Goal: Task Accomplishment & Management: Manage account settings

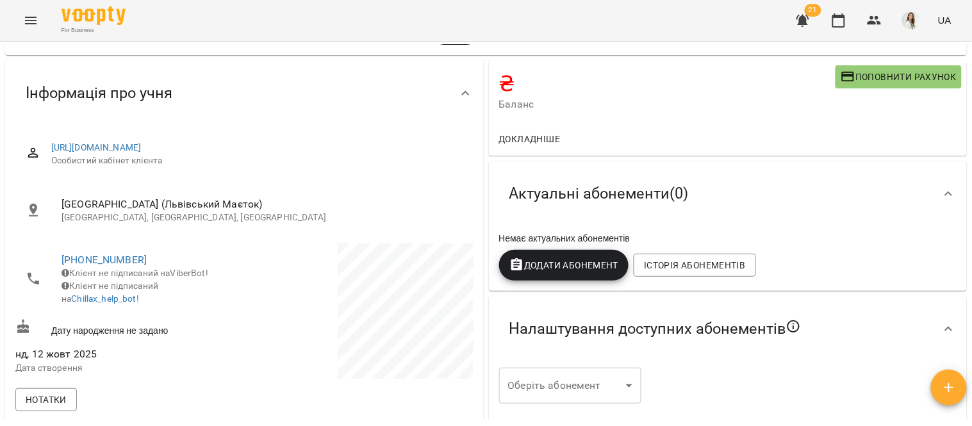
scroll to position [112, 0]
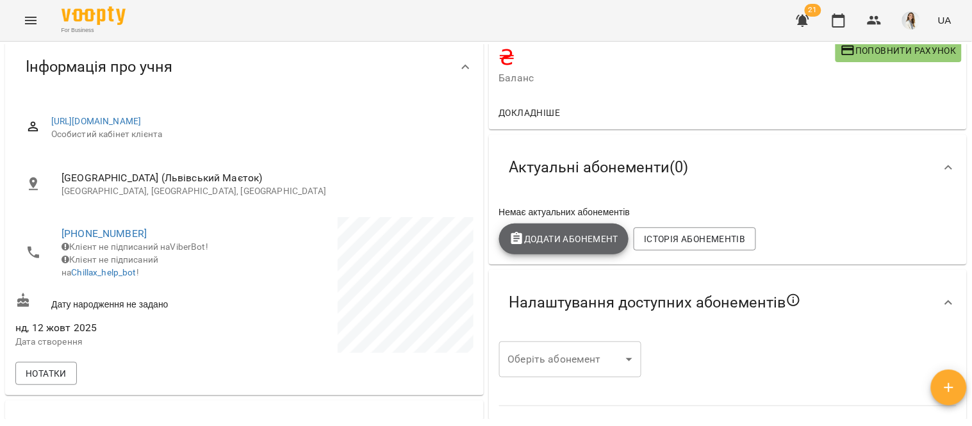
click at [580, 233] on span "Додати Абонемент" at bounding box center [564, 238] width 110 height 15
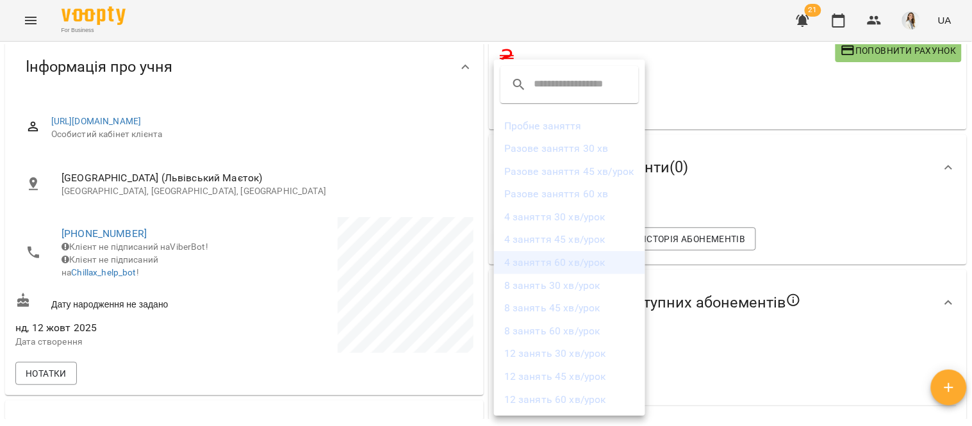
click at [620, 261] on li "4 заняття 60 хв/урок" at bounding box center [569, 262] width 151 height 23
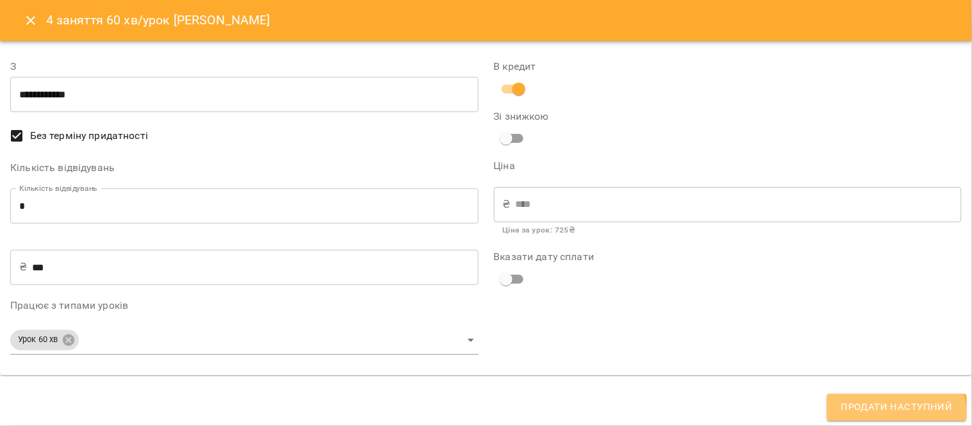
click at [889, 415] on span "Продати наступний" at bounding box center [896, 407] width 111 height 17
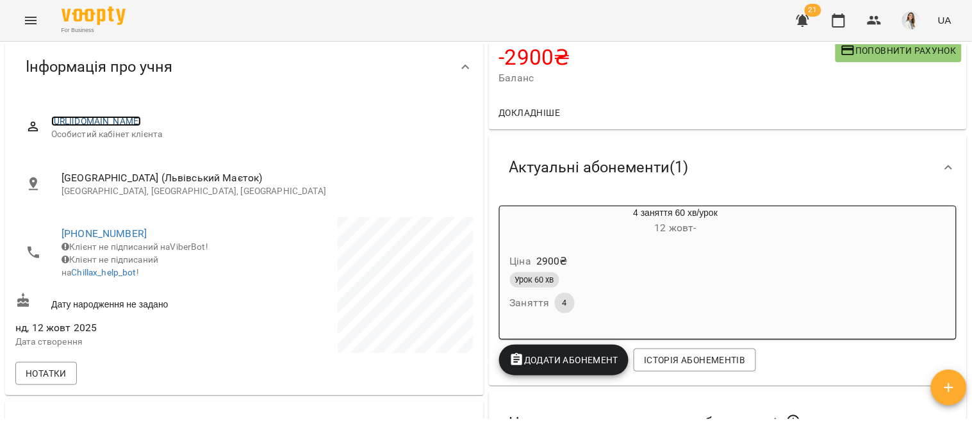
click at [142, 120] on link "[URL][DOMAIN_NAME]" at bounding box center [96, 121] width 90 height 10
click at [834, 22] on icon "button" at bounding box center [838, 20] width 13 height 14
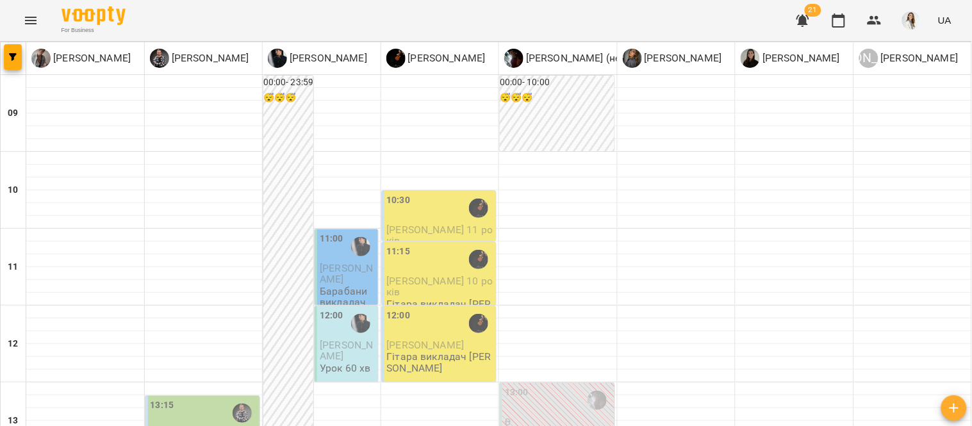
scroll to position [609, 0]
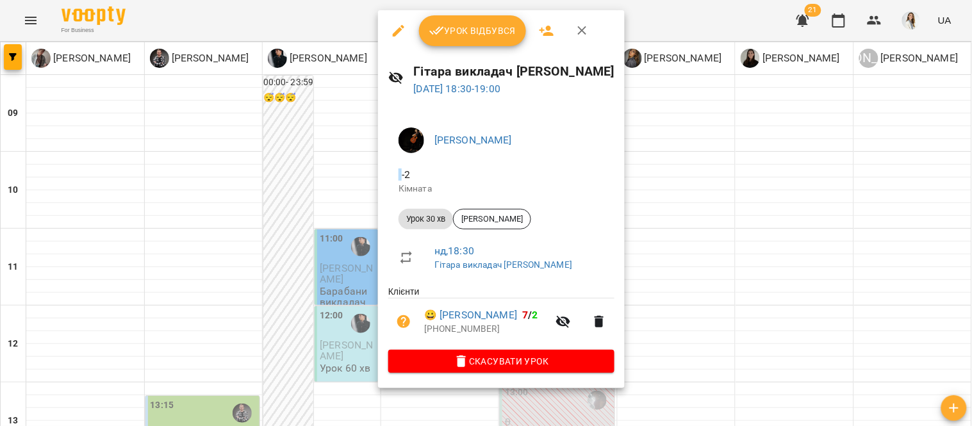
click at [673, 238] on div at bounding box center [486, 213] width 972 height 426
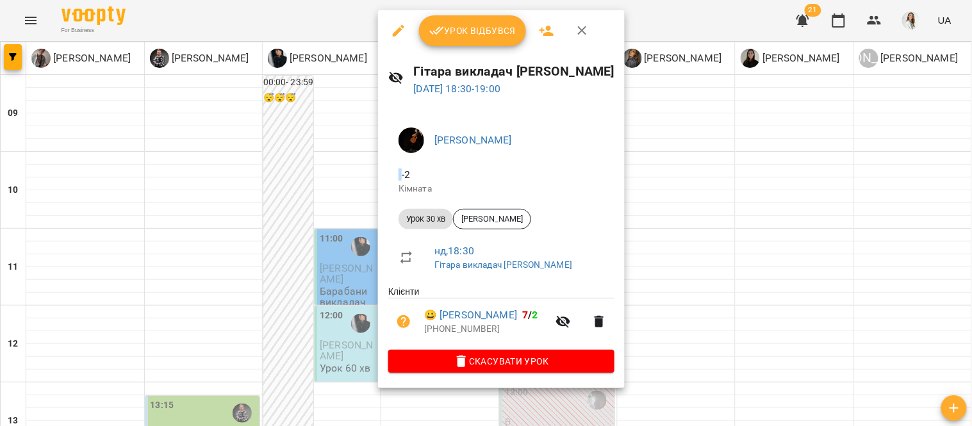
click at [684, 86] on div at bounding box center [486, 213] width 972 height 426
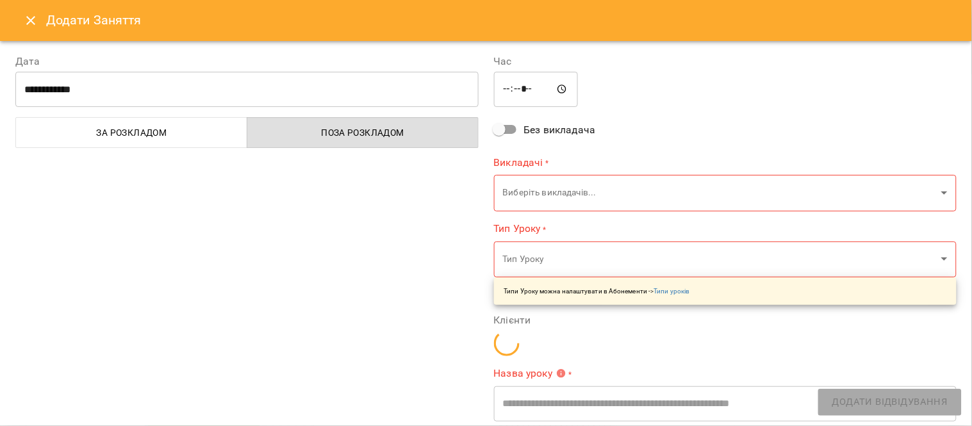
type input "**********"
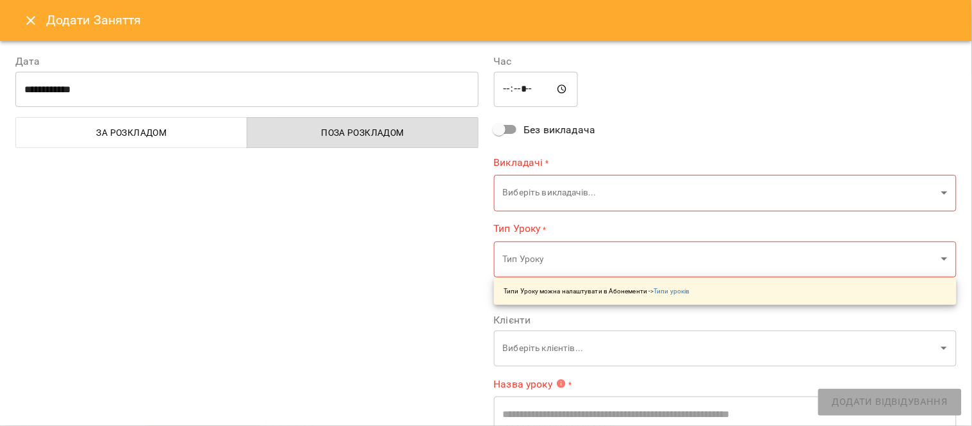
click at [28, 23] on icon "Close" at bounding box center [30, 20] width 9 height 9
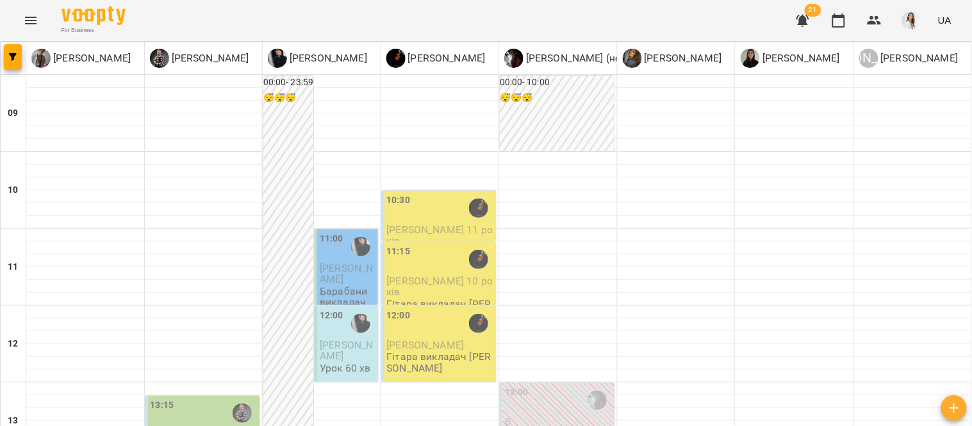
type input "**********"
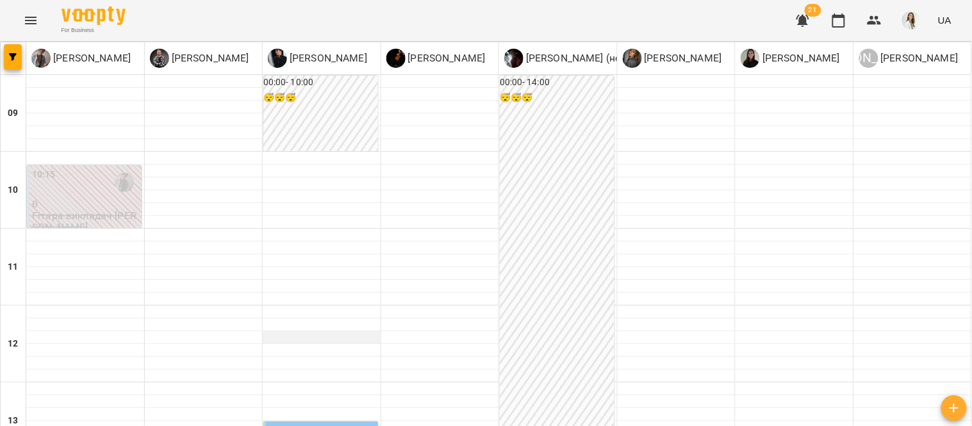
scroll to position [316, 0]
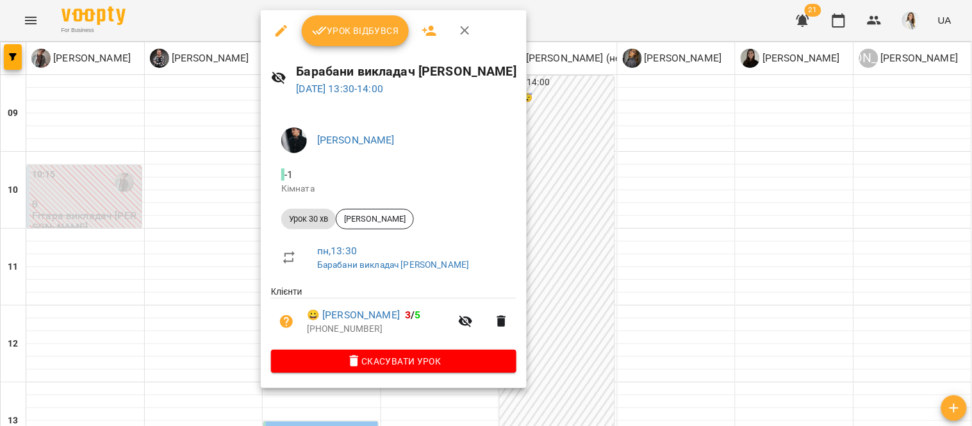
click at [181, 126] on div at bounding box center [486, 213] width 972 height 426
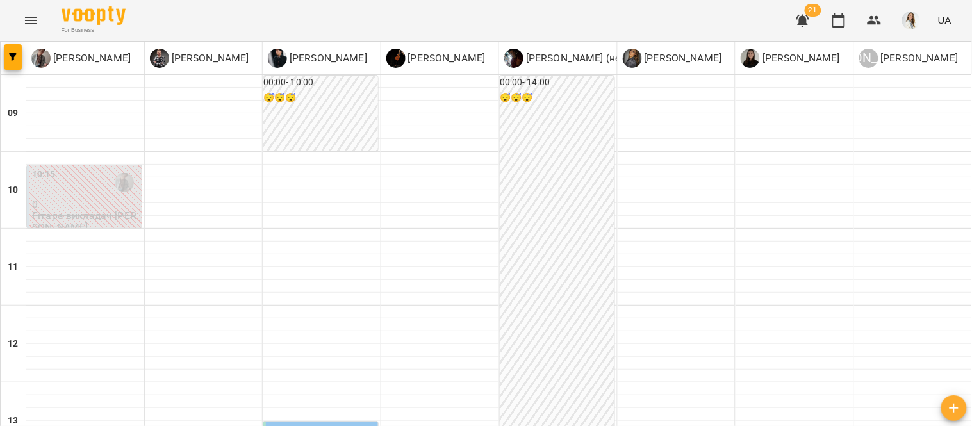
scroll to position [425, 0]
click at [23, 15] on icon "Menu" at bounding box center [30, 20] width 15 height 15
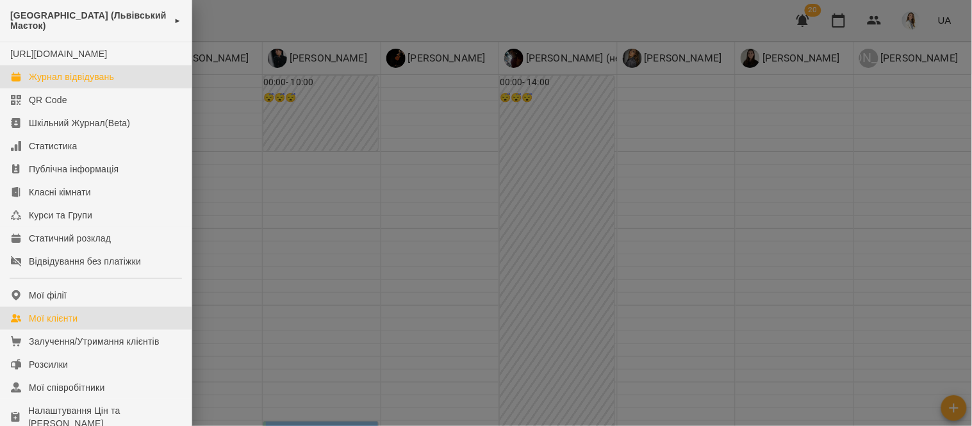
click at [83, 330] on link "Мої клієнти" at bounding box center [96, 318] width 192 height 23
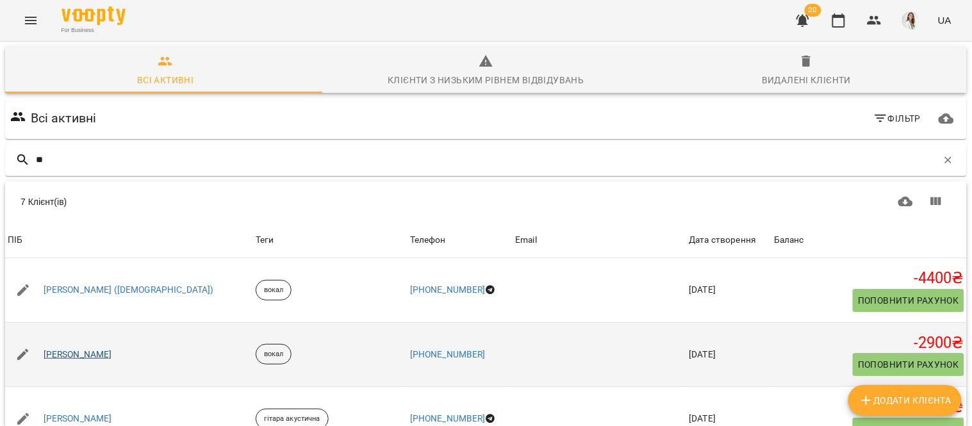
type input "**"
click at [94, 354] on link "Діана Гладкова" at bounding box center [78, 355] width 69 height 13
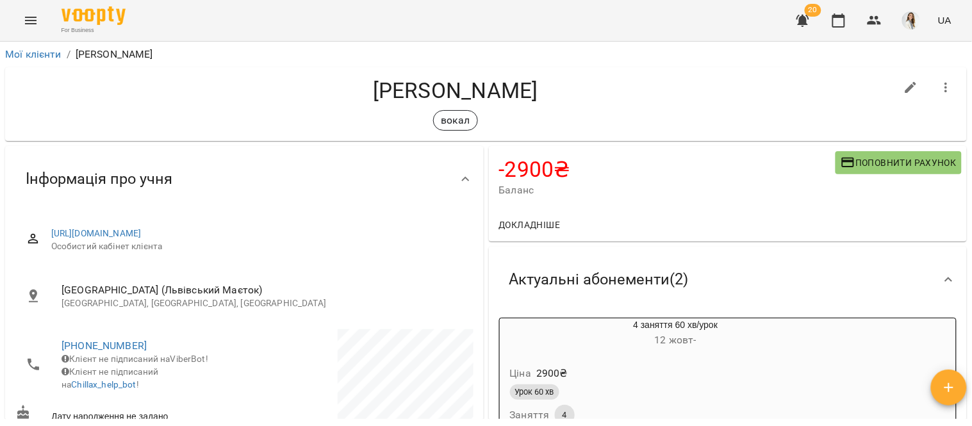
click at [635, 373] on div "Ціна 2900 ₴" at bounding box center [645, 373] width 276 height 23
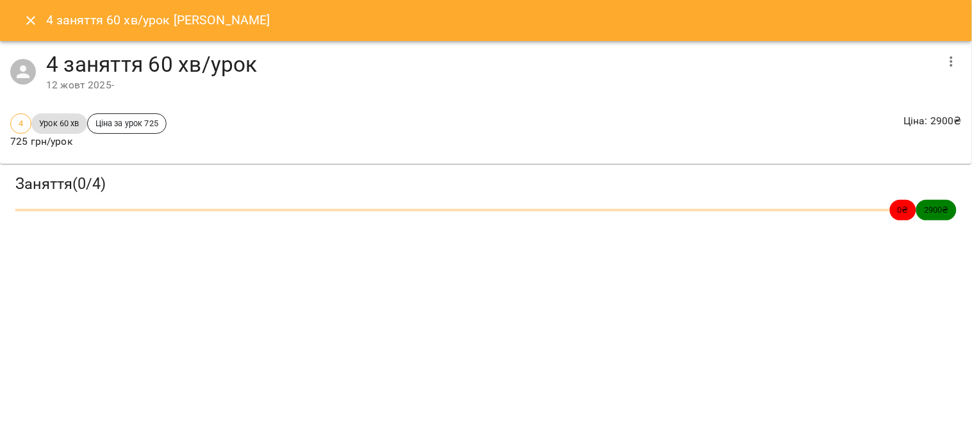
click at [950, 62] on icon "button" at bounding box center [951, 61] width 15 height 15
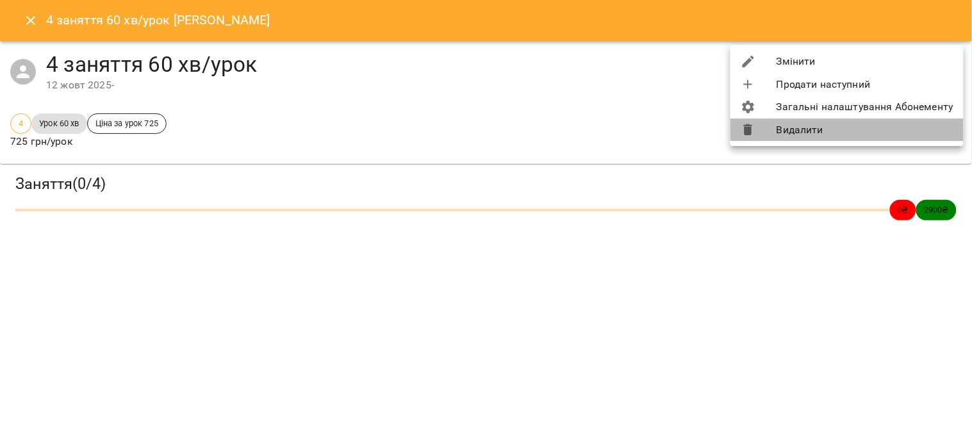
click at [900, 136] on li "Видалити" at bounding box center [846, 130] width 233 height 23
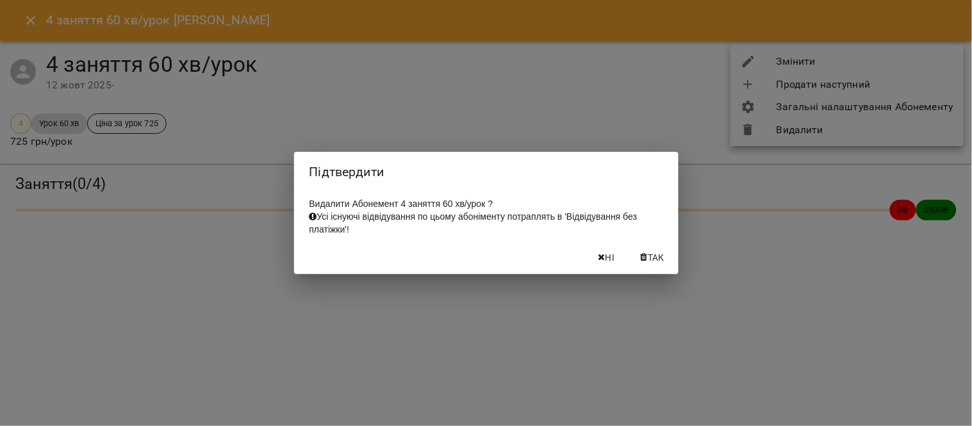
click at [657, 254] on span "Так" at bounding box center [656, 257] width 17 height 15
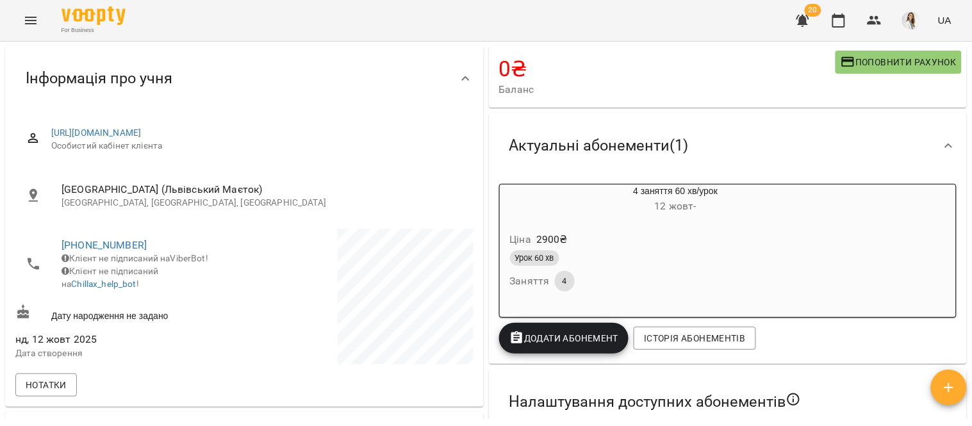
scroll to position [103, 0]
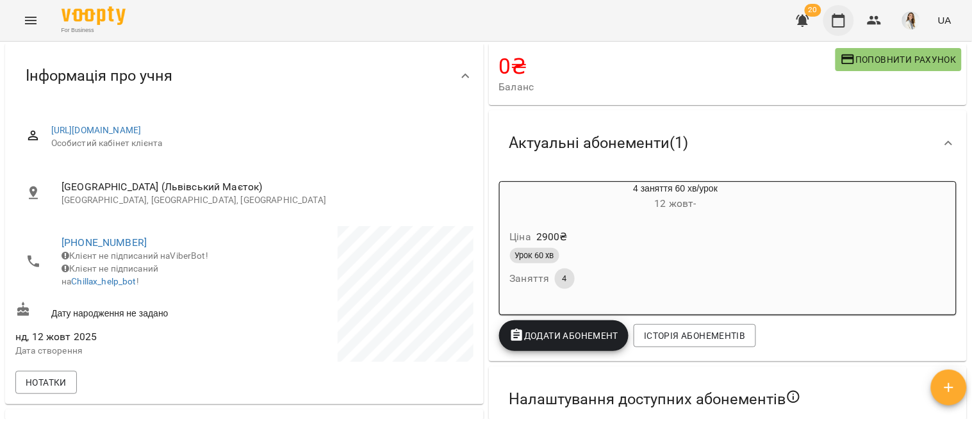
click at [837, 23] on icon "button" at bounding box center [838, 20] width 15 height 15
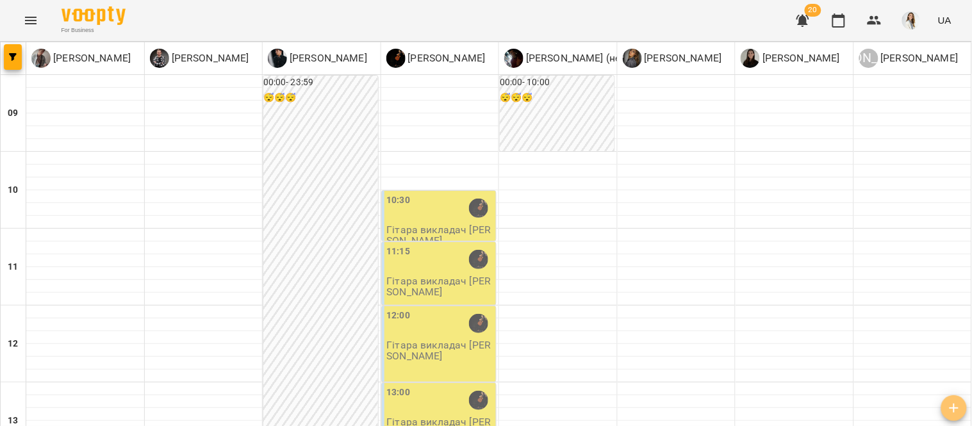
click at [958, 405] on icon "button" at bounding box center [953, 407] width 15 height 15
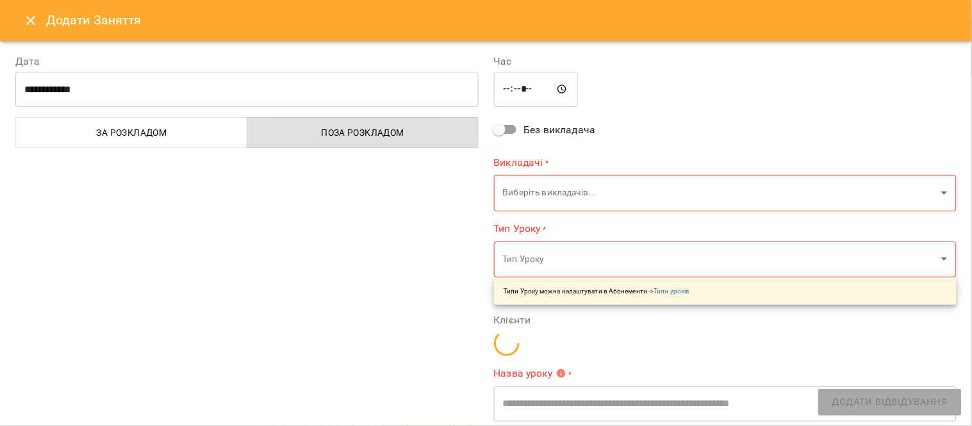
type input "*****"
type input "**********"
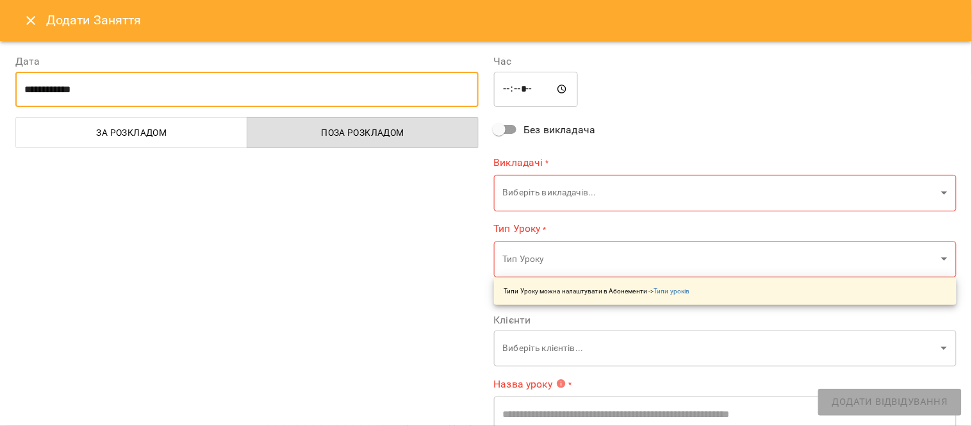
click at [117, 92] on input "**********" at bounding box center [246, 90] width 463 height 36
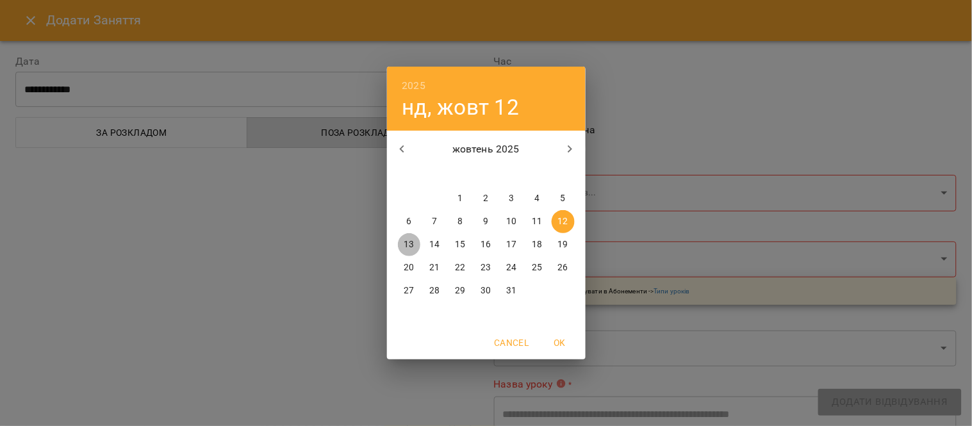
click at [408, 242] on p "13" at bounding box center [409, 244] width 10 height 13
type input "**********"
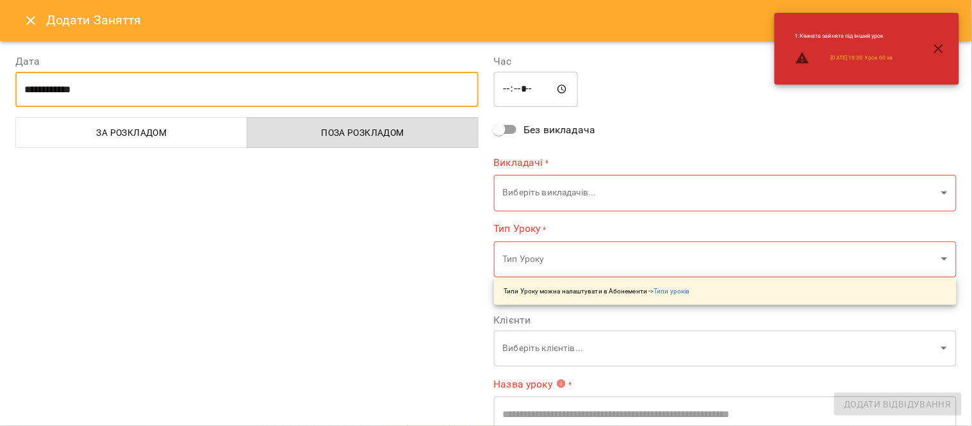
click at [505, 92] on input "*****" at bounding box center [536, 90] width 85 height 36
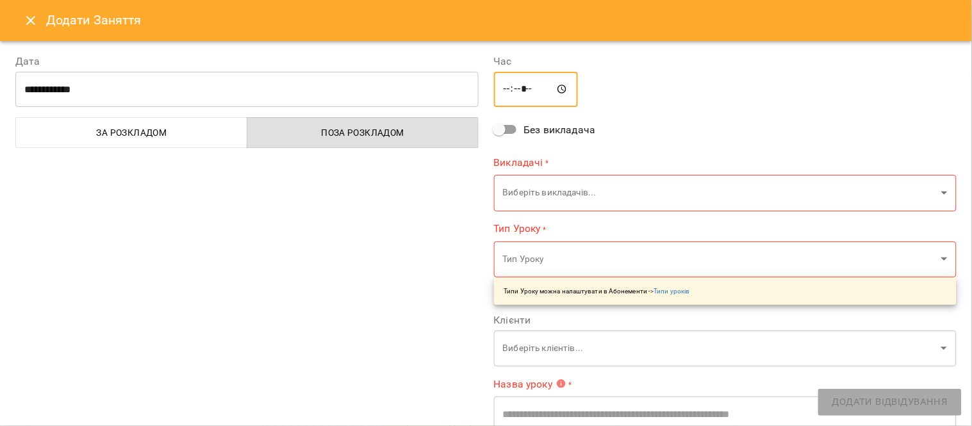
type input "*****"
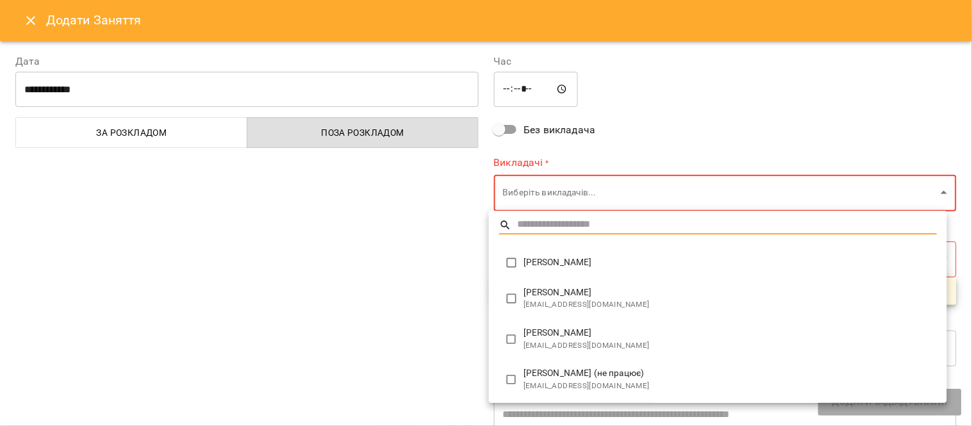
type input "**********"
type input "********"
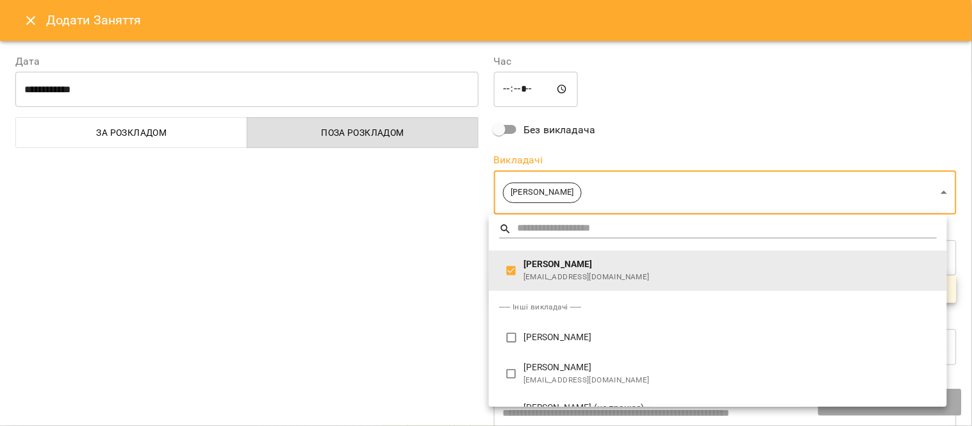
click at [415, 329] on div at bounding box center [486, 213] width 972 height 426
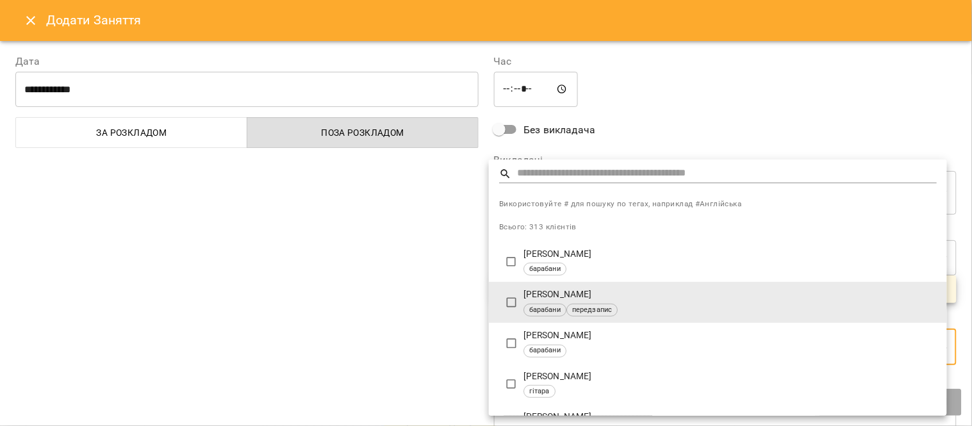
click at [522, 170] on input "text" at bounding box center [727, 174] width 420 height 19
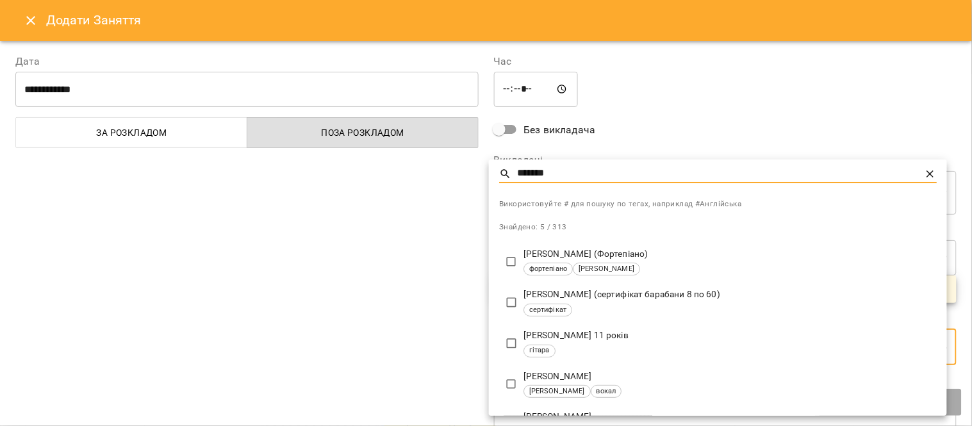
type input "*******"
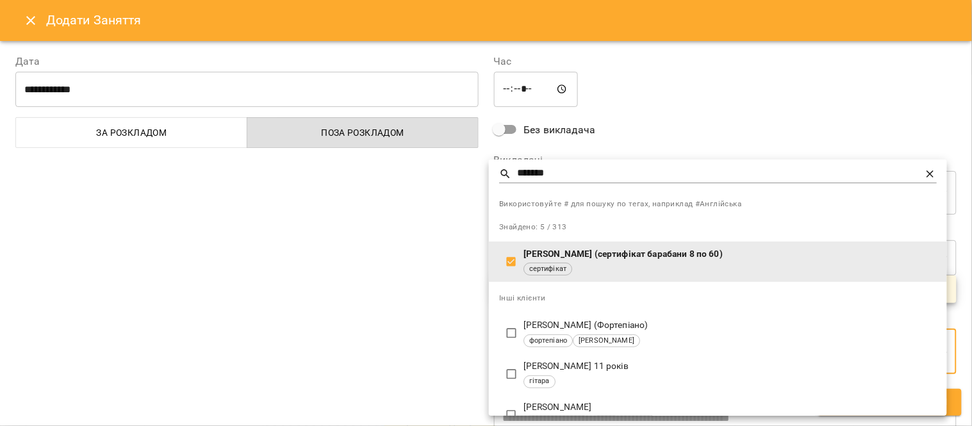
click at [725, 309] on div "Інші клієнти" at bounding box center [718, 297] width 458 height 31
type input "**********"
click at [836, 106] on div at bounding box center [486, 213] width 972 height 426
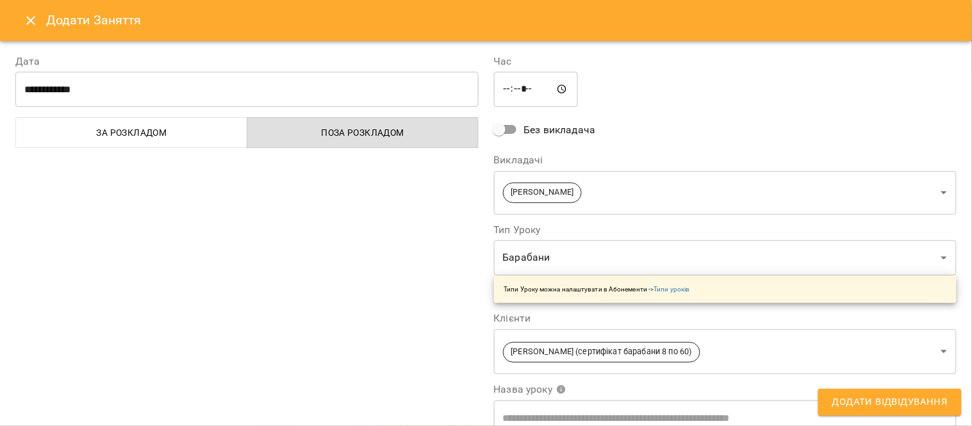
click at [375, 320] on div "**********" at bounding box center [247, 330] width 479 height 585
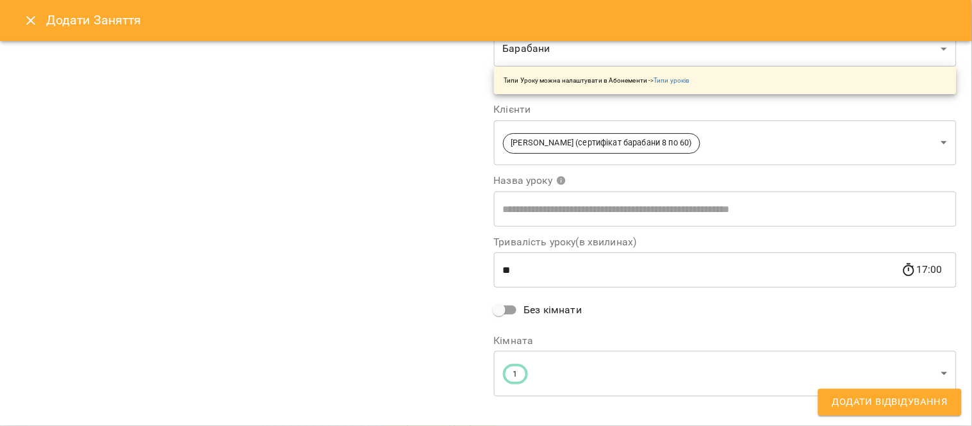
scroll to position [222, 0]
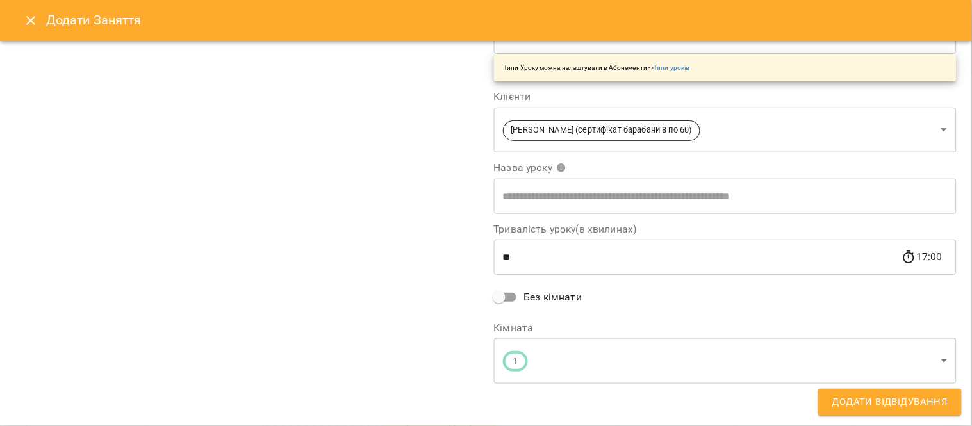
click at [766, 188] on input "text" at bounding box center [725, 196] width 463 height 36
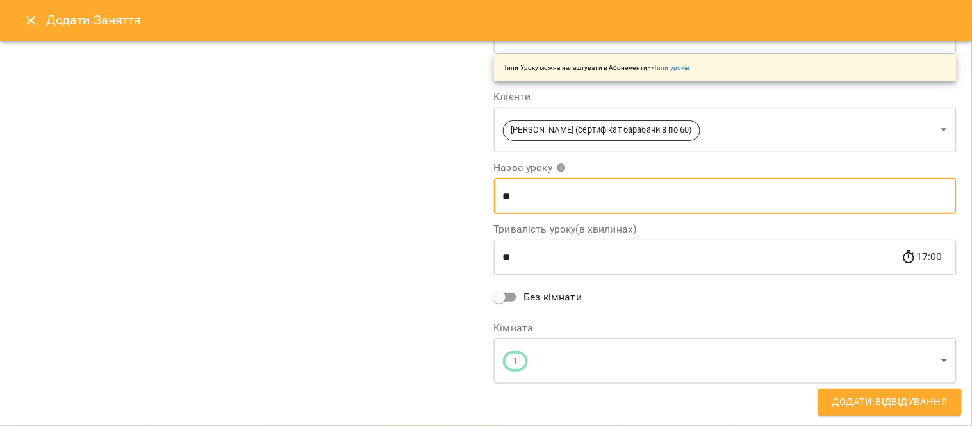
type input "*"
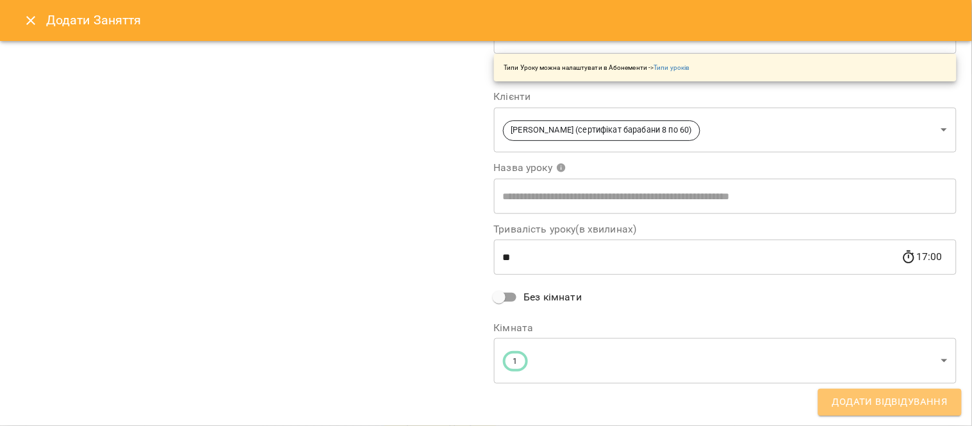
click at [900, 402] on span "Додати Відвідування" at bounding box center [889, 402] width 115 height 17
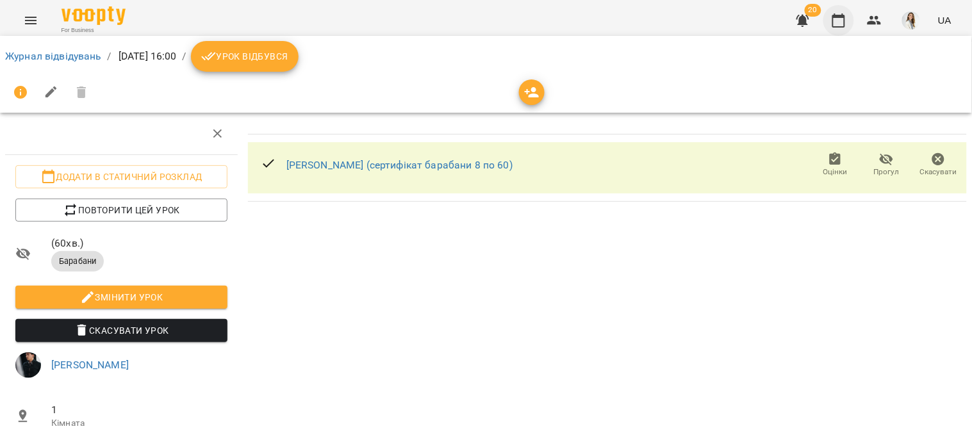
click at [841, 16] on icon "button" at bounding box center [838, 20] width 13 height 14
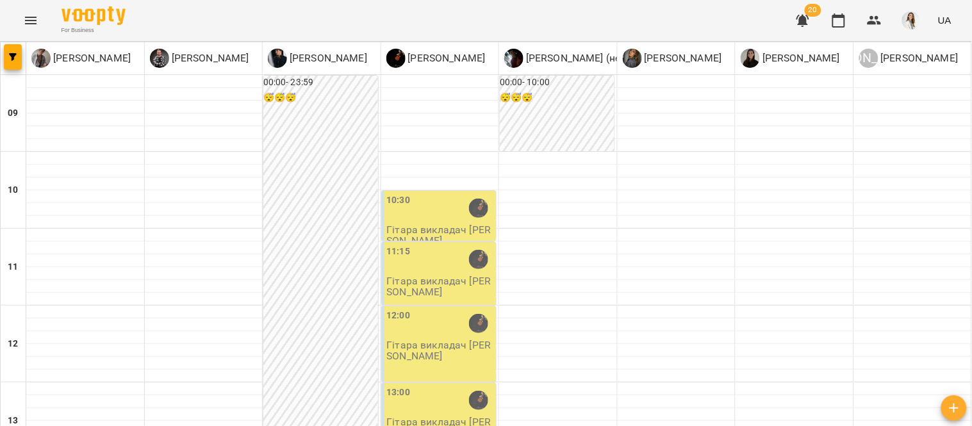
scroll to position [356, 0]
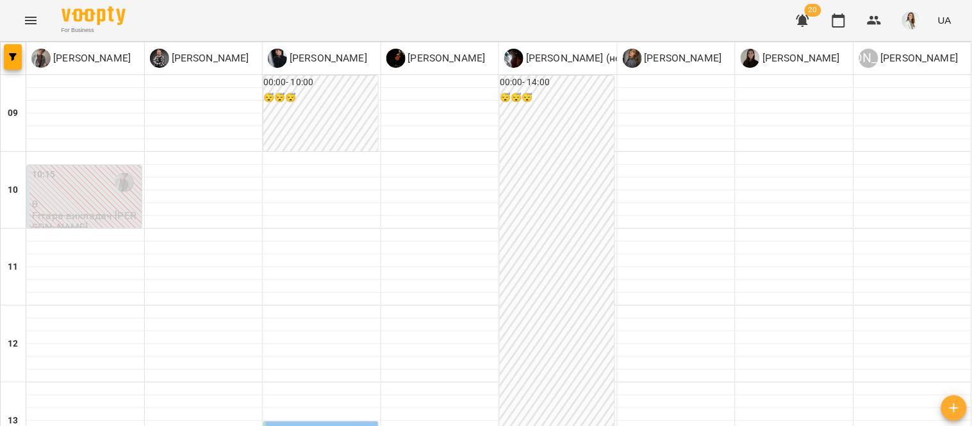
scroll to position [513, 0]
type input "**********"
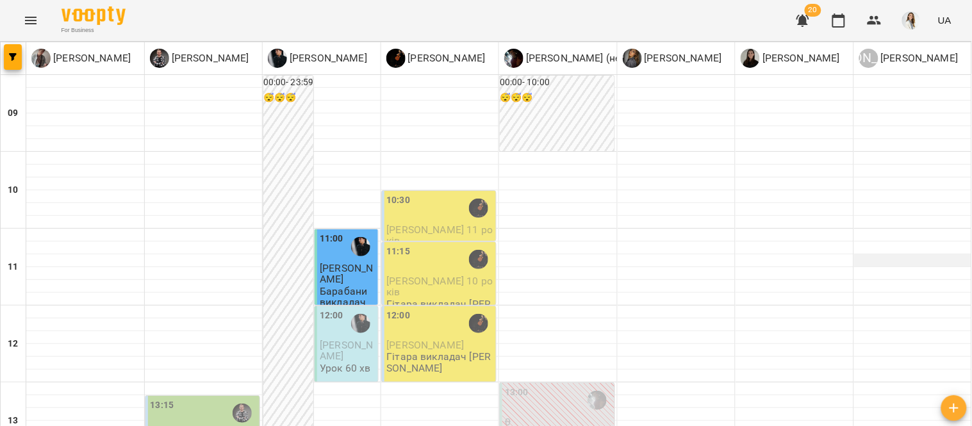
scroll to position [77, 0]
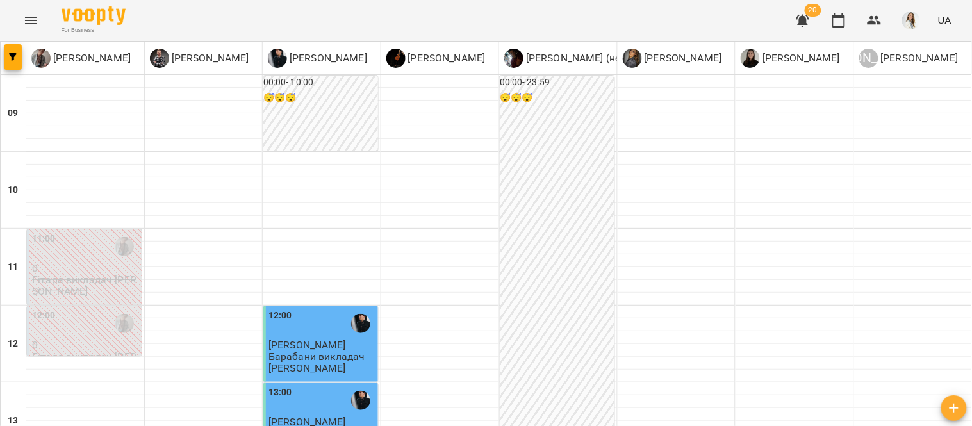
scroll to position [502, 0]
click at [808, 22] on icon "button" at bounding box center [802, 21] width 13 height 12
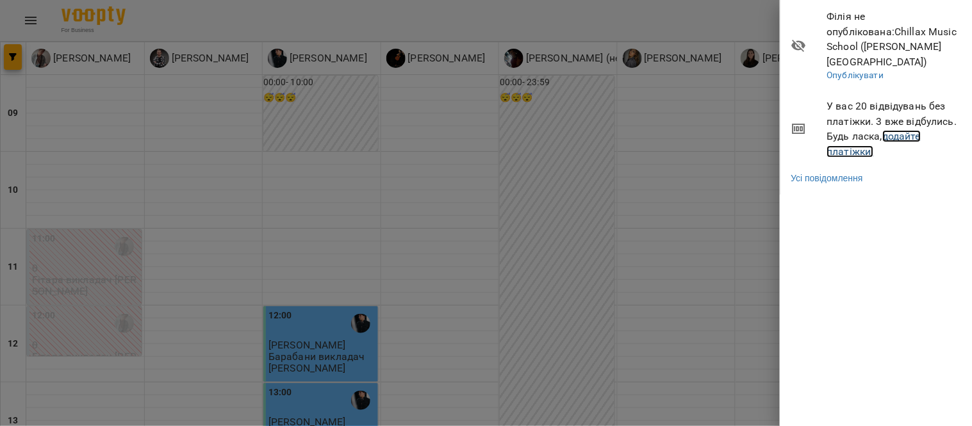
click at [894, 130] on link "додайте платіжки!" at bounding box center [874, 144] width 94 height 28
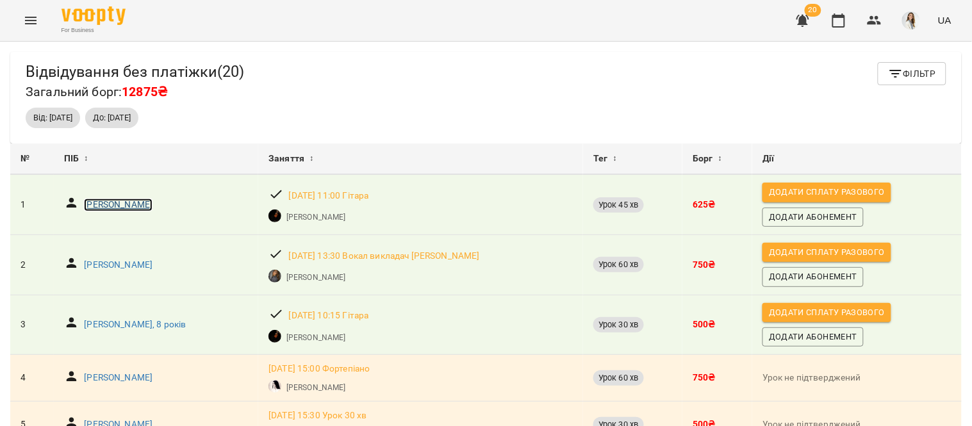
click at [117, 206] on p "[PERSON_NAME]" at bounding box center [118, 205] width 69 height 13
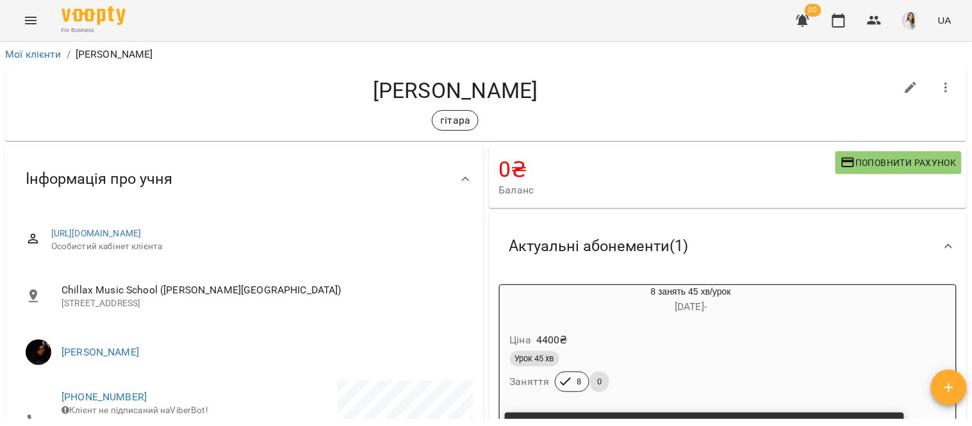
click at [470, 270] on div "Chillax Music School (Петрівський Квартал) вулиця Соборна, 107, Софіївська Борщ…" at bounding box center [244, 296] width 463 height 61
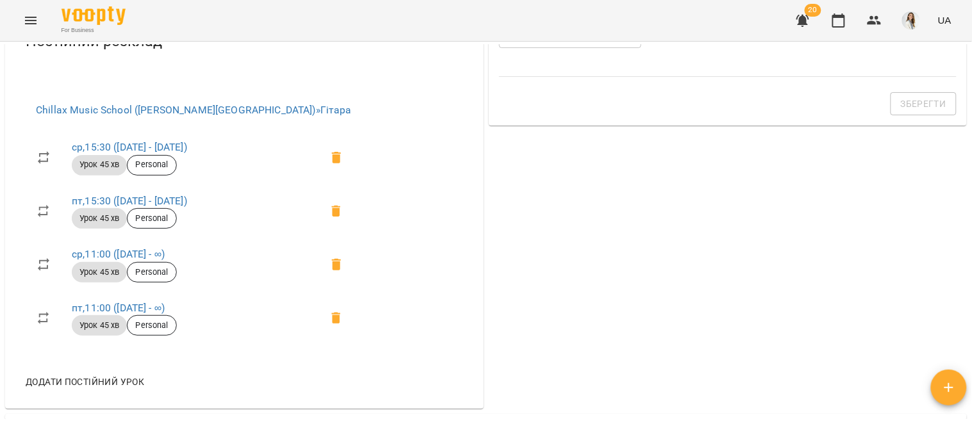
scroll to position [568, 0]
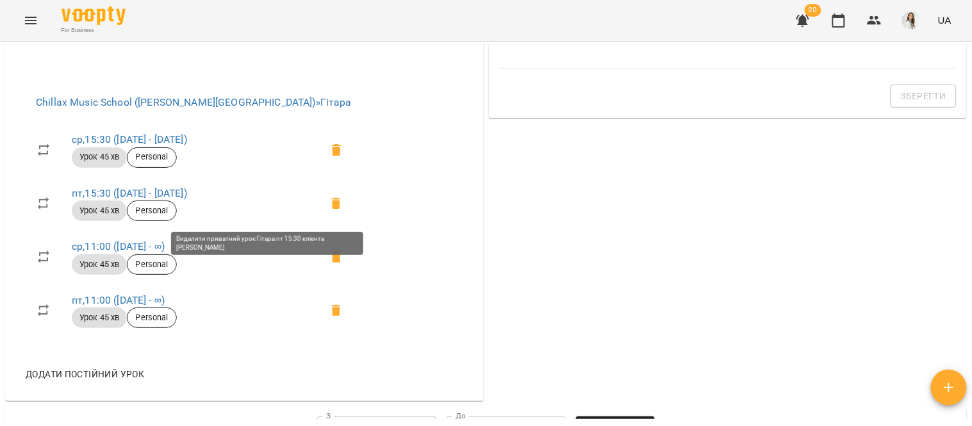
click at [332, 206] on icon at bounding box center [336, 203] width 9 height 12
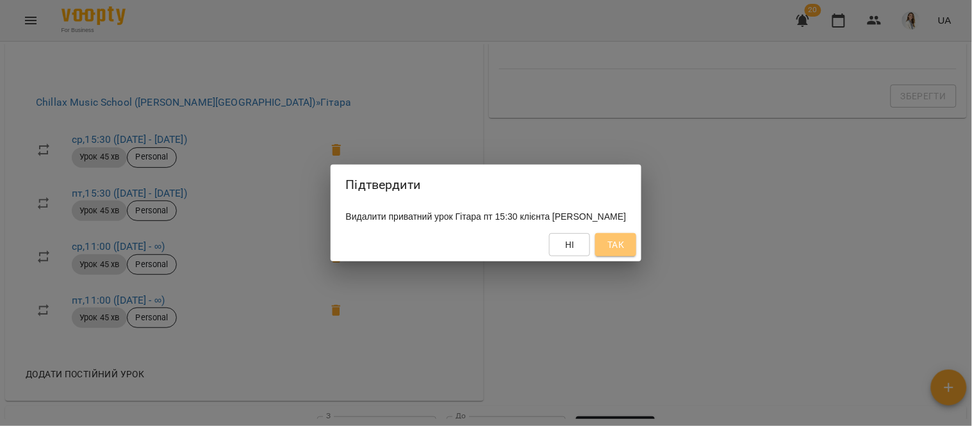
click at [624, 246] on span "Так" at bounding box center [615, 244] width 17 height 15
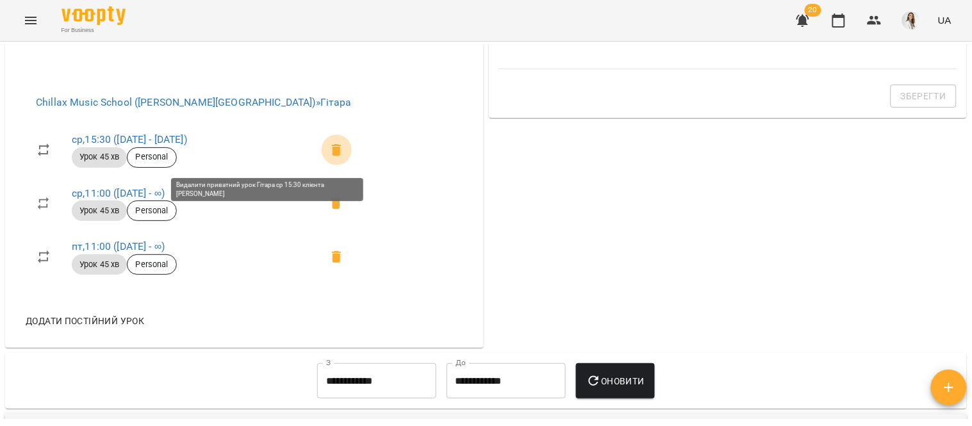
click at [332, 152] on icon at bounding box center [336, 150] width 9 height 12
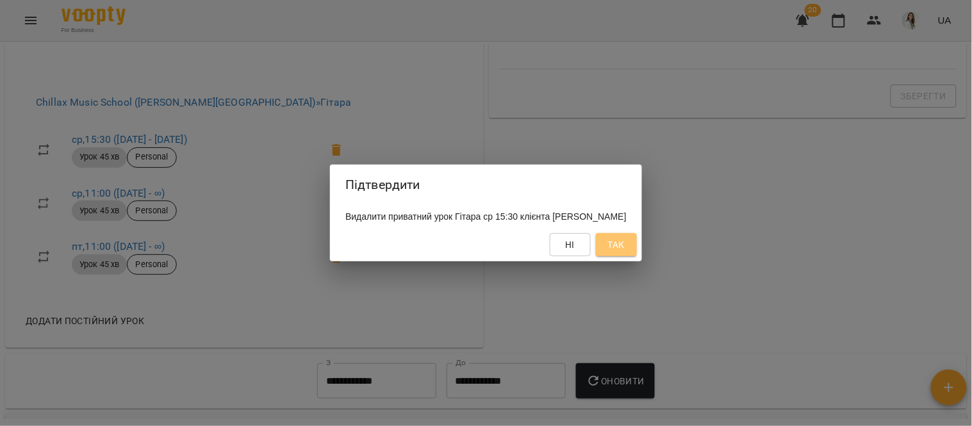
click at [625, 244] on span "Так" at bounding box center [616, 244] width 17 height 15
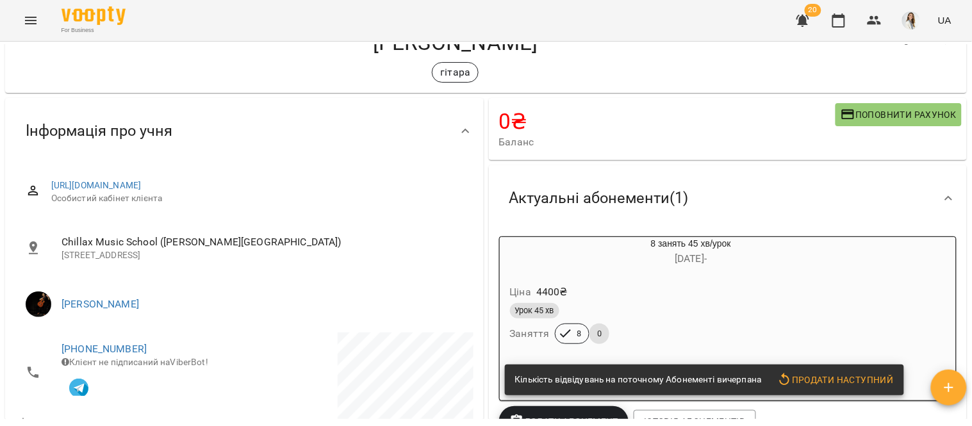
scroll to position [29, 0]
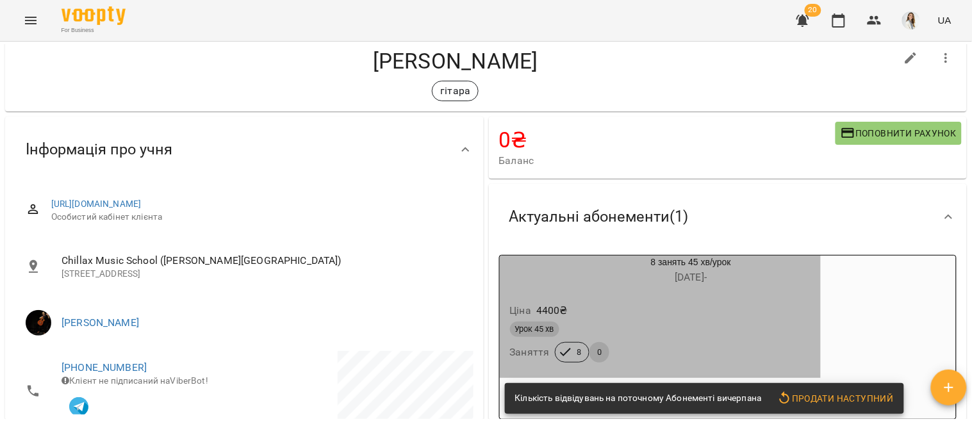
click at [700, 324] on div "Урок 45 хв" at bounding box center [660, 329] width 301 height 15
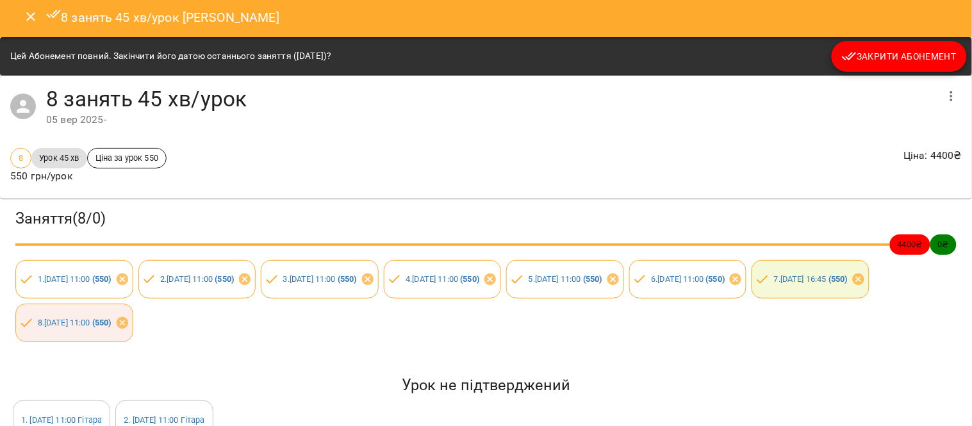
scroll to position [0, 0]
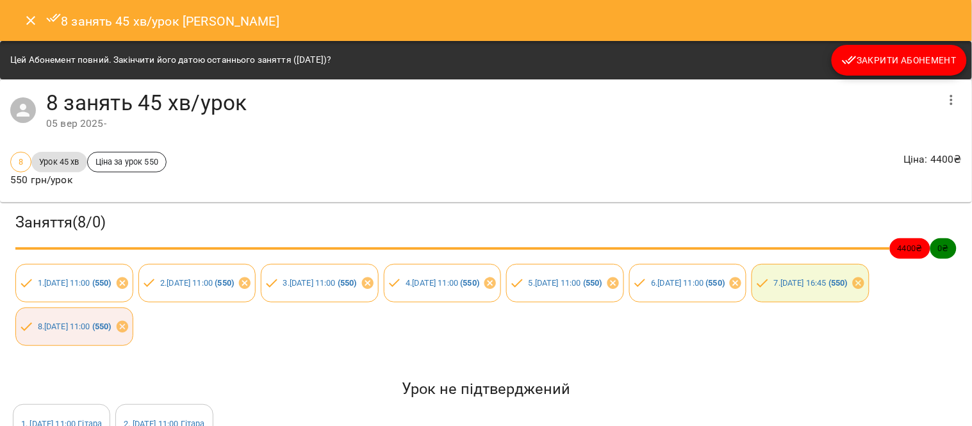
click at [920, 58] on span "Закрити Абонемент" at bounding box center [899, 60] width 115 height 15
click at [22, 22] on button "Close" at bounding box center [30, 20] width 31 height 31
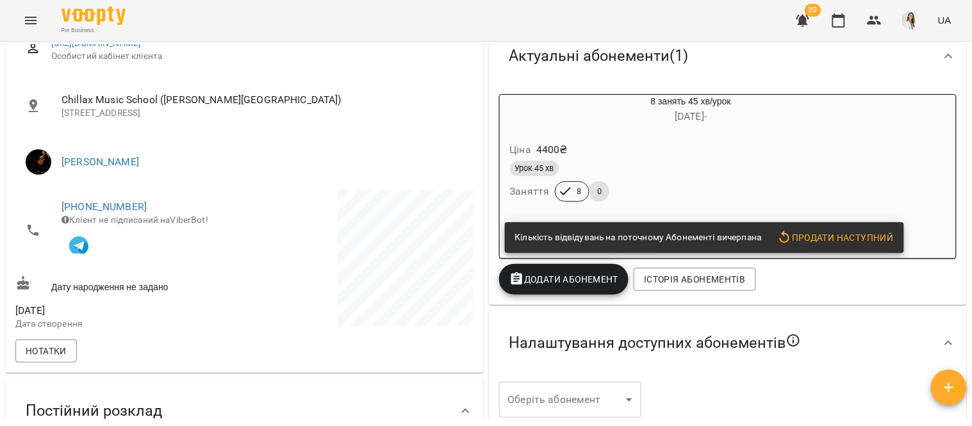
scroll to position [190, 0]
click at [559, 283] on span "Додати Абонемент" at bounding box center [564, 279] width 110 height 15
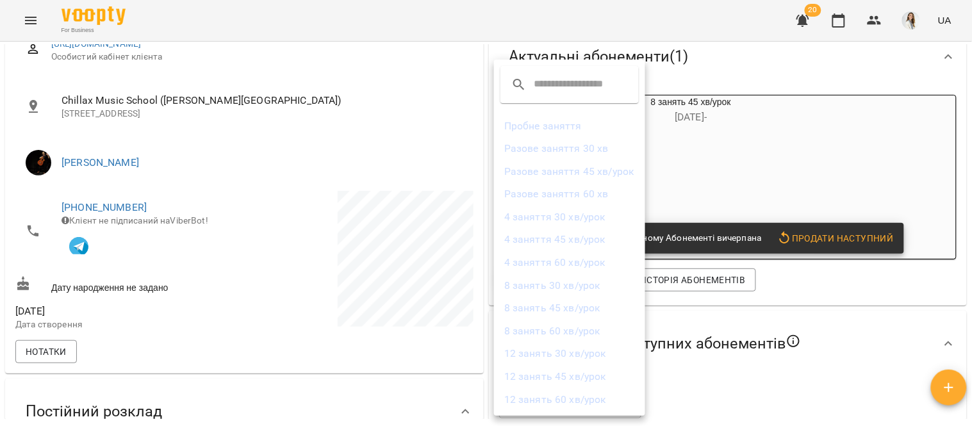
click at [744, 169] on div at bounding box center [486, 213] width 972 height 426
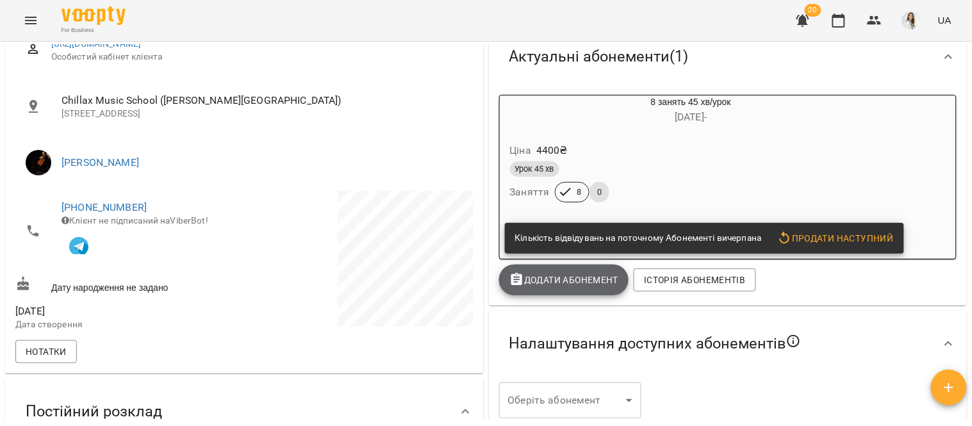
click at [561, 283] on span "Додати Абонемент" at bounding box center [564, 279] width 110 height 15
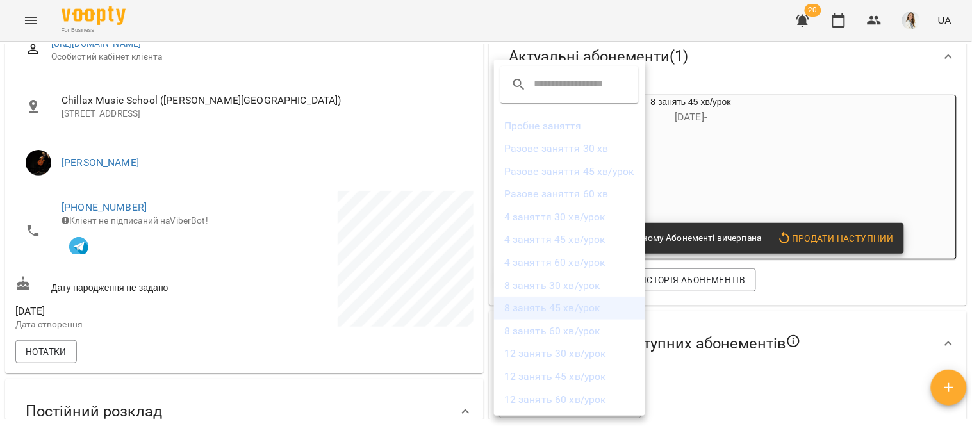
click at [613, 308] on li "8 занять 45 хв/урок" at bounding box center [569, 308] width 151 height 23
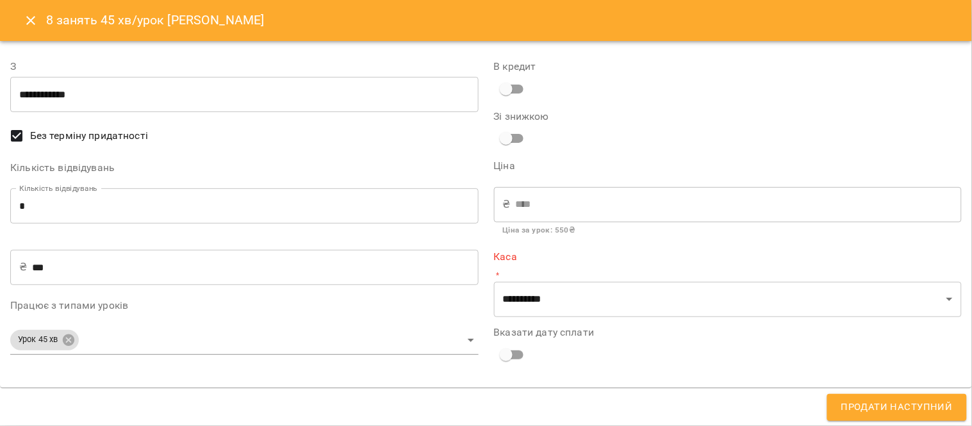
type input "**********"
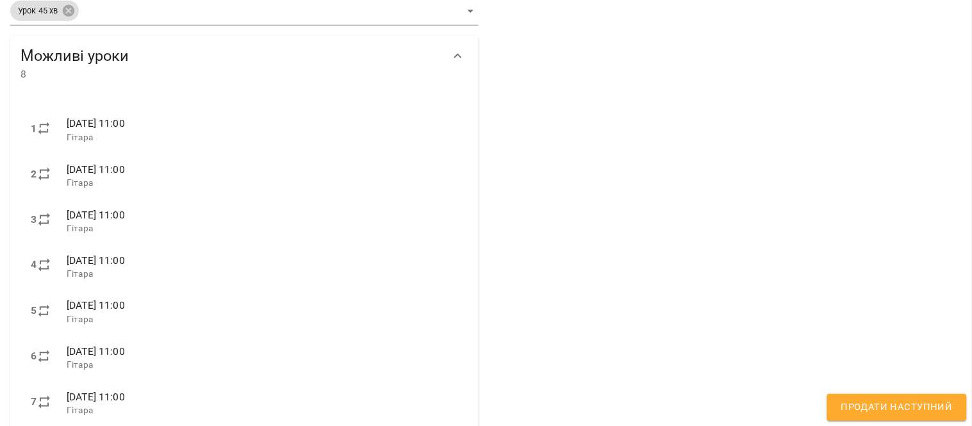
scroll to position [369, 0]
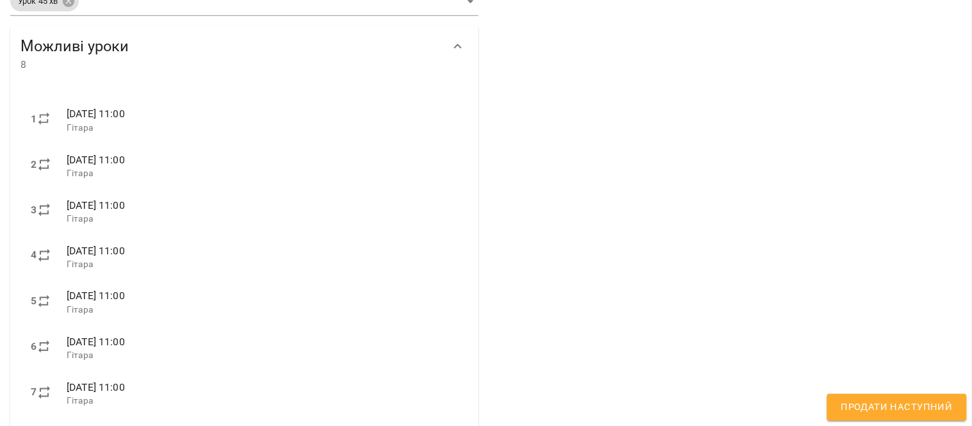
click at [907, 411] on span "Продати наступний" at bounding box center [896, 407] width 111 height 17
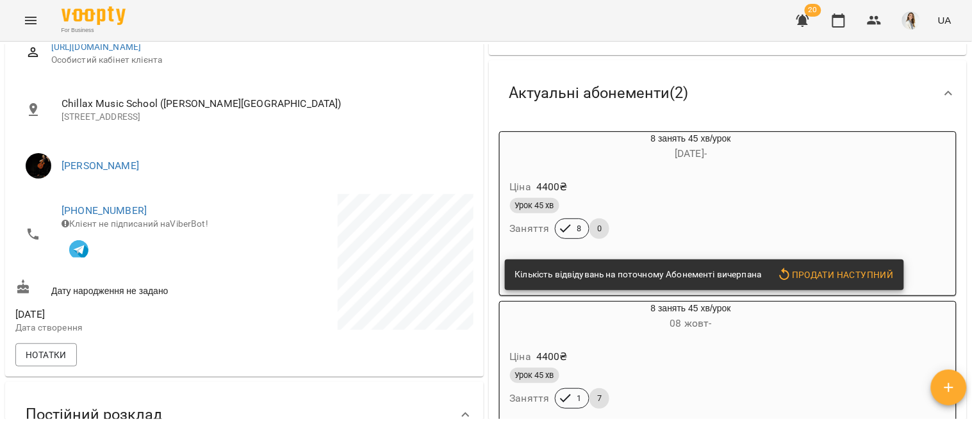
scroll to position [190, 0]
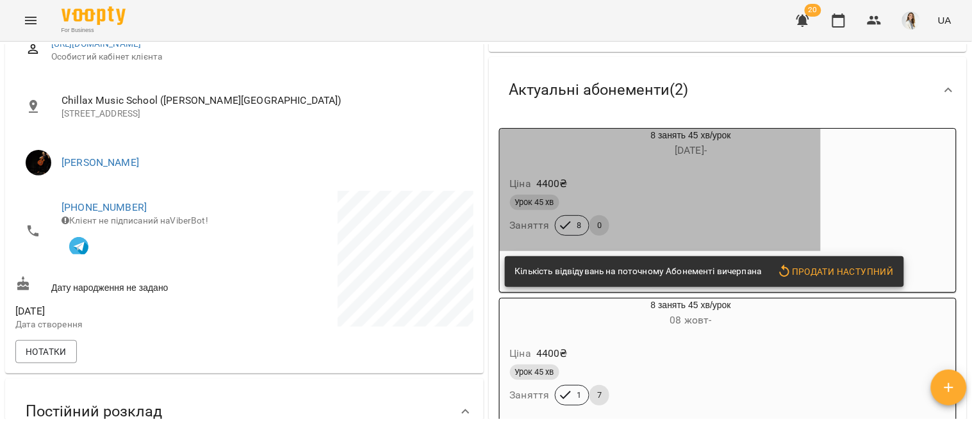
drag, startPoint x: 736, startPoint y: 206, endPoint x: 742, endPoint y: 201, distance: 8.2
click at [742, 201] on div "Урок 45 хв" at bounding box center [660, 202] width 301 height 15
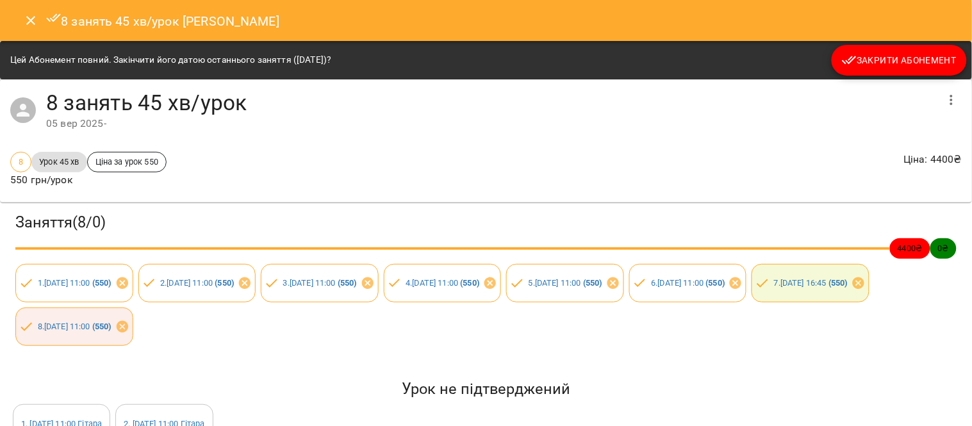
click at [901, 61] on span "Закрити Абонемент" at bounding box center [899, 60] width 115 height 15
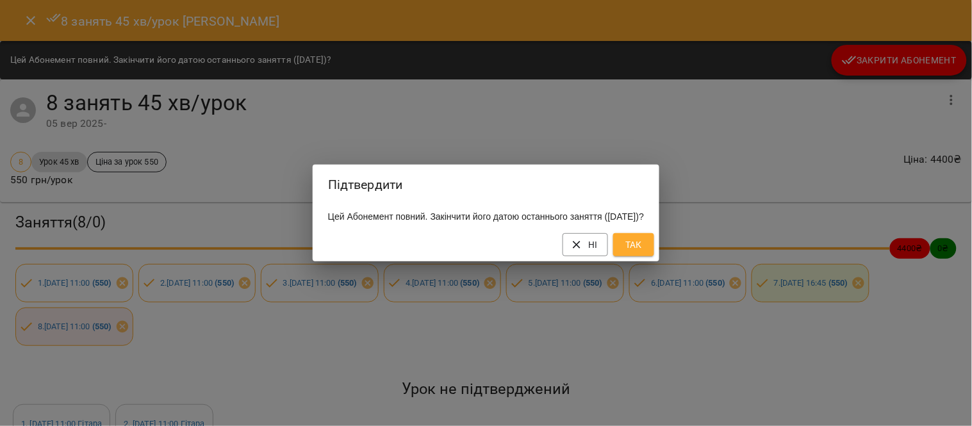
click at [644, 250] on span "Так" at bounding box center [633, 244] width 21 height 15
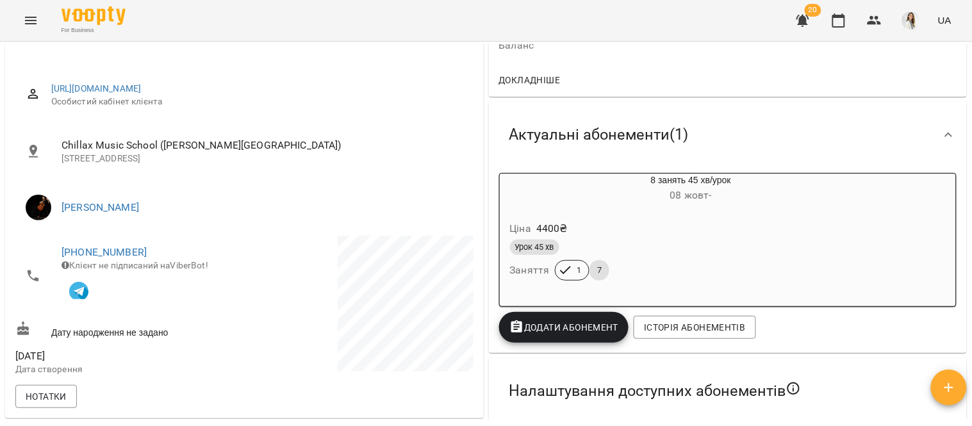
scroll to position [165, 0]
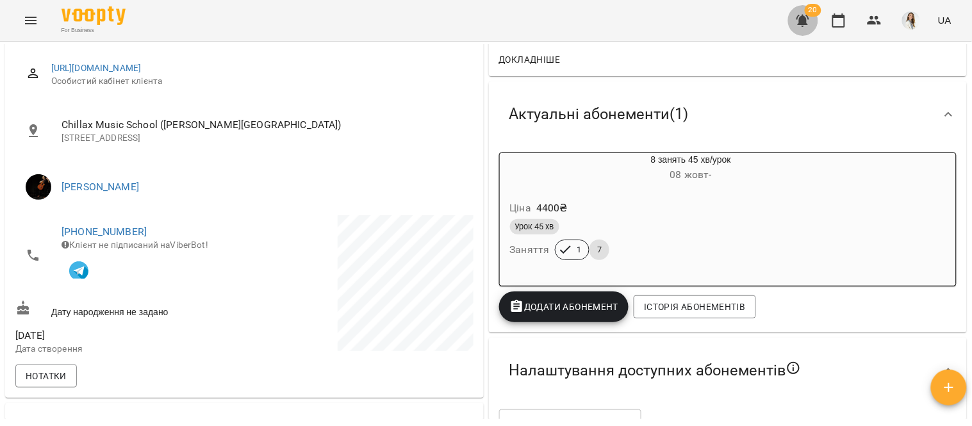
click at [803, 17] on icon "button" at bounding box center [802, 21] width 13 height 12
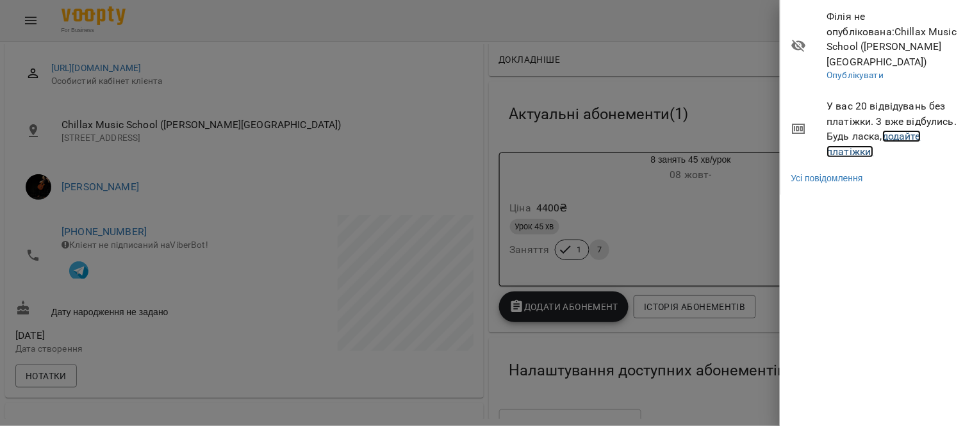
click at [897, 130] on link "додайте платіжки!" at bounding box center [874, 144] width 94 height 28
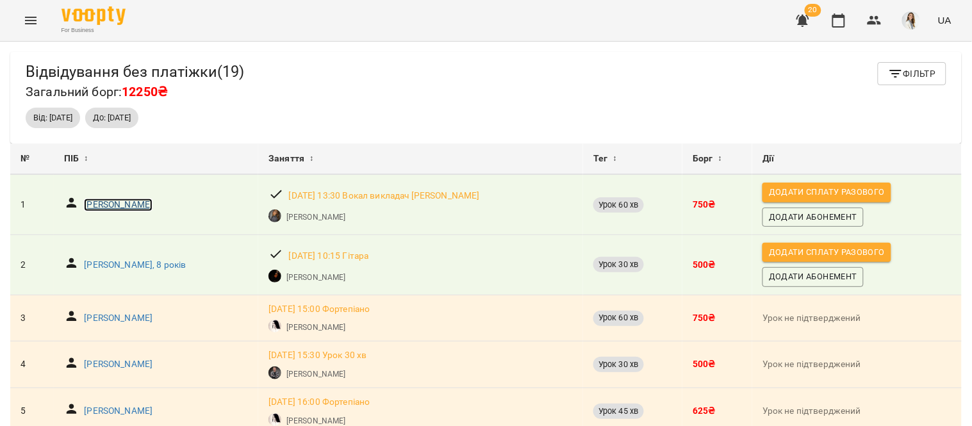
click at [105, 206] on p "[PERSON_NAME]" at bounding box center [118, 205] width 69 height 13
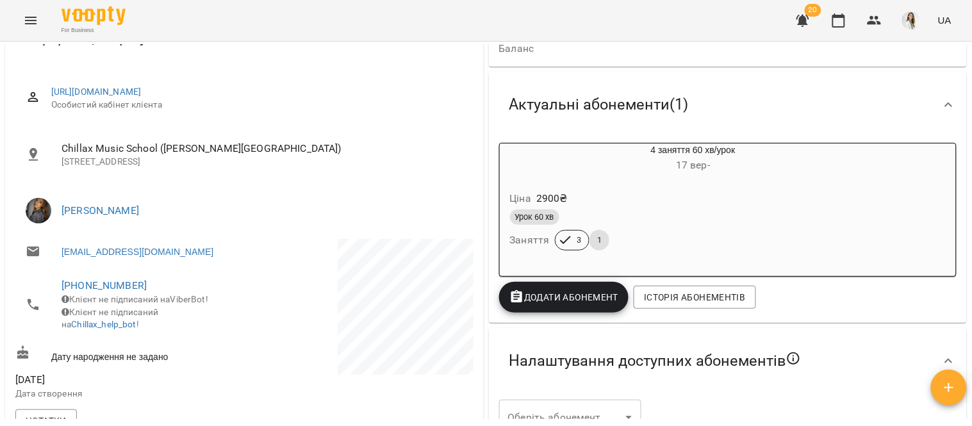
scroll to position [103, 0]
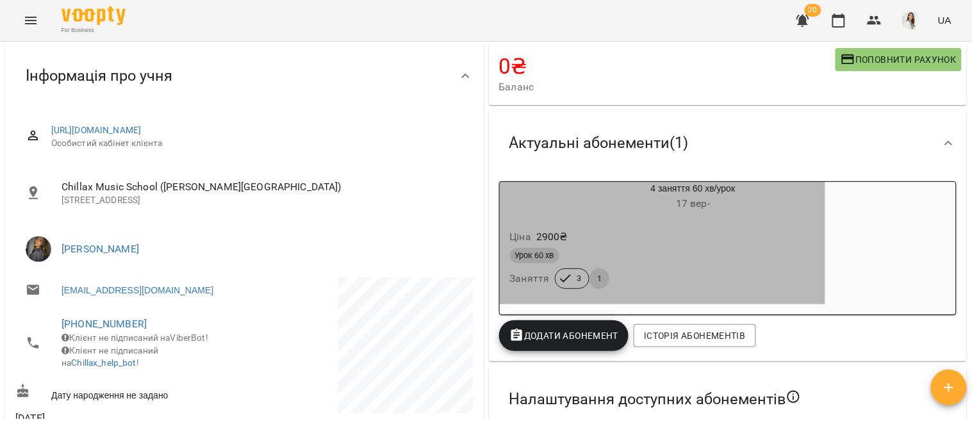
click at [742, 246] on div "Ціна 2900 ₴" at bounding box center [662, 237] width 310 height 23
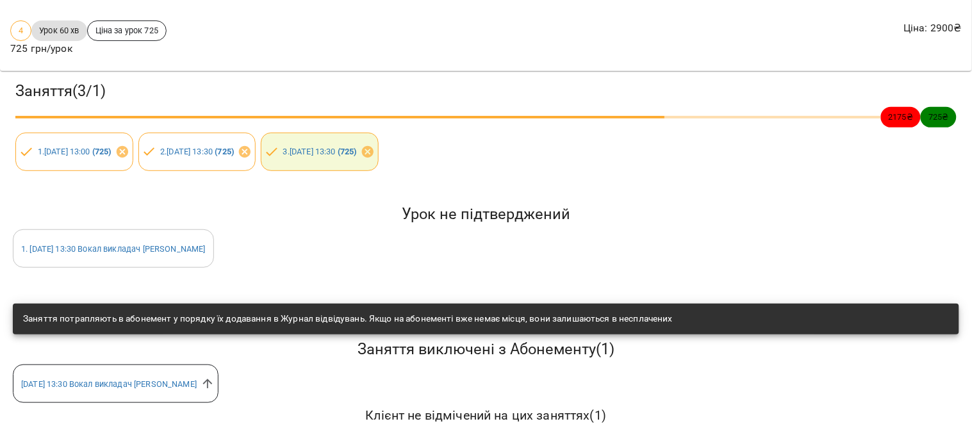
scroll to position [109, 0]
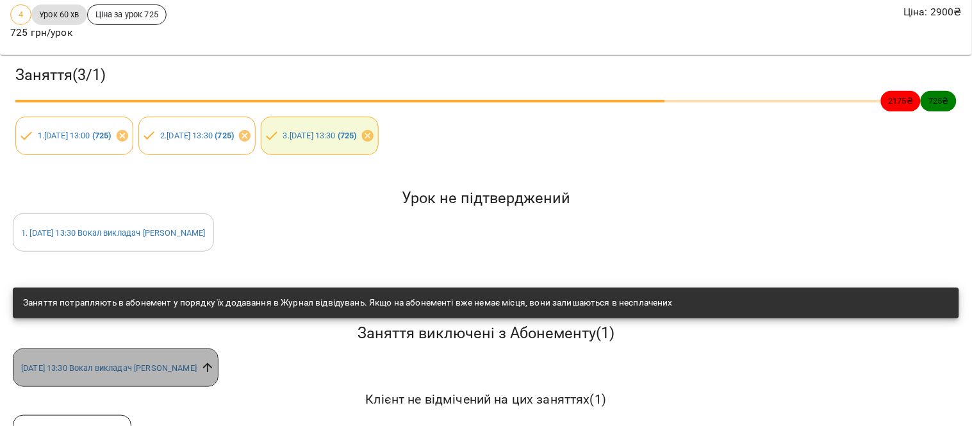
click at [202, 373] on icon at bounding box center [208, 368] width 14 height 14
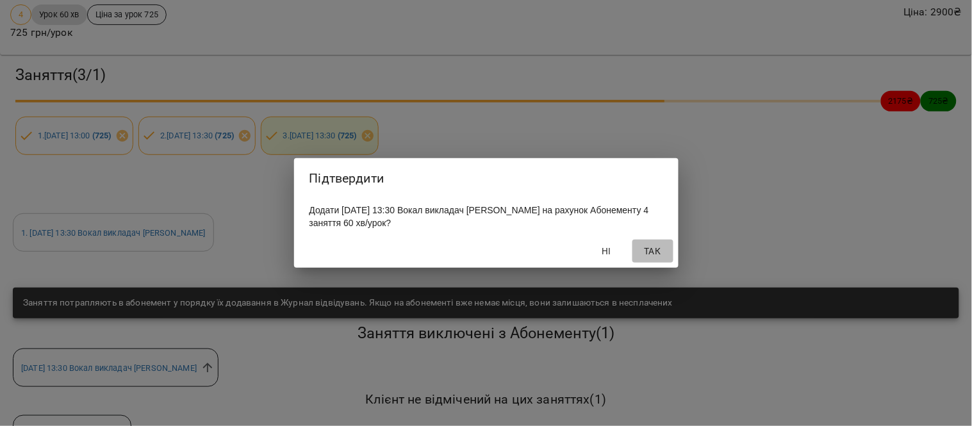
click at [662, 254] on span "Так" at bounding box center [652, 250] width 31 height 15
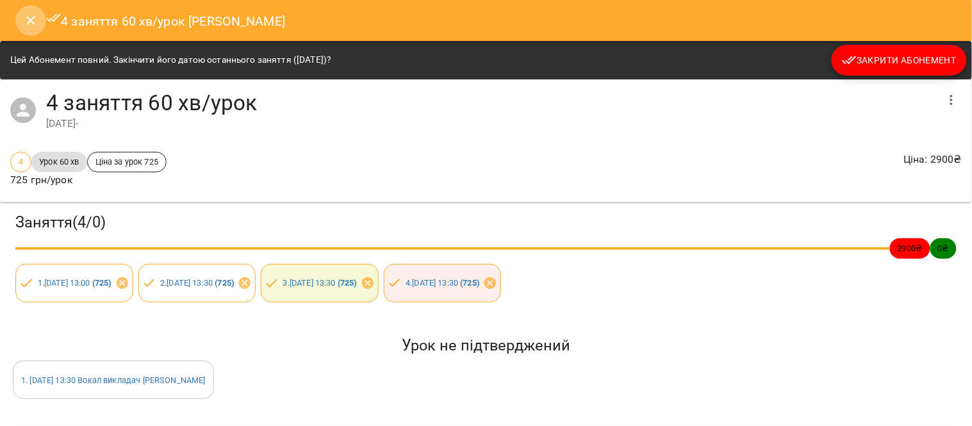
click at [29, 22] on icon "Close" at bounding box center [30, 20] width 9 height 9
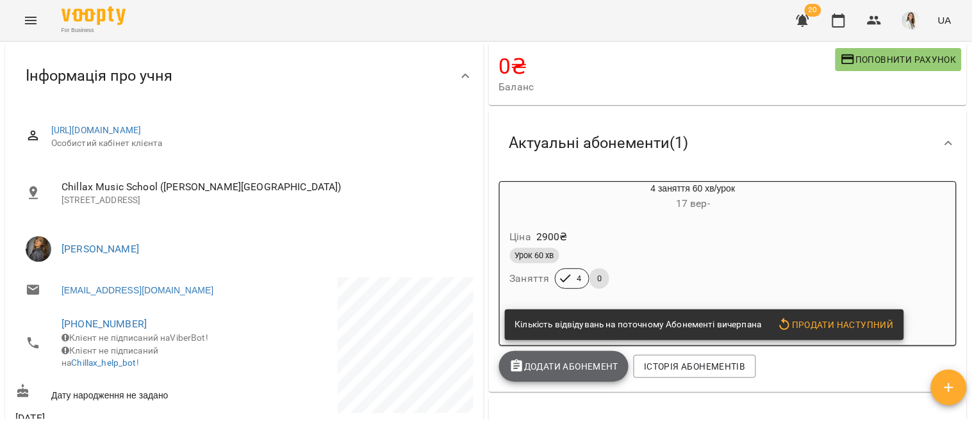
click at [554, 363] on span "Додати Абонемент" at bounding box center [564, 366] width 110 height 15
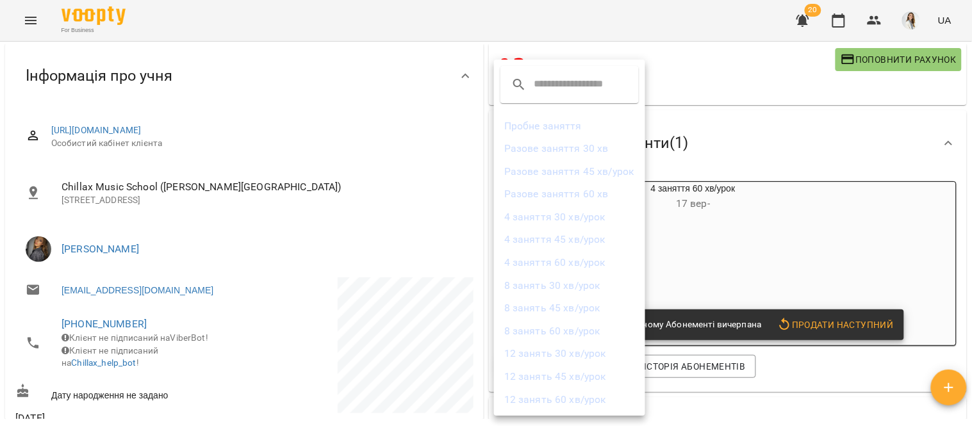
click at [726, 252] on div at bounding box center [486, 213] width 972 height 426
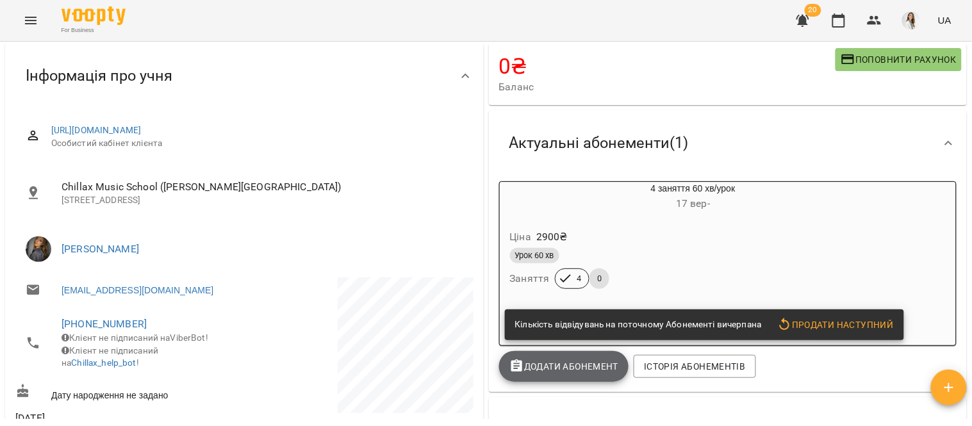
click at [549, 361] on span "Додати Абонемент" at bounding box center [564, 366] width 110 height 15
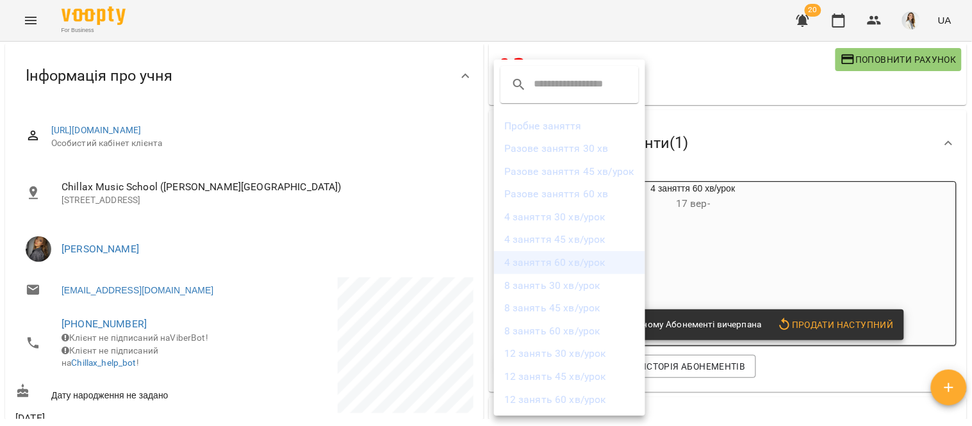
click at [611, 269] on li "4 заняття 60 хв/урок" at bounding box center [569, 262] width 151 height 23
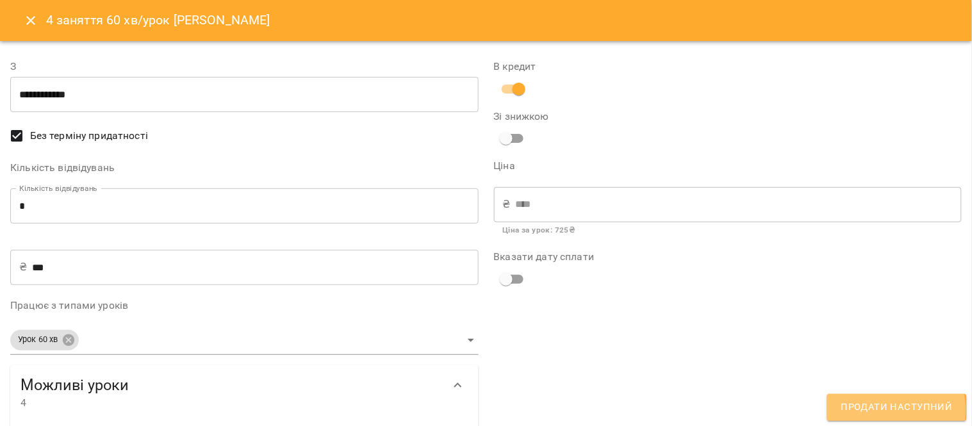
click at [891, 411] on span "Продати наступний" at bounding box center [896, 407] width 111 height 17
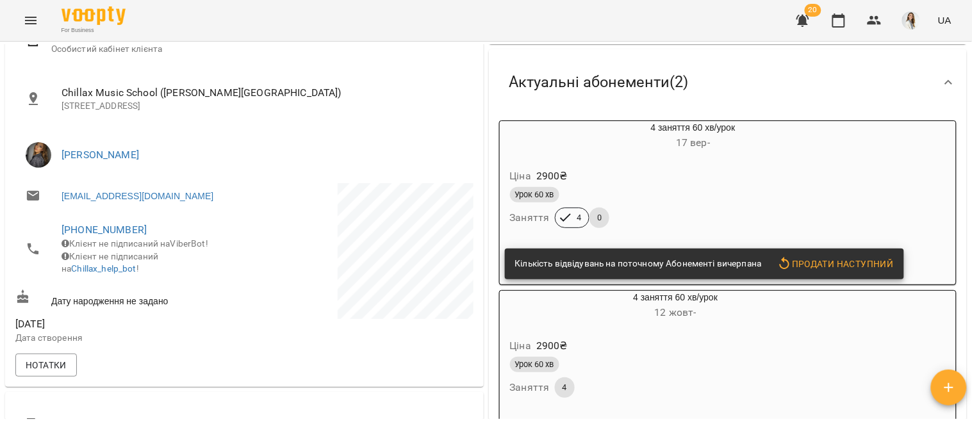
scroll to position [200, 0]
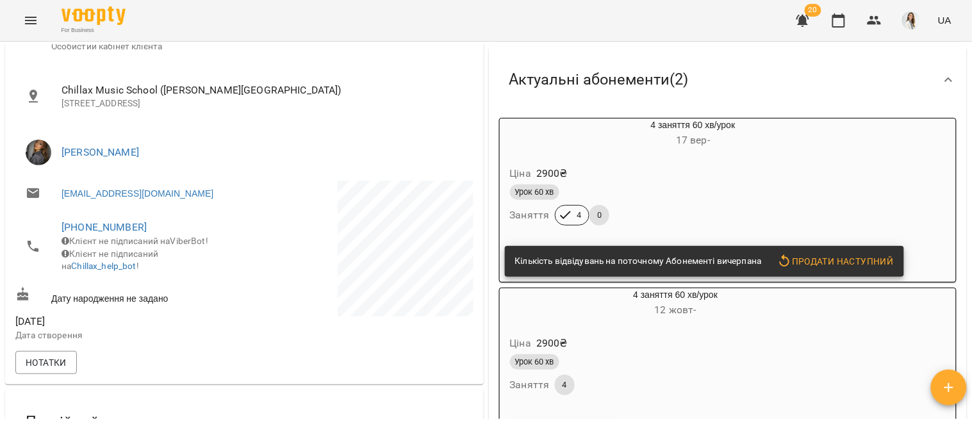
click at [737, 209] on div "Урок 60 хв Заняття 4 0" at bounding box center [662, 205] width 310 height 46
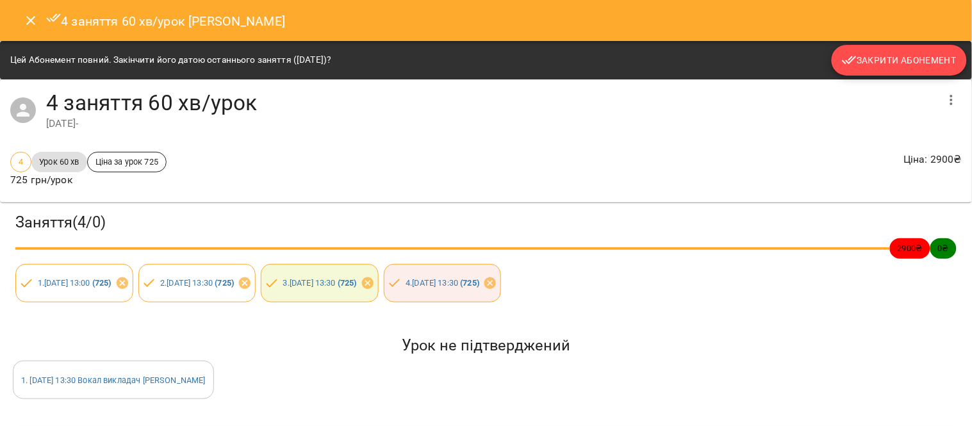
click at [901, 61] on span "Закрити Абонемент" at bounding box center [899, 60] width 115 height 15
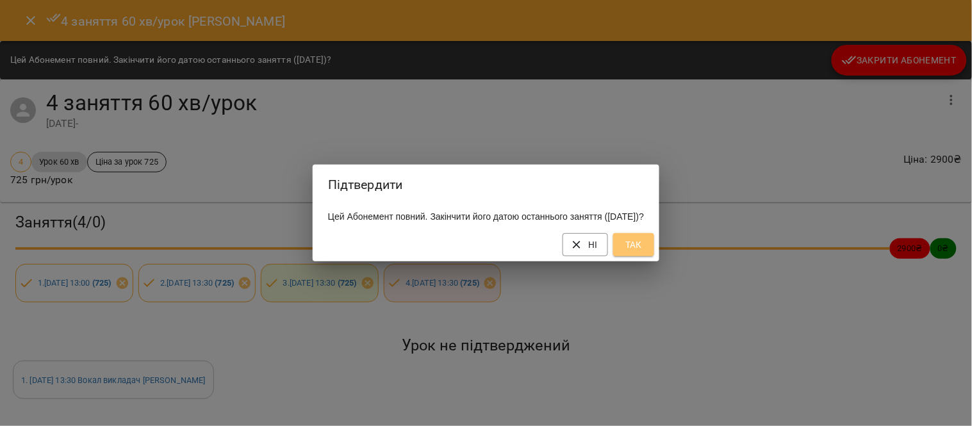
click at [644, 250] on span "Так" at bounding box center [633, 244] width 21 height 15
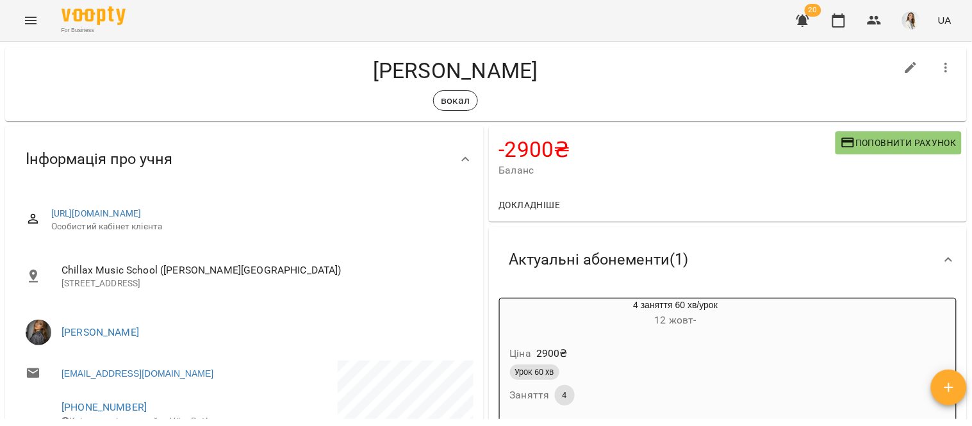
scroll to position [0, 0]
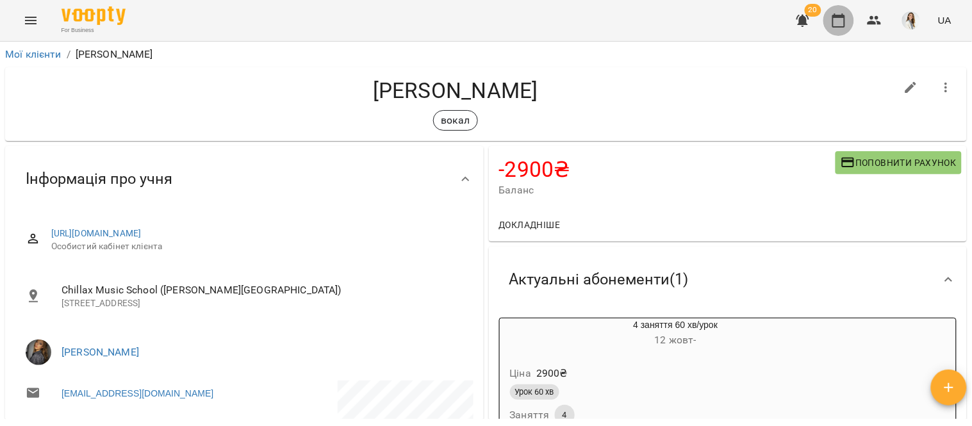
click at [840, 24] on icon "button" at bounding box center [838, 20] width 15 height 15
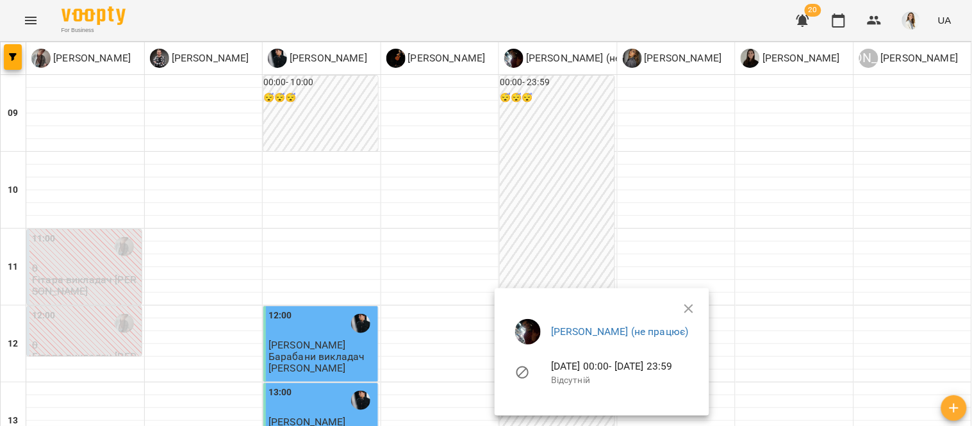
click at [803, 23] on div at bounding box center [486, 213] width 972 height 426
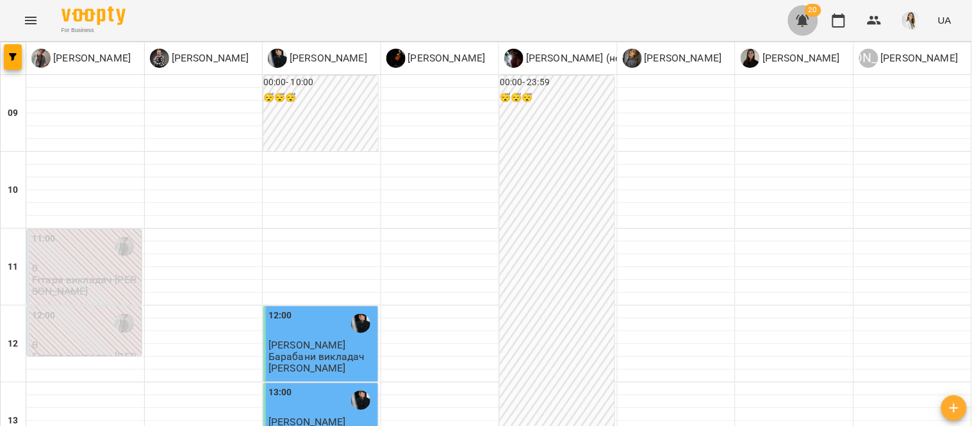
click at [803, 23] on icon "button" at bounding box center [802, 21] width 13 height 12
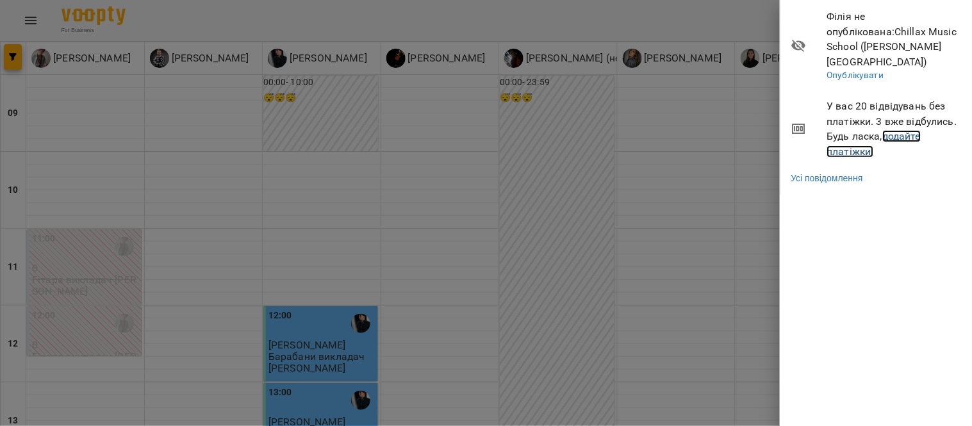
click at [910, 130] on link "додайте платіжки!" at bounding box center [874, 144] width 94 height 28
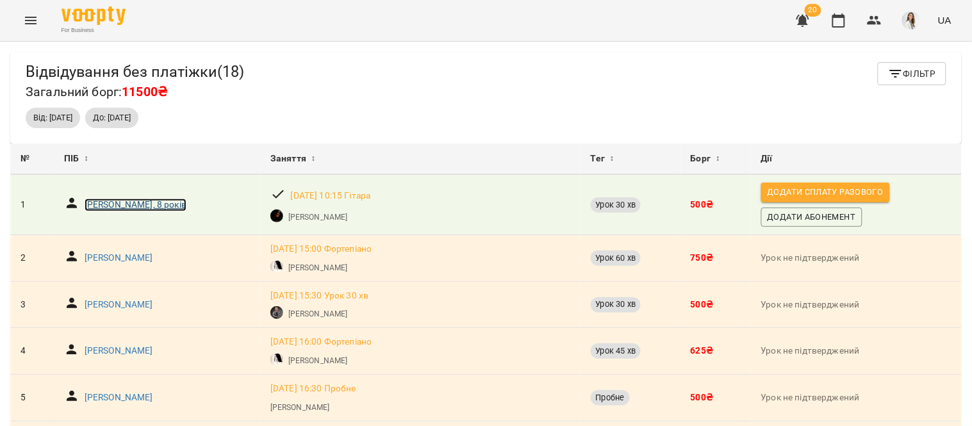
click at [129, 200] on p "[PERSON_NAME], 8 років" at bounding box center [136, 205] width 102 height 13
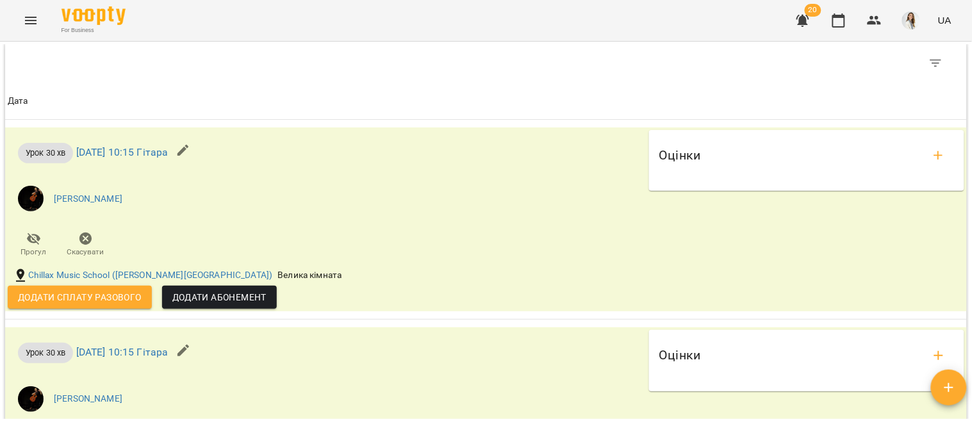
scroll to position [909, 0]
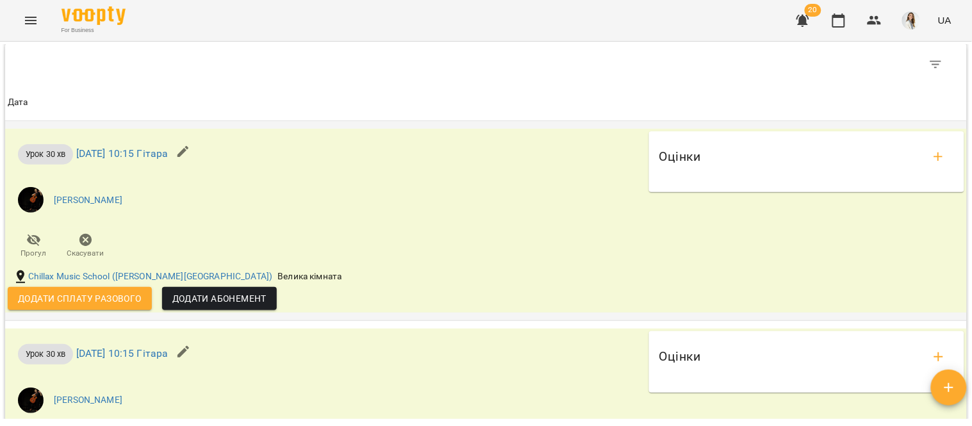
click at [87, 305] on span "Додати сплату разового" at bounding box center [80, 298] width 124 height 15
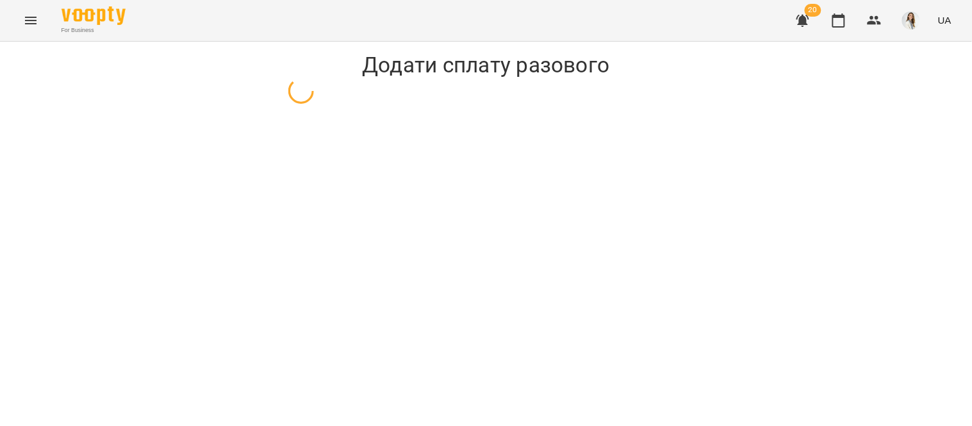
select select "**********"
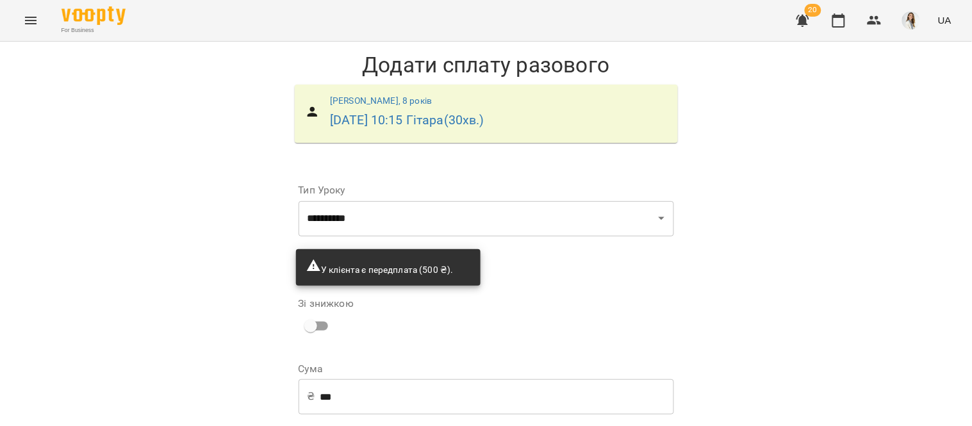
scroll to position [86, 0]
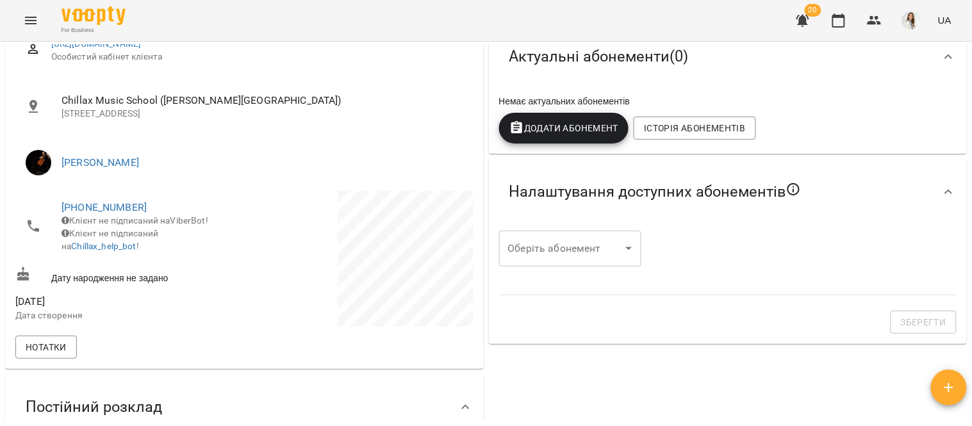
scroll to position [65, 0]
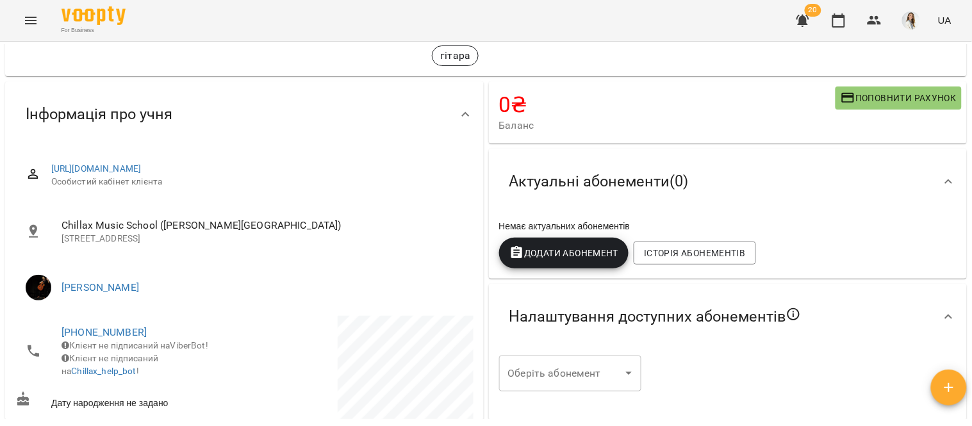
click at [807, 24] on icon "button" at bounding box center [802, 20] width 15 height 15
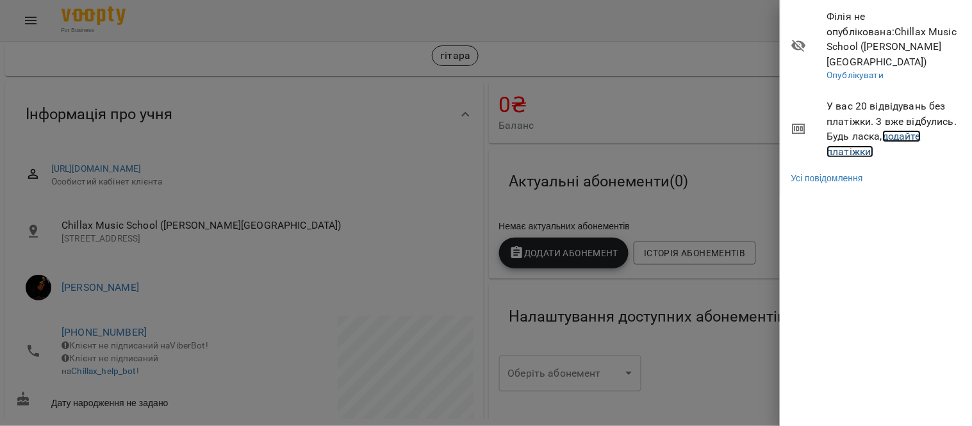
click at [905, 130] on link "додайте платіжки!" at bounding box center [874, 144] width 94 height 28
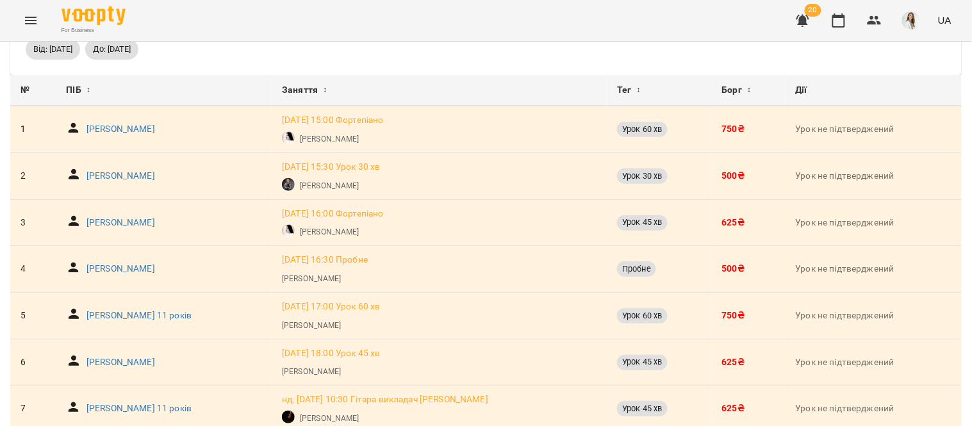
scroll to position [64, 0]
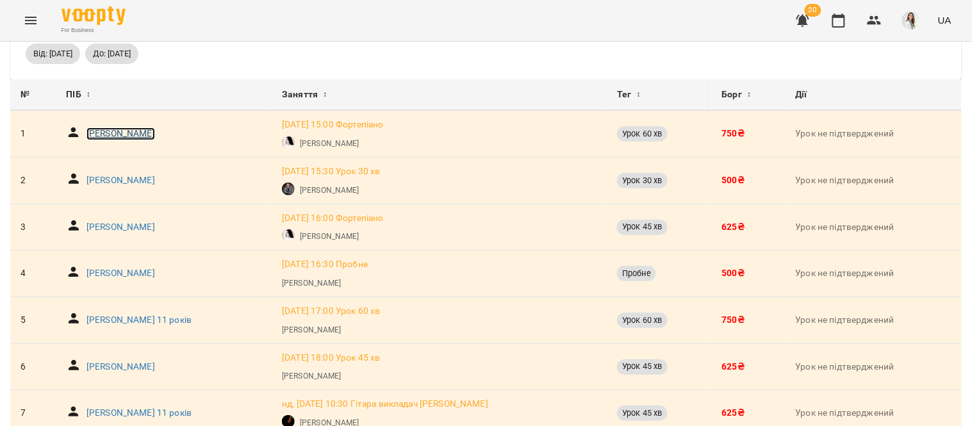
click at [97, 138] on p "[PERSON_NAME]" at bounding box center [120, 133] width 69 height 13
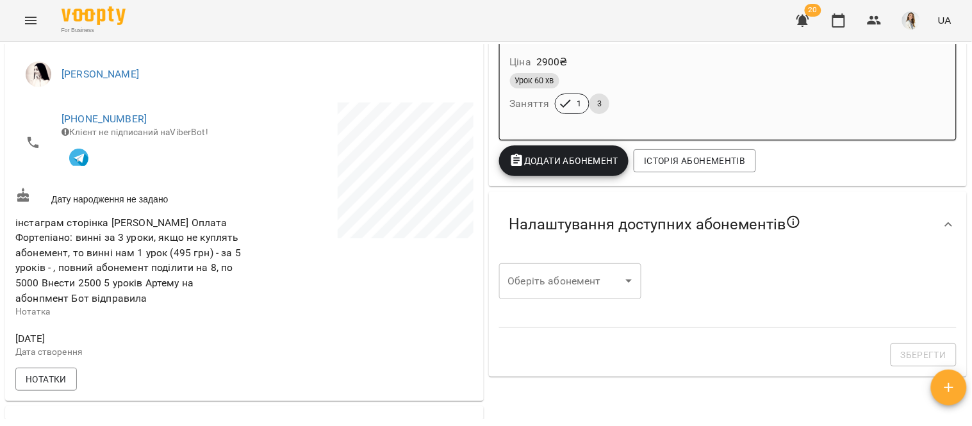
click at [657, 335] on div at bounding box center [727, 321] width 473 height 29
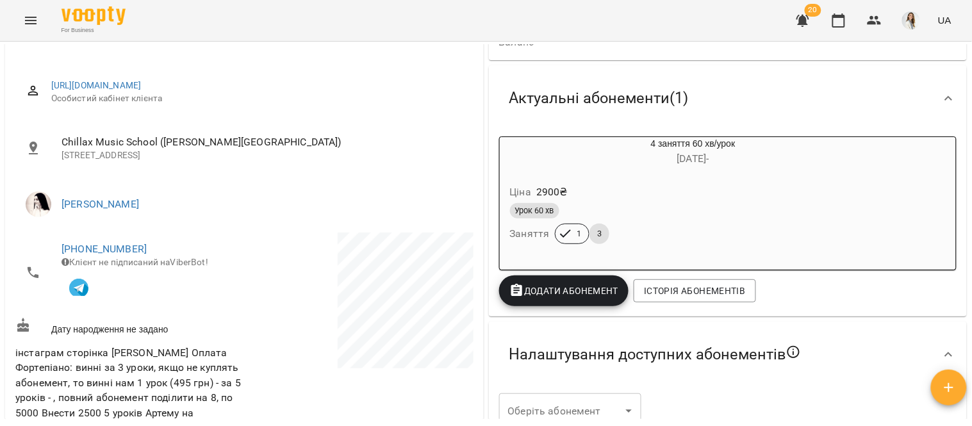
scroll to position [110, 0]
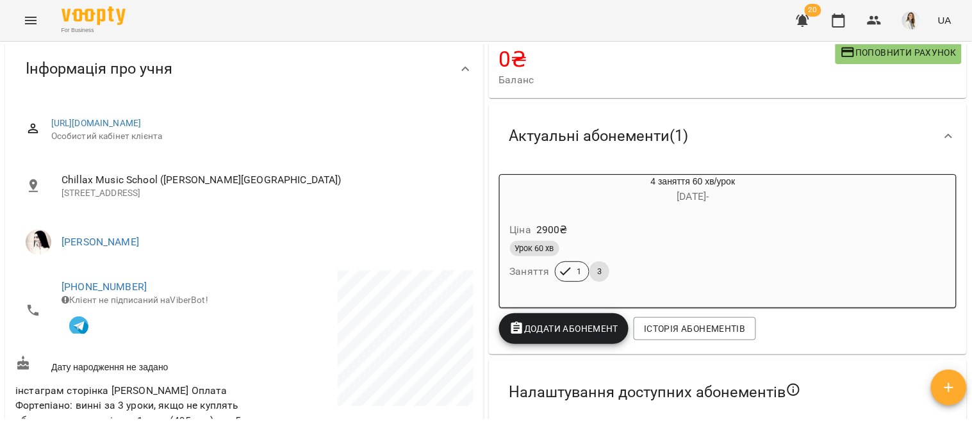
click at [700, 242] on div "Урок 60 хв" at bounding box center [662, 248] width 305 height 15
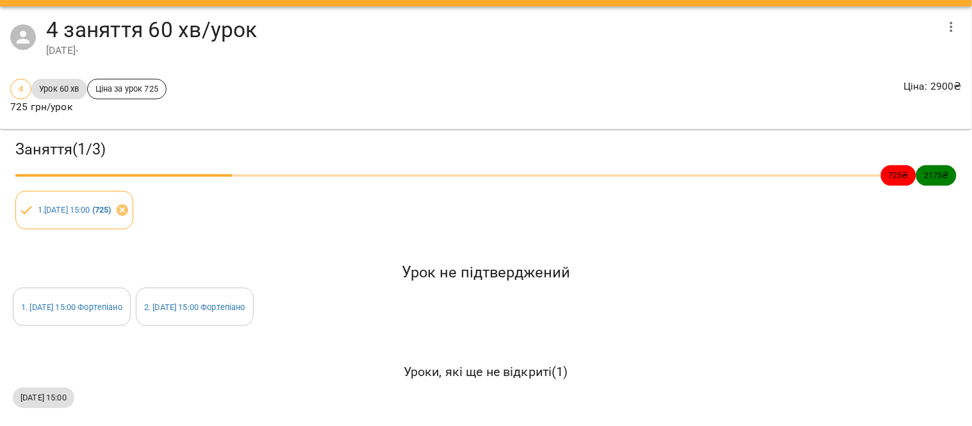
scroll to position [0, 0]
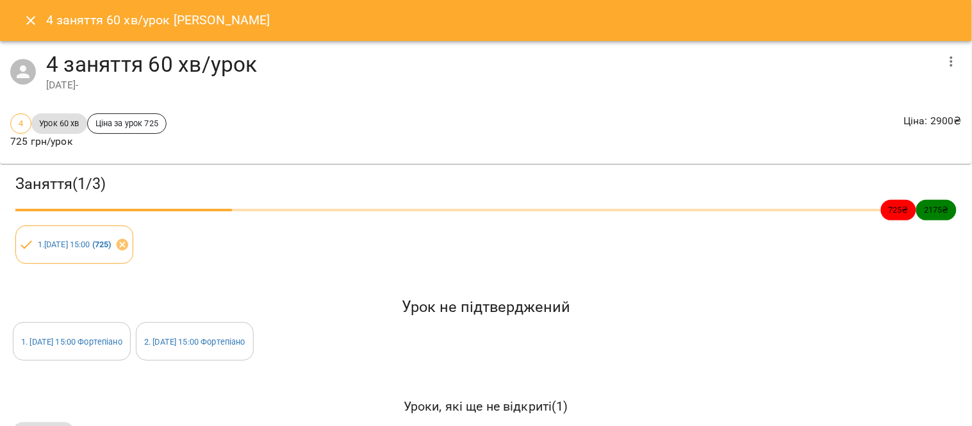
click at [22, 22] on button "Close" at bounding box center [30, 20] width 31 height 31
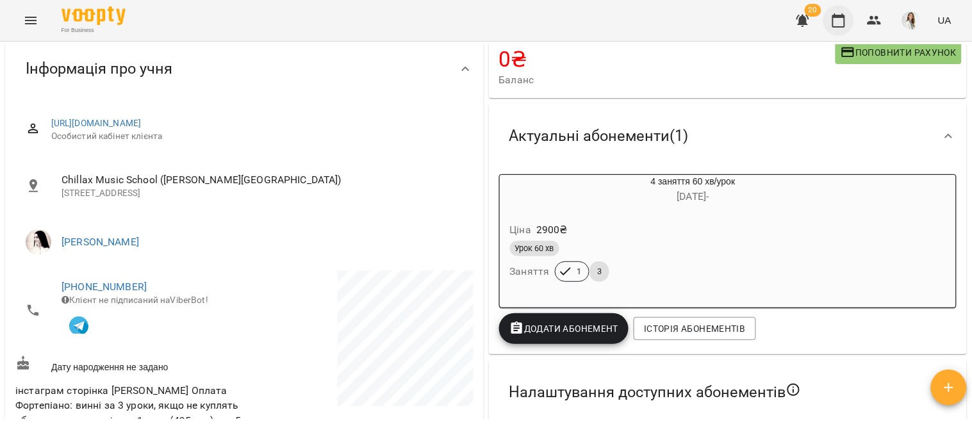
click at [834, 24] on icon "button" at bounding box center [838, 20] width 13 height 14
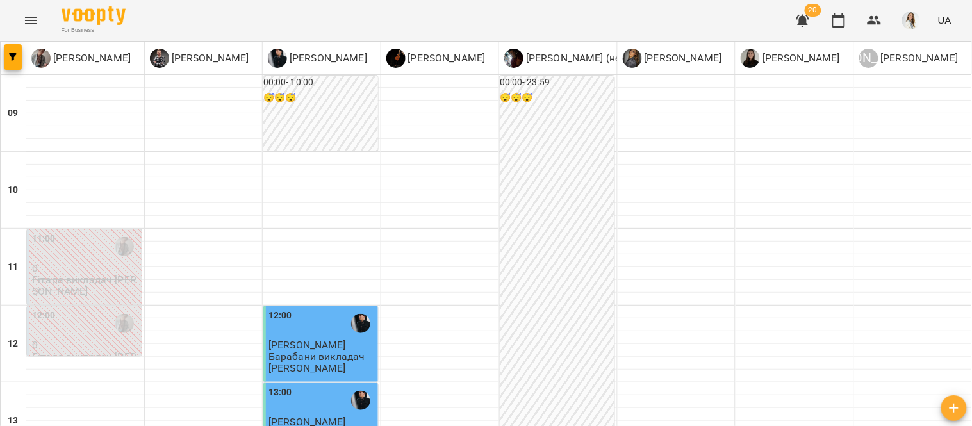
click at [806, 22] on icon "button" at bounding box center [802, 21] width 13 height 12
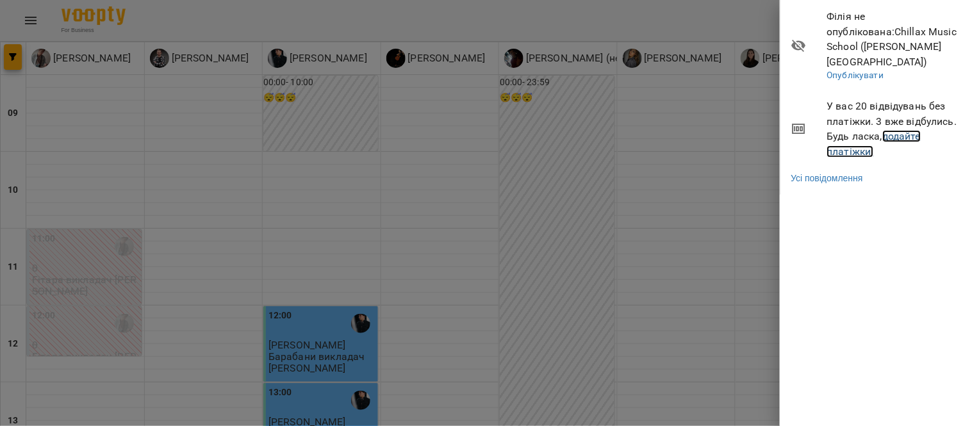
click at [909, 130] on link "додайте платіжки!" at bounding box center [874, 144] width 94 height 28
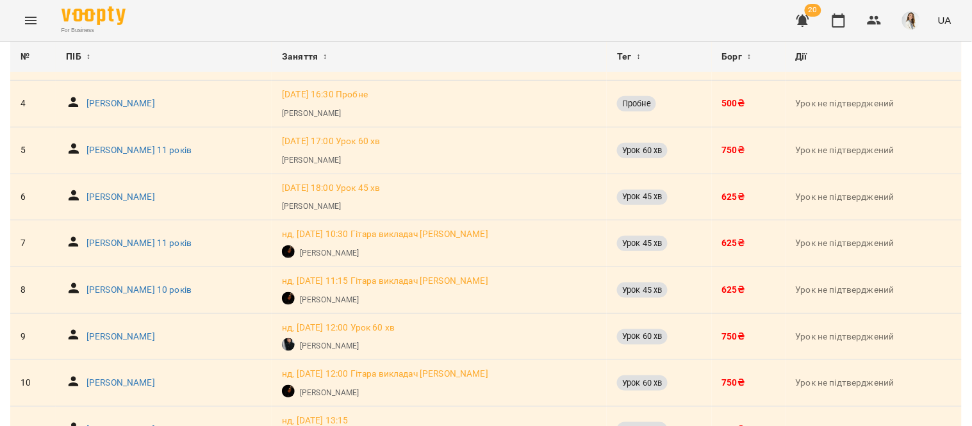
scroll to position [258, 0]
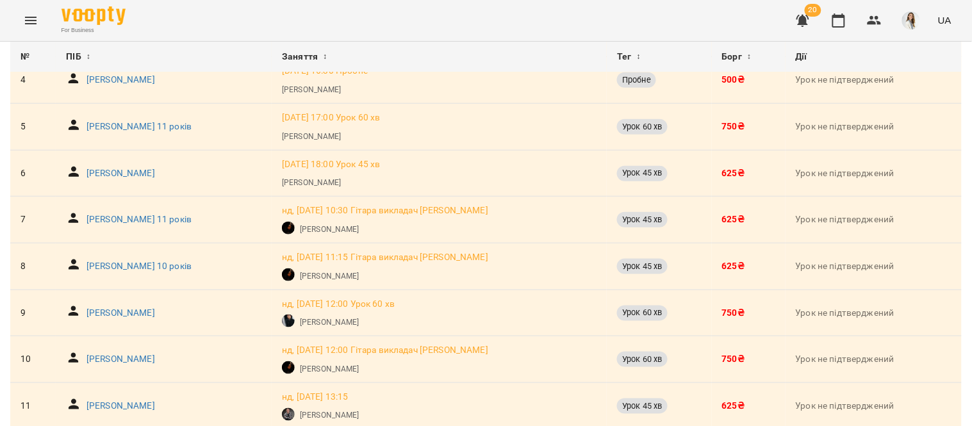
drag, startPoint x: 518, startPoint y: 174, endPoint x: 534, endPoint y: 28, distance: 147.0
click at [534, 28] on div "For Business 20 UA" at bounding box center [486, 20] width 972 height 41
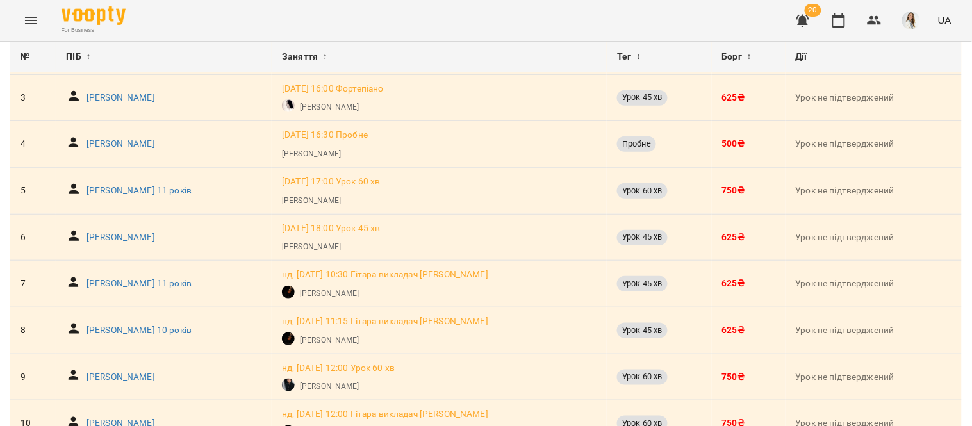
scroll to position [164, 0]
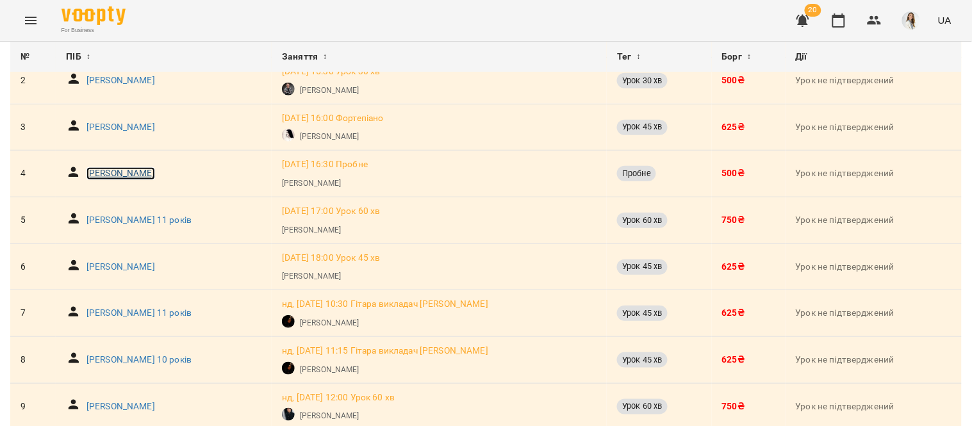
click at [127, 175] on p "Арсеній Прилипко" at bounding box center [120, 173] width 69 height 13
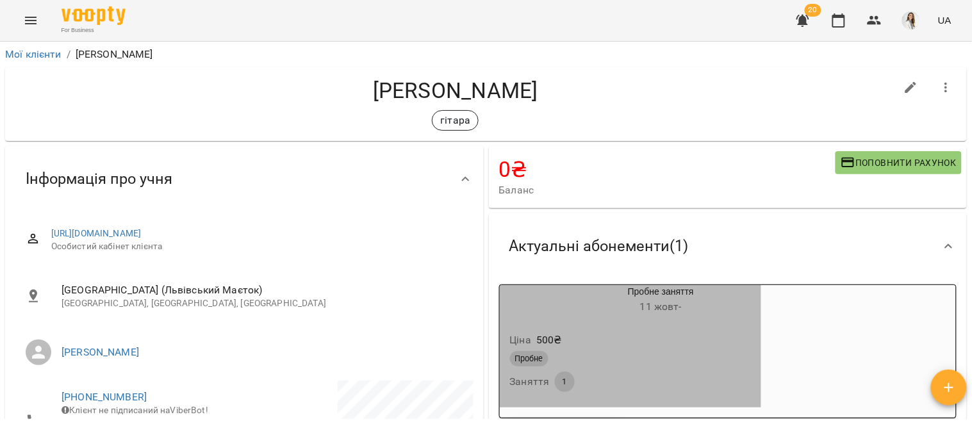
click at [651, 354] on div "Пробне" at bounding box center [630, 358] width 241 height 15
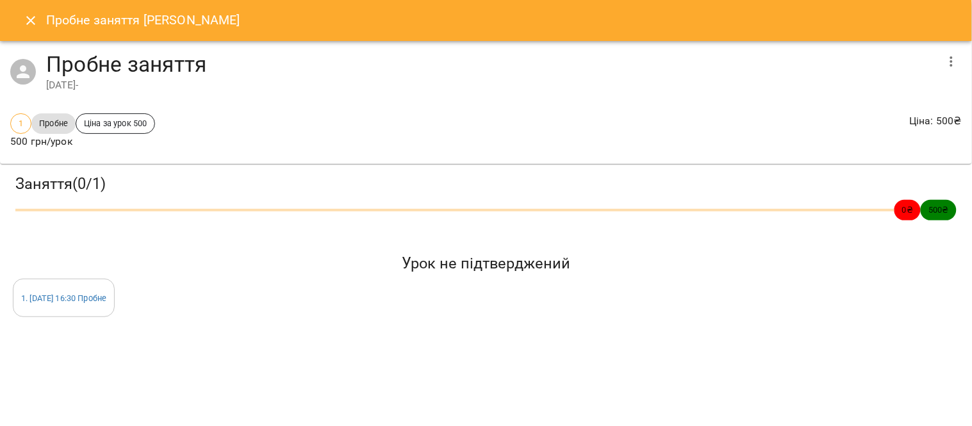
click at [29, 18] on icon "Close" at bounding box center [30, 20] width 15 height 15
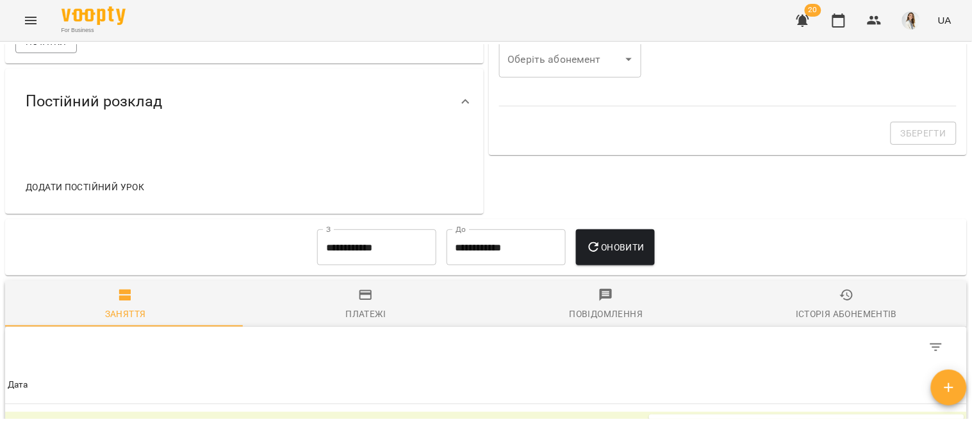
scroll to position [508, 0]
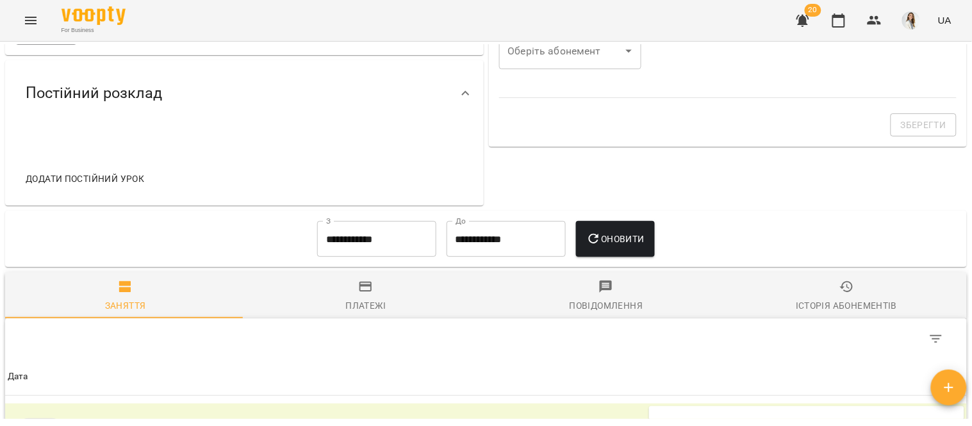
click at [354, 281] on button "Платежі" at bounding box center [365, 295] width 240 height 46
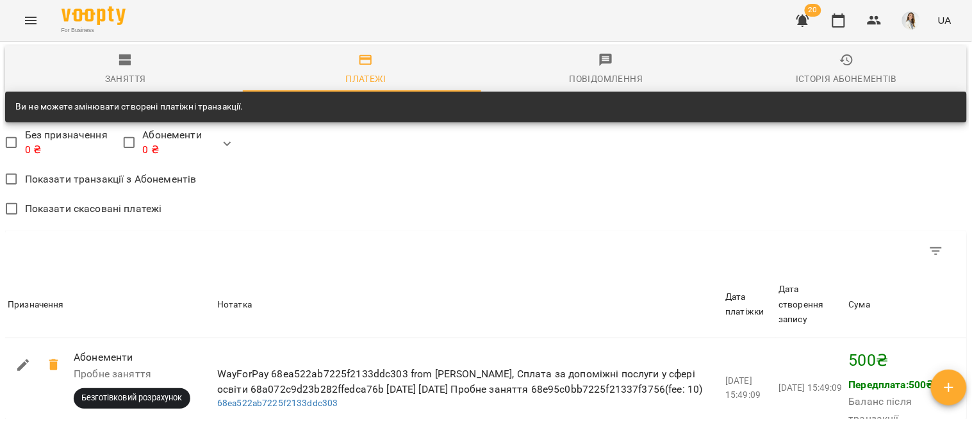
scroll to position [731, 0]
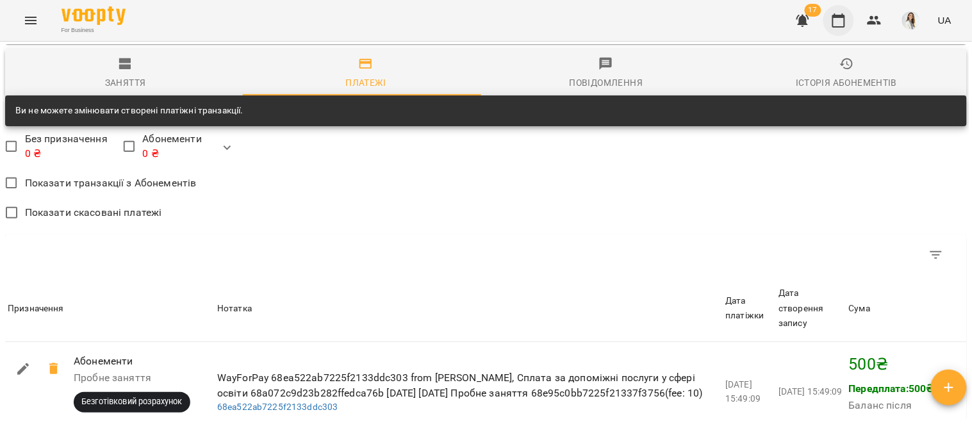
click at [836, 21] on icon "button" at bounding box center [838, 20] width 15 height 15
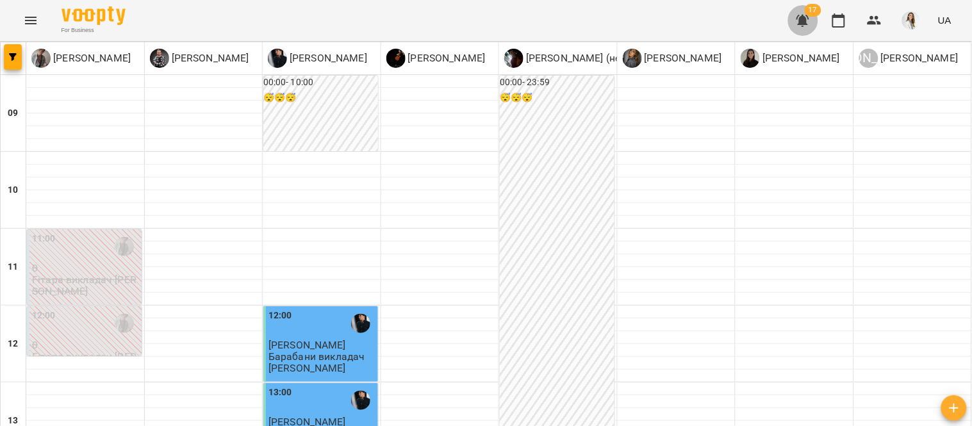
click at [802, 21] on icon "button" at bounding box center [802, 21] width 13 height 12
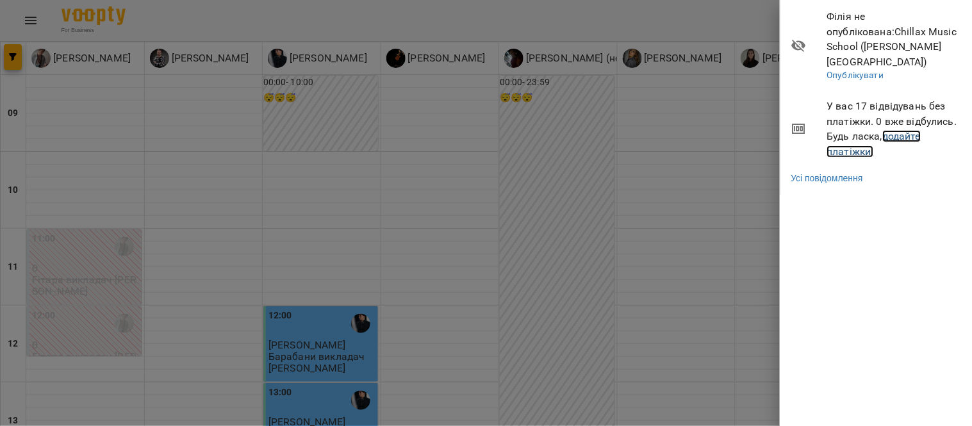
click at [861, 135] on link "додайте платіжки!" at bounding box center [874, 144] width 94 height 28
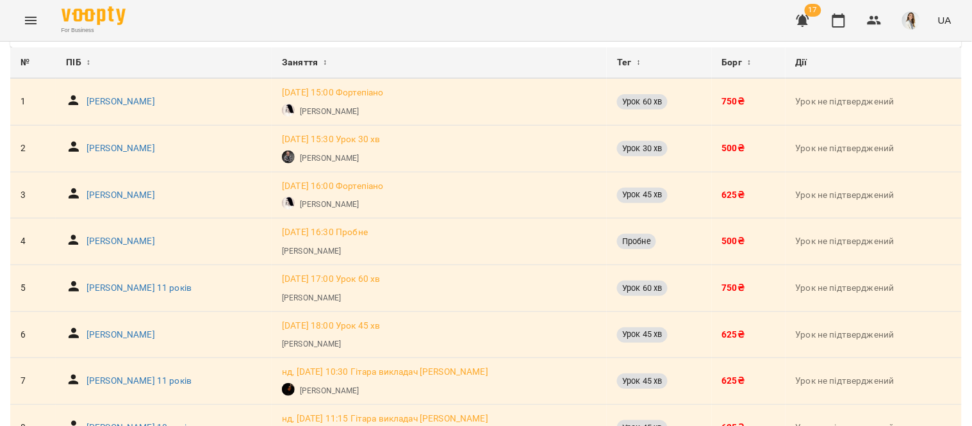
scroll to position [108, 0]
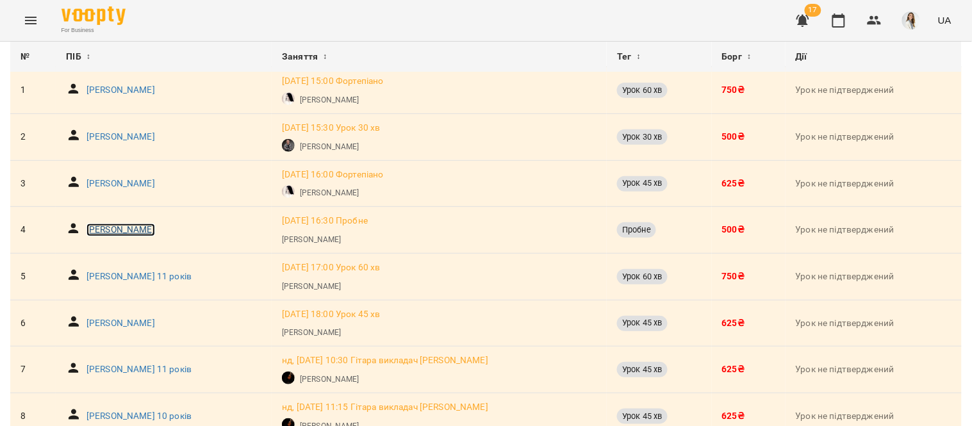
click at [120, 228] on p "Арсеній Прилипко" at bounding box center [120, 230] width 69 height 13
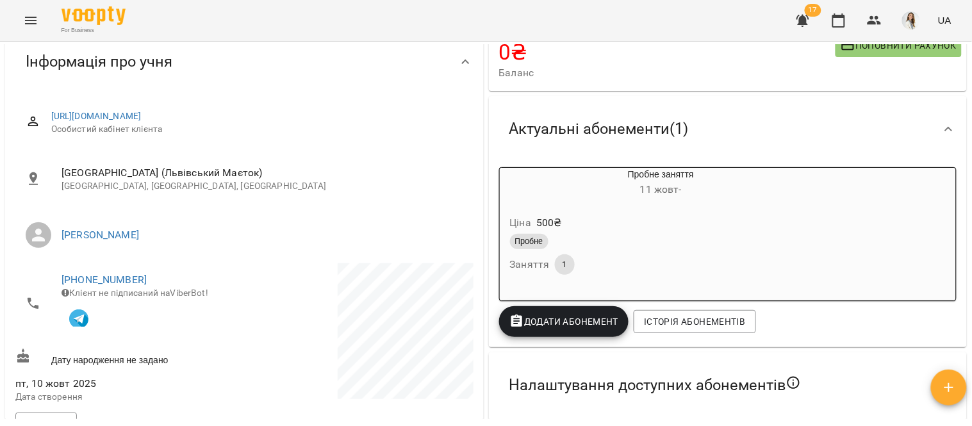
scroll to position [128, 0]
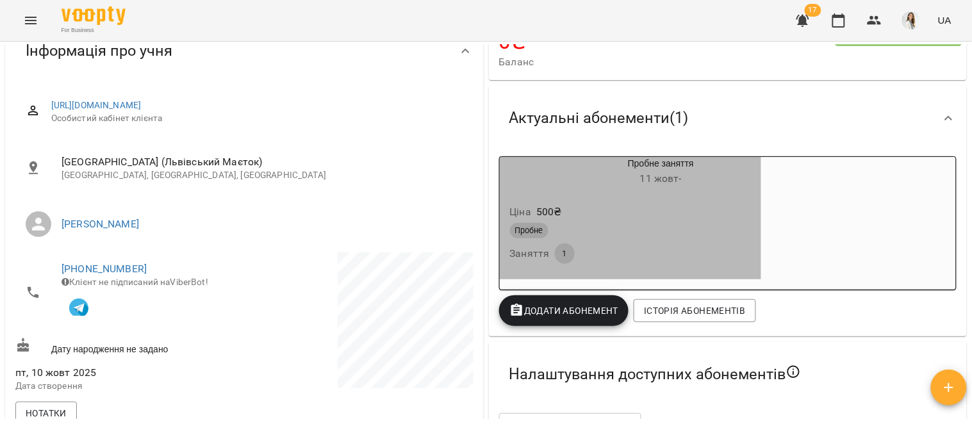
click at [723, 247] on div "Пробне Заняття 1" at bounding box center [630, 243] width 246 height 46
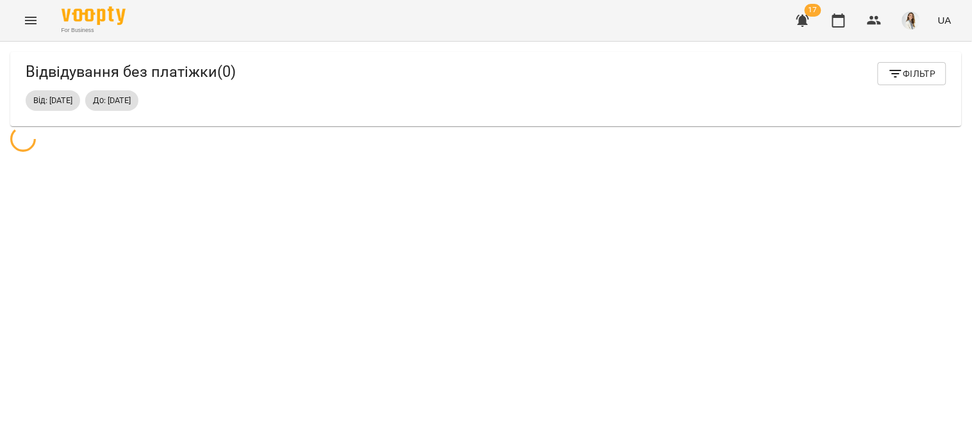
scroll to position [41, 0]
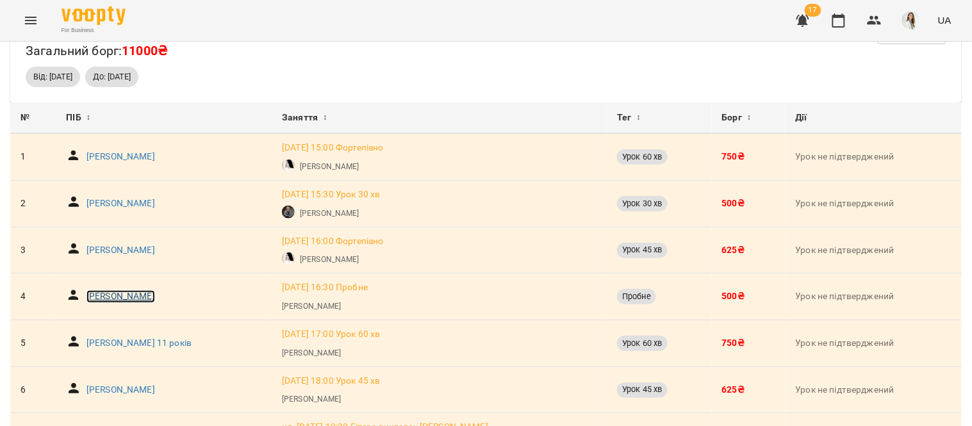
click at [132, 299] on p "Арсеній Прилипко" at bounding box center [120, 296] width 69 height 13
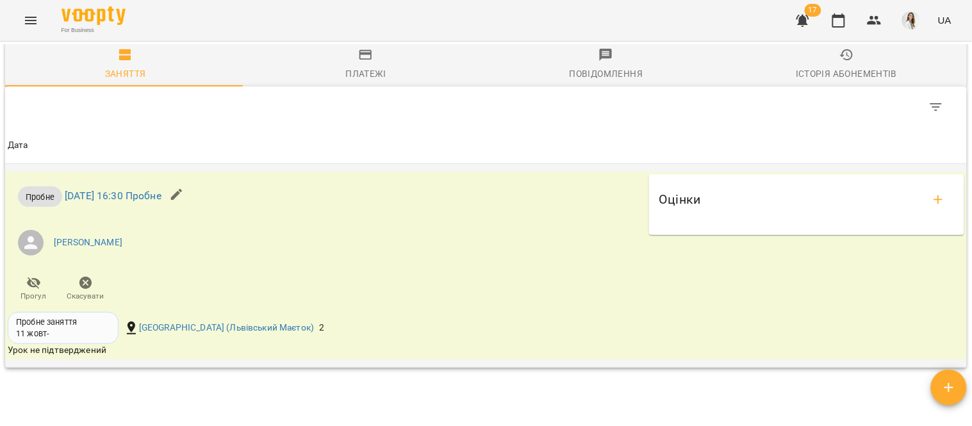
scroll to position [750, 0]
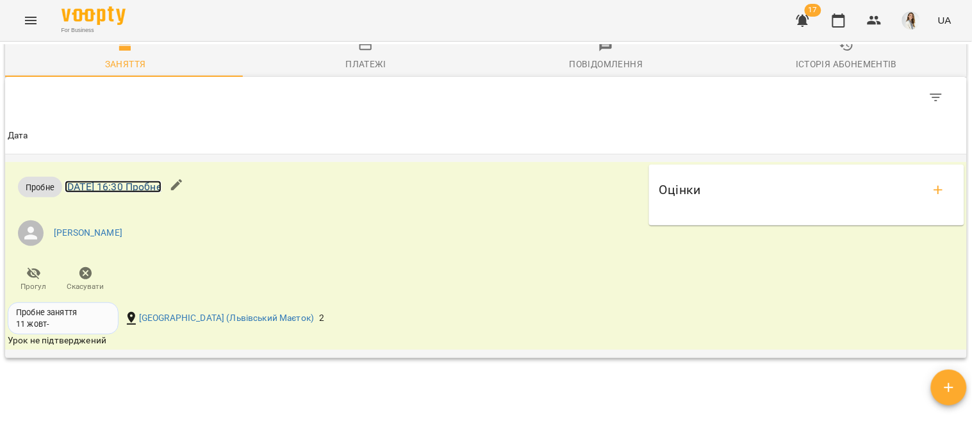
click at [136, 191] on link "сб 11 жовт 2025 16:30 Пробне" at bounding box center [113, 187] width 97 height 12
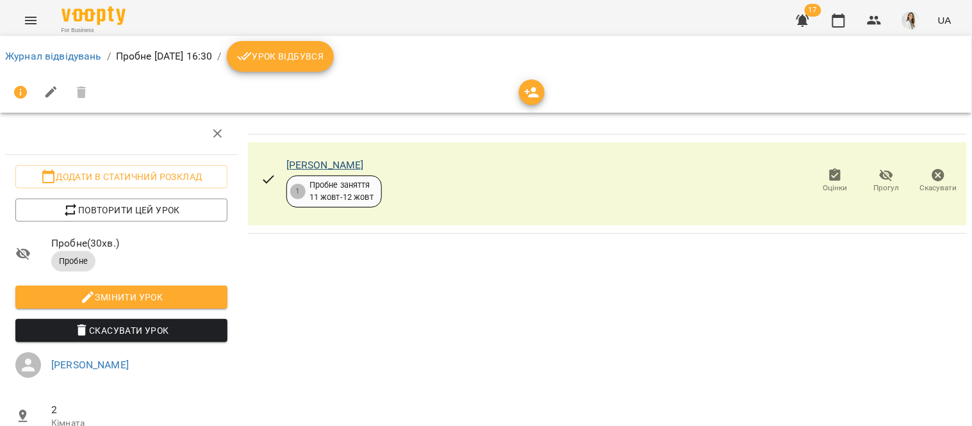
scroll to position [1, 0]
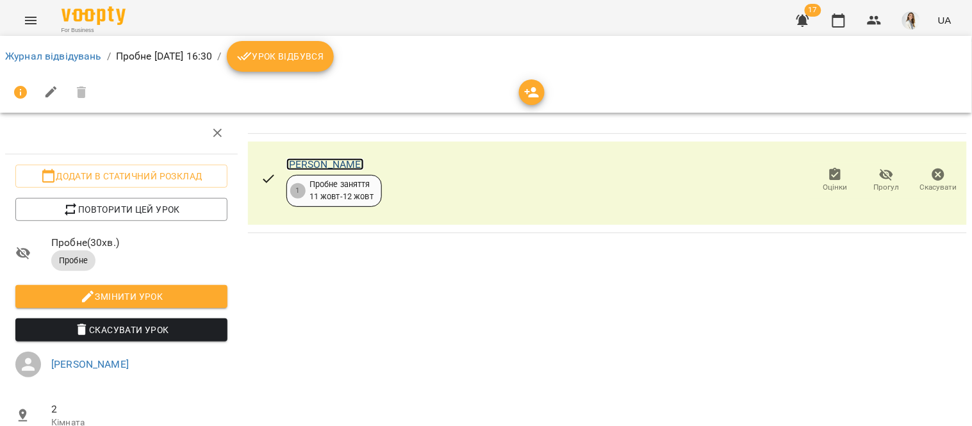
click at [325, 161] on link "Арсеній Прилипко" at bounding box center [325, 164] width 78 height 12
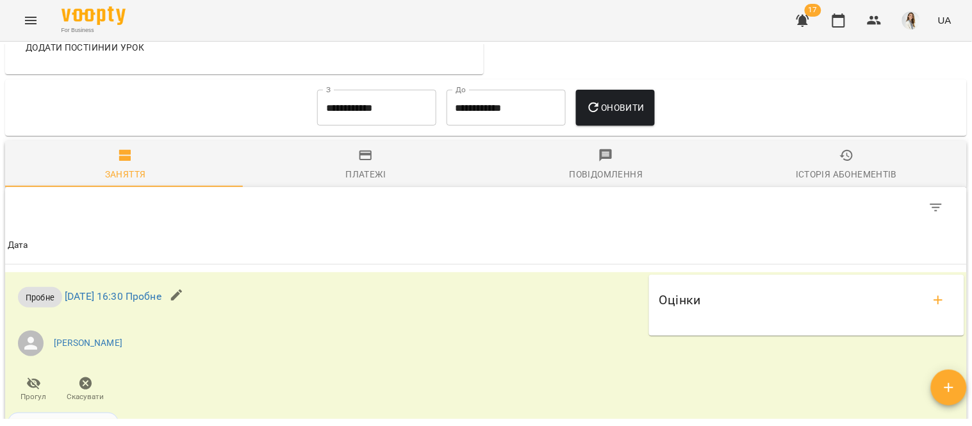
scroll to position [654, 0]
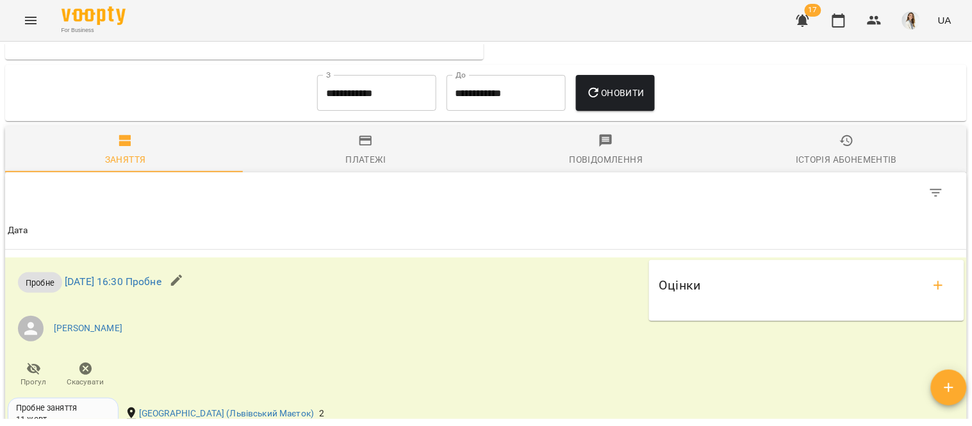
click at [364, 142] on icon "button" at bounding box center [365, 140] width 15 height 15
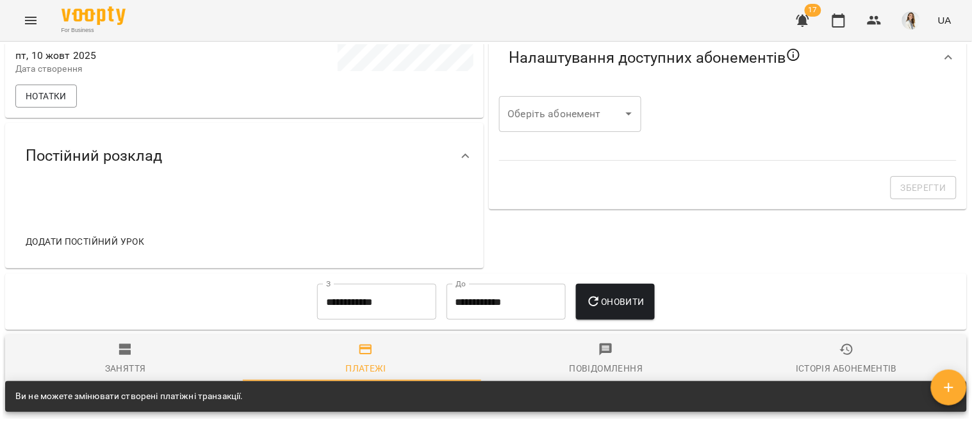
scroll to position [404, 0]
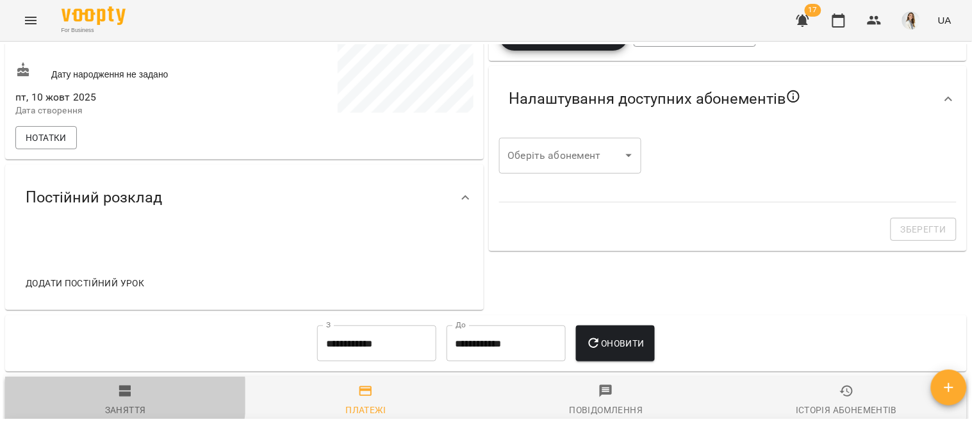
click at [123, 399] on icon "button" at bounding box center [125, 391] width 15 height 15
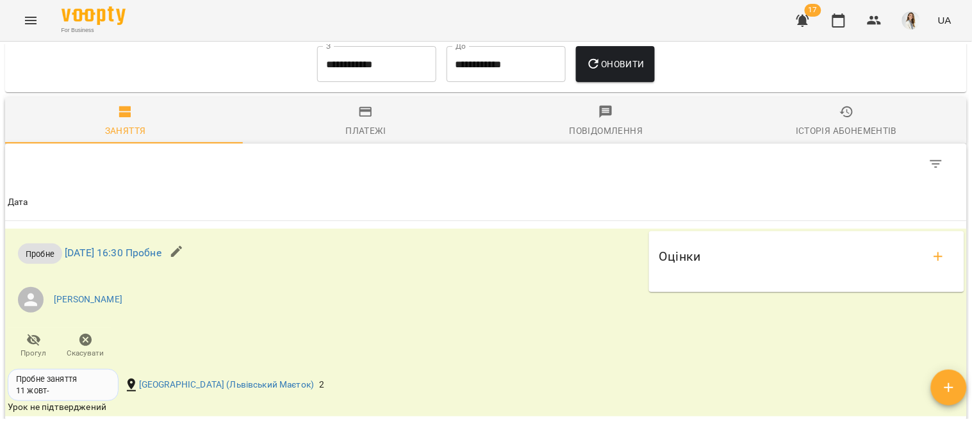
scroll to position [689, 0]
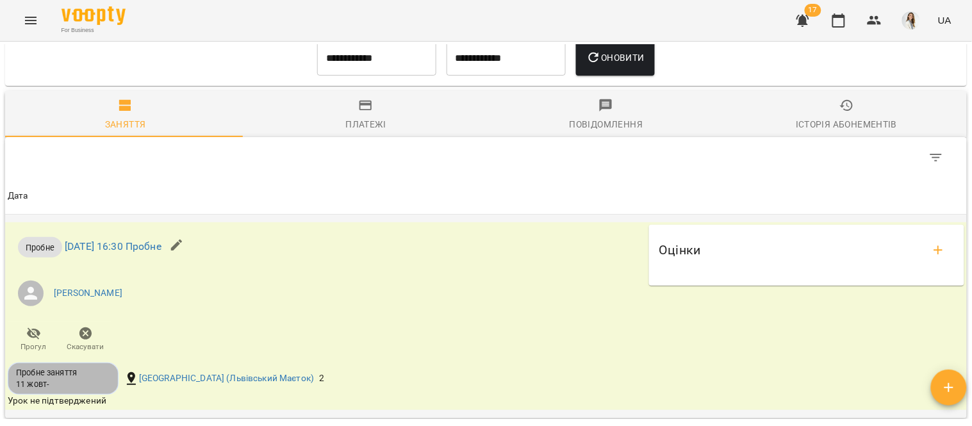
click at [69, 379] on div "Пробне заняття" at bounding box center [63, 373] width 94 height 12
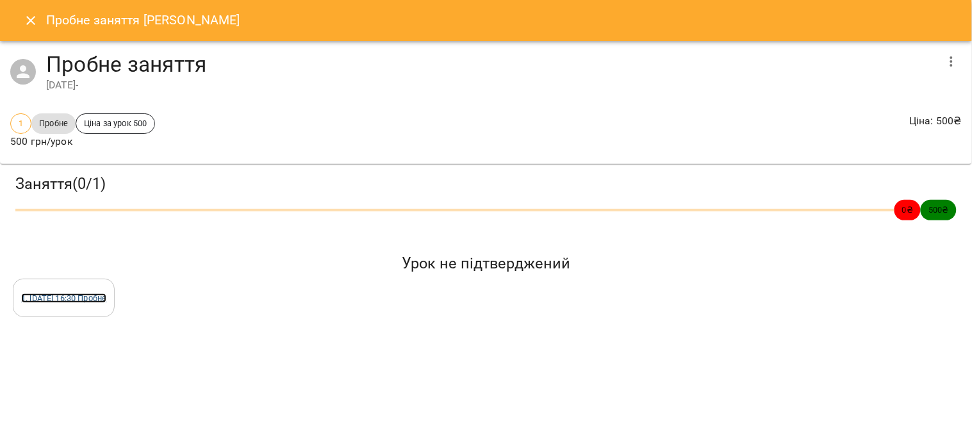
click at [106, 299] on link "1 . сб 11 жовт 2025 16:30 Пробне" at bounding box center [63, 298] width 85 height 10
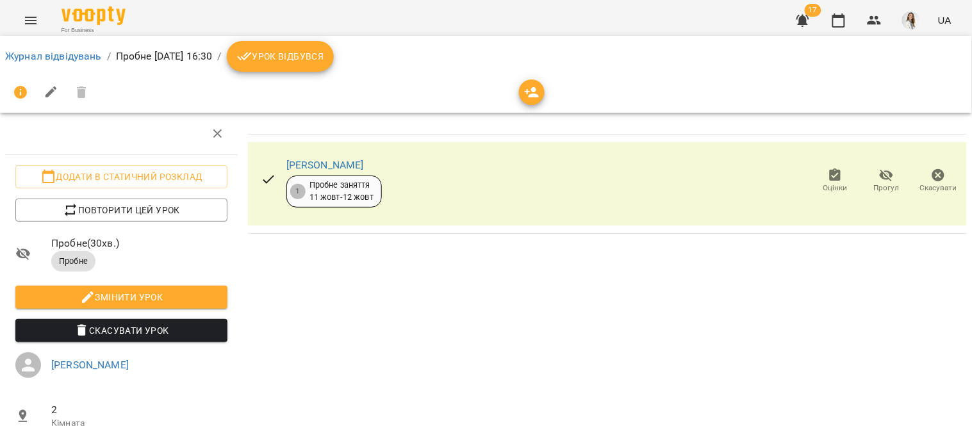
click at [344, 189] on div "Пробне заняття 11 жовт - 12 жовт" at bounding box center [341, 191] width 64 height 24
click at [318, 59] on span "Урок відбувся" at bounding box center [280, 56] width 87 height 15
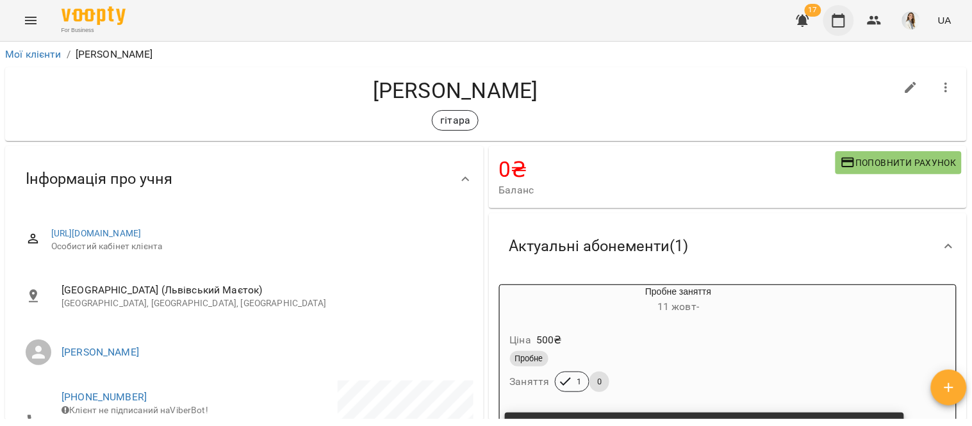
click at [840, 20] on icon "button" at bounding box center [838, 20] width 15 height 15
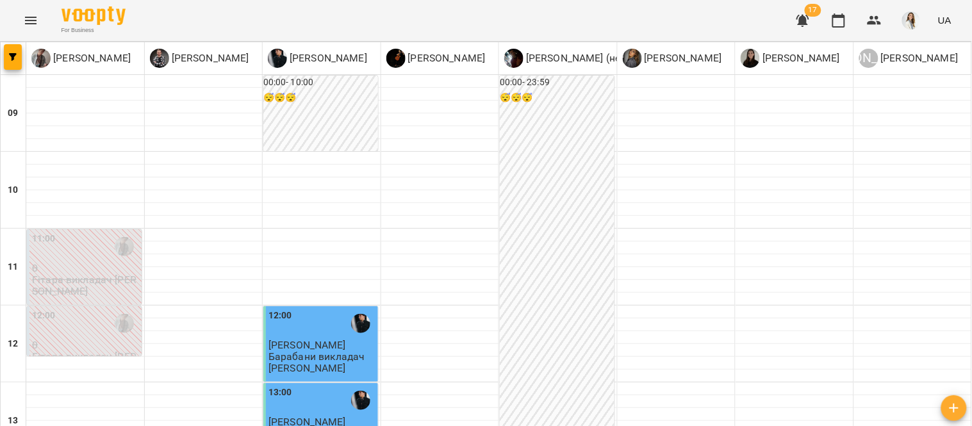
scroll to position [236, 0]
click at [805, 20] on icon "button" at bounding box center [802, 21] width 13 height 12
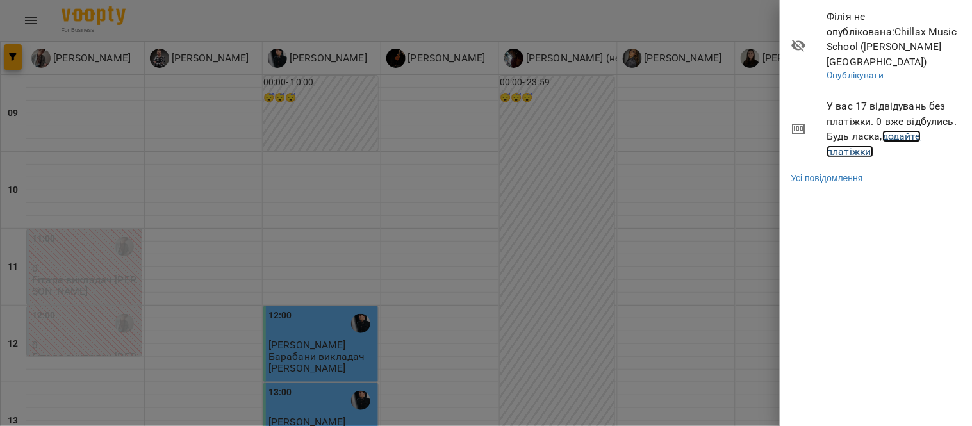
click at [860, 138] on link "додайте платіжки!" at bounding box center [874, 144] width 94 height 28
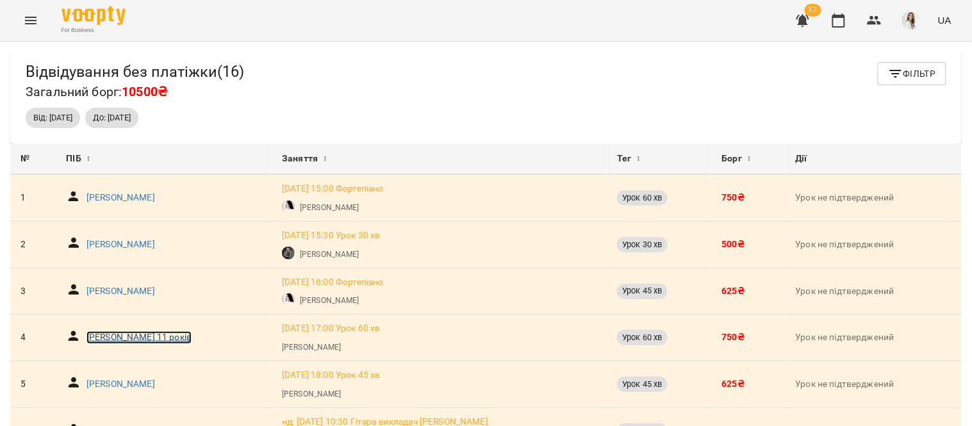
click at [184, 338] on p "Анастасія Шепель 11 років" at bounding box center [138, 337] width 105 height 13
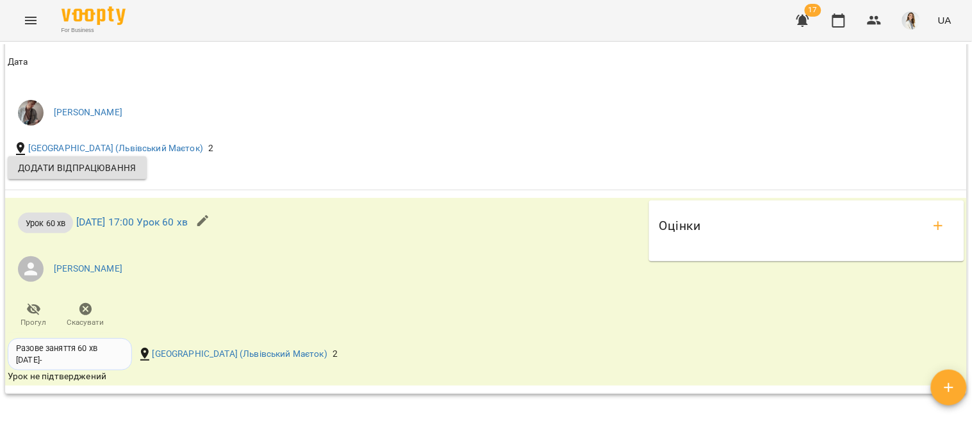
scroll to position [1119, 0]
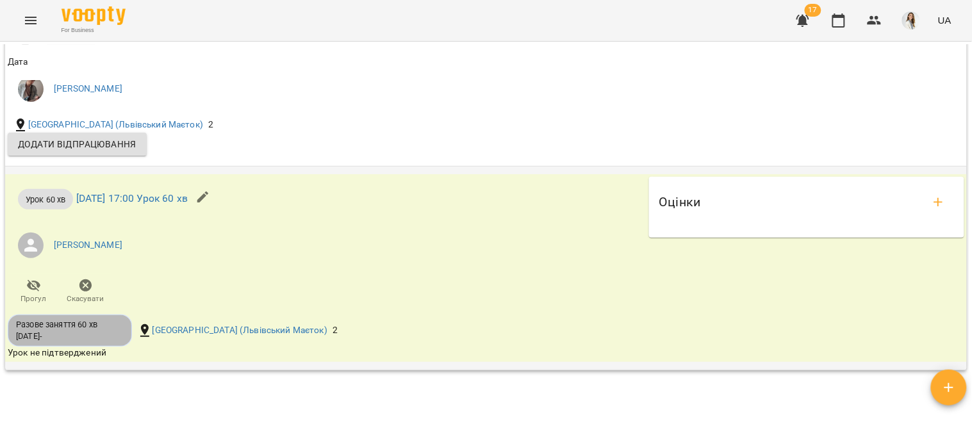
click at [40, 329] on div "Разове заняття 60 хв" at bounding box center [70, 325] width 108 height 12
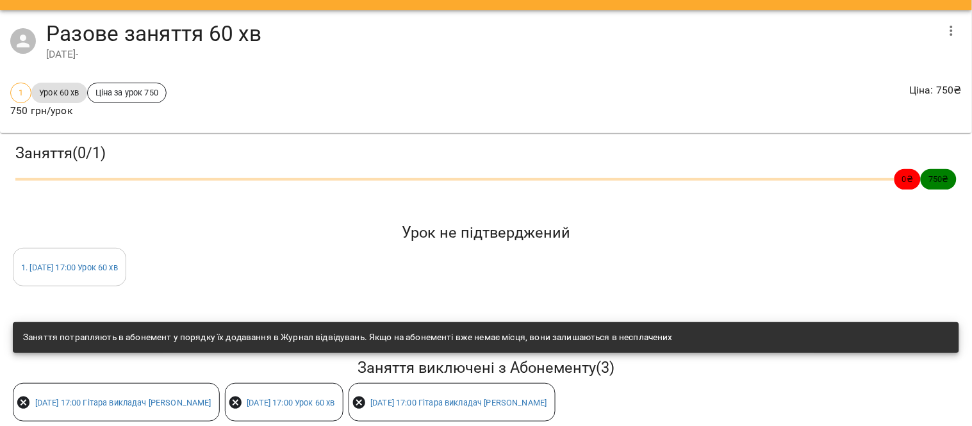
scroll to position [52, 0]
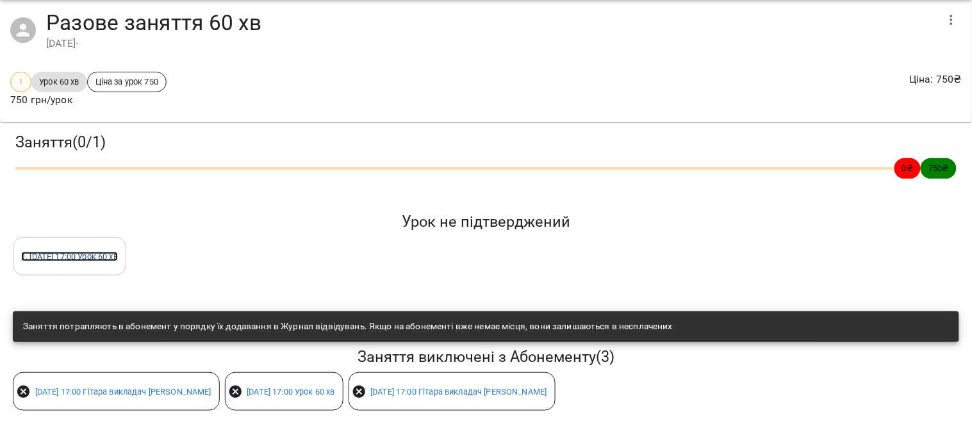
click at [66, 252] on link "1 . сб 11 жовт 2025 17:00 Урок 60 хв" at bounding box center [69, 257] width 97 height 10
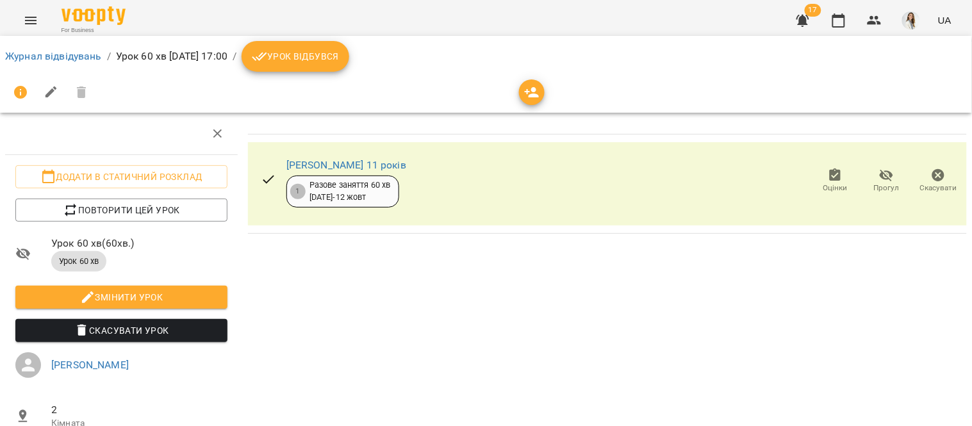
click at [339, 61] on span "Урок відбувся" at bounding box center [295, 56] width 87 height 15
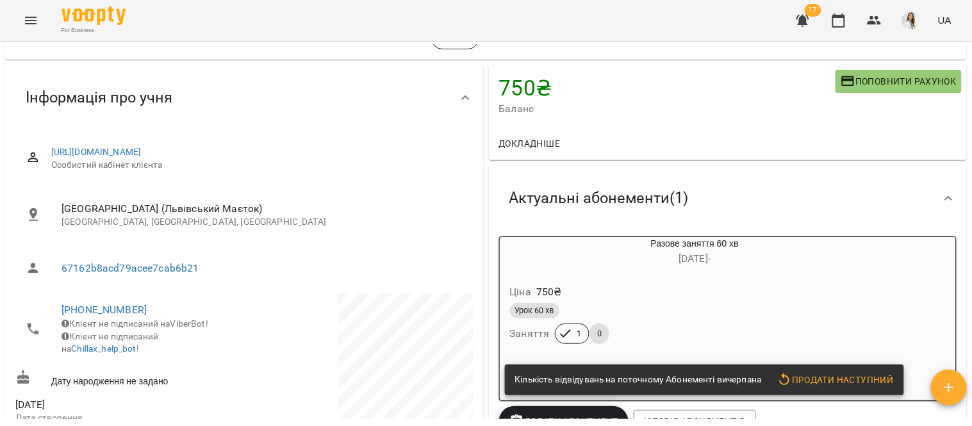
scroll to position [85, 0]
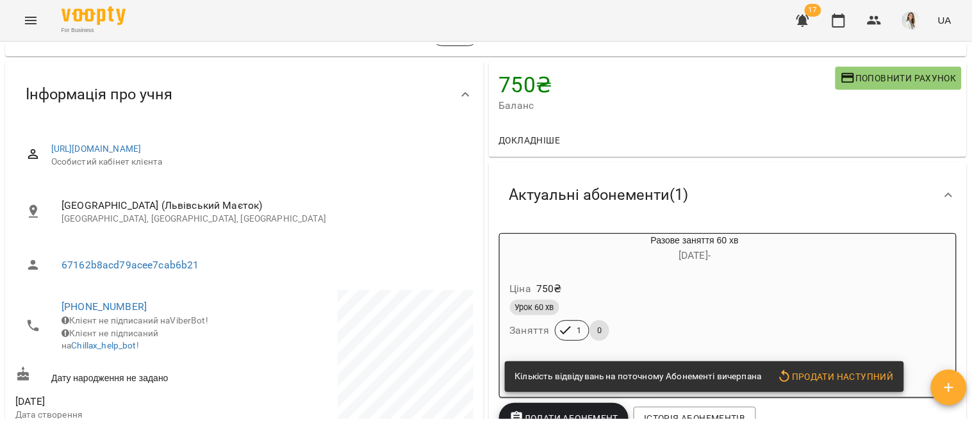
click at [825, 376] on span "Продати наступний" at bounding box center [835, 376] width 117 height 15
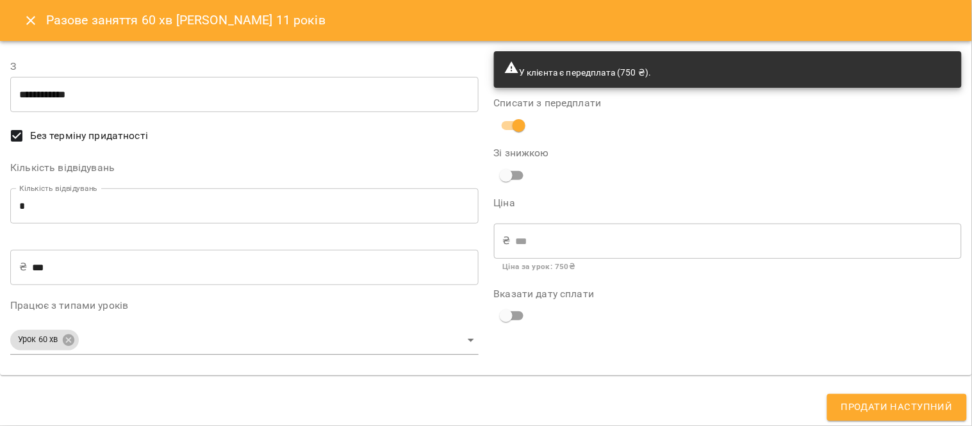
click at [28, 22] on icon "Close" at bounding box center [30, 20] width 9 height 9
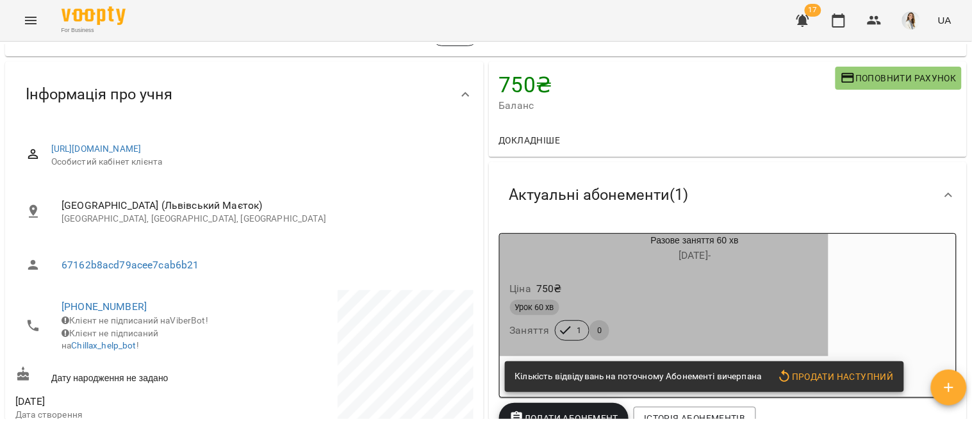
click at [686, 282] on div "Ціна 750 ₴" at bounding box center [664, 288] width 314 height 23
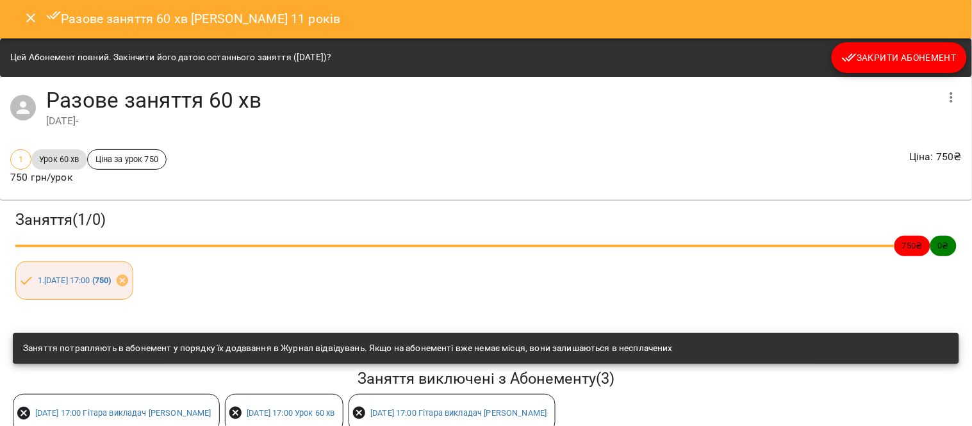
scroll to position [0, 0]
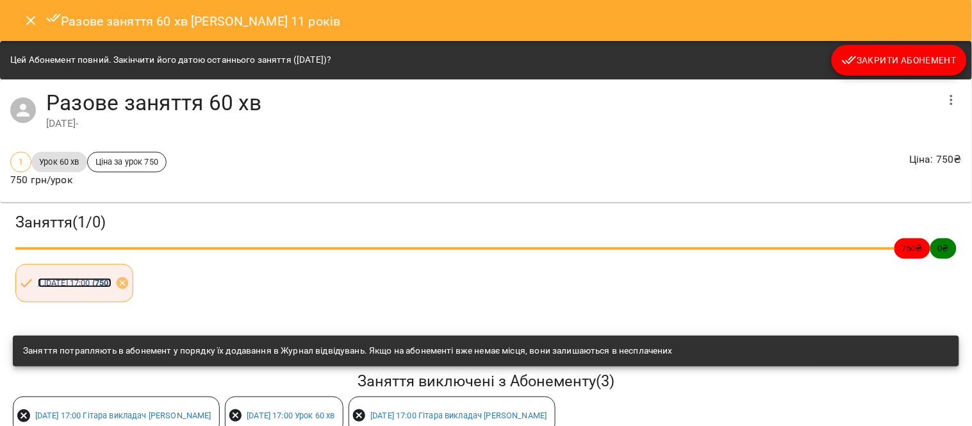
click at [91, 283] on link "1 . сб 11 жовт 2025 17:00 ( 750 )" at bounding box center [75, 283] width 74 height 10
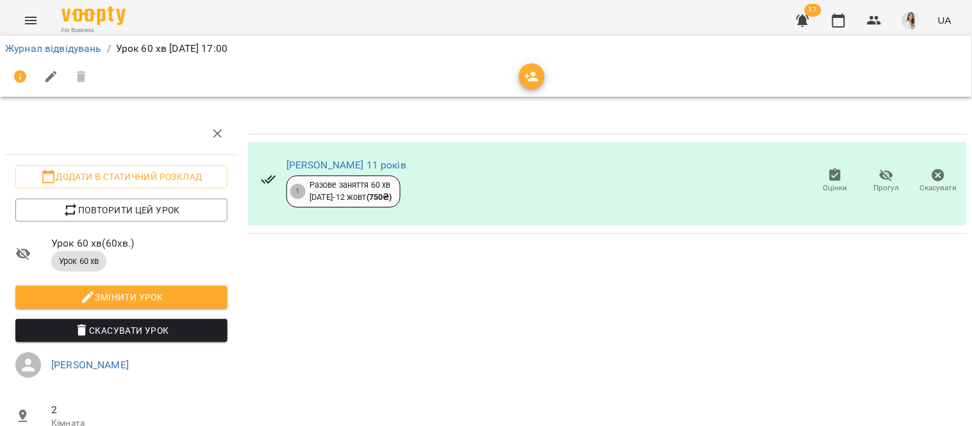
click at [356, 195] on div "Разове заняття 60 хв 27 вер - 12 жовт ( 750 ₴ )" at bounding box center [350, 191] width 83 height 24
click at [351, 182] on div "Разове заняття 60 хв 27 вер - 12 жовт ( 750 ₴ )" at bounding box center [350, 191] width 83 height 24
click at [325, 187] on div "Разове заняття 60 хв 27 вер - 12 жовт ( 750 ₴ )" at bounding box center [350, 191] width 83 height 24
click at [316, 258] on div "Анастасія Шепель 11 років 1 Разове заняття 60 хв 27 вер - 12 жовт ( 750 ₴ ) Оці…" at bounding box center [607, 309] width 729 height 402
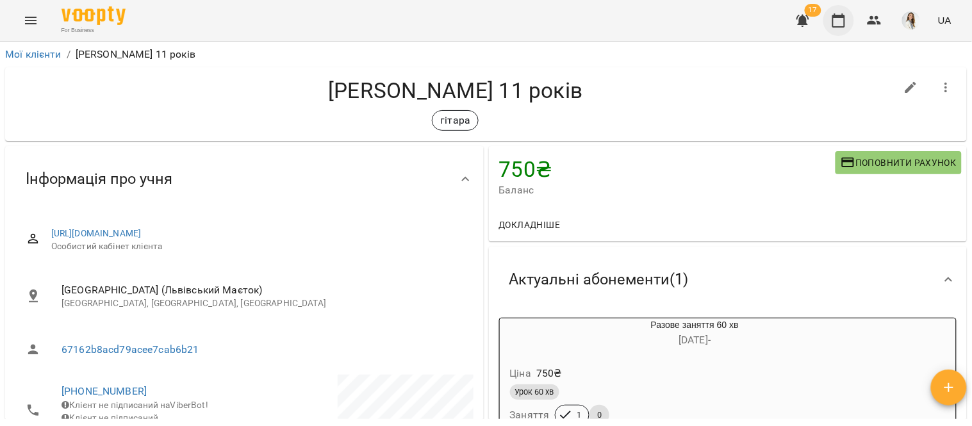
click at [830, 26] on button "button" at bounding box center [838, 20] width 31 height 31
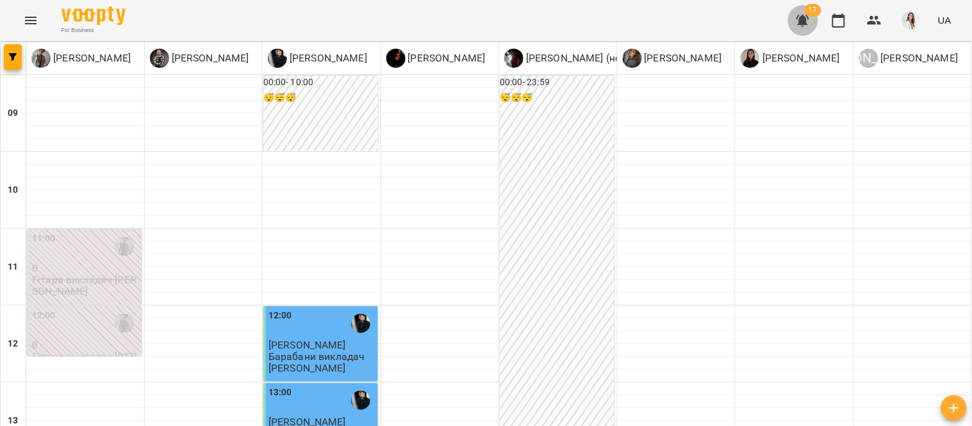
click at [796, 16] on button "button" at bounding box center [802, 20] width 31 height 31
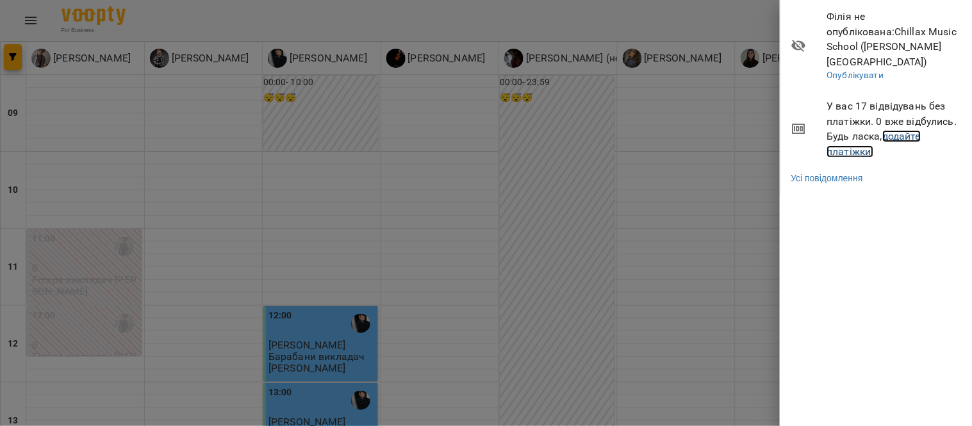
click at [902, 130] on link "додайте платіжки!" at bounding box center [874, 144] width 94 height 28
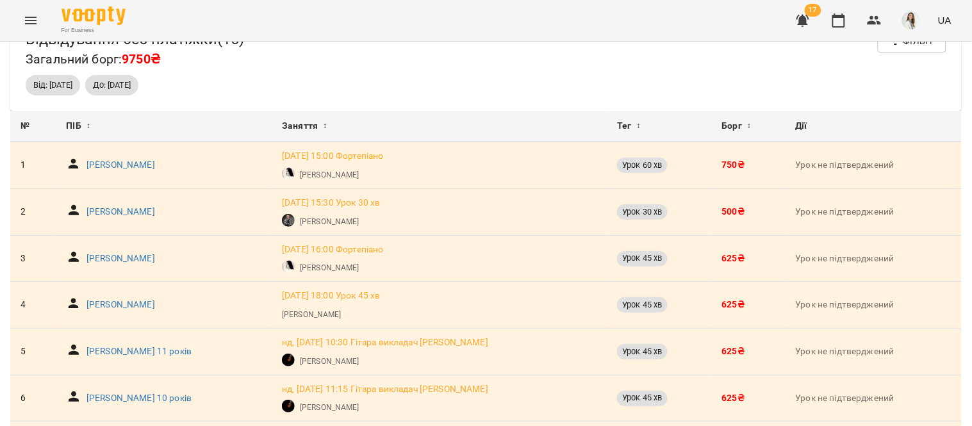
scroll to position [33, 0]
click at [120, 302] on p "[PERSON_NAME]" at bounding box center [120, 304] width 69 height 13
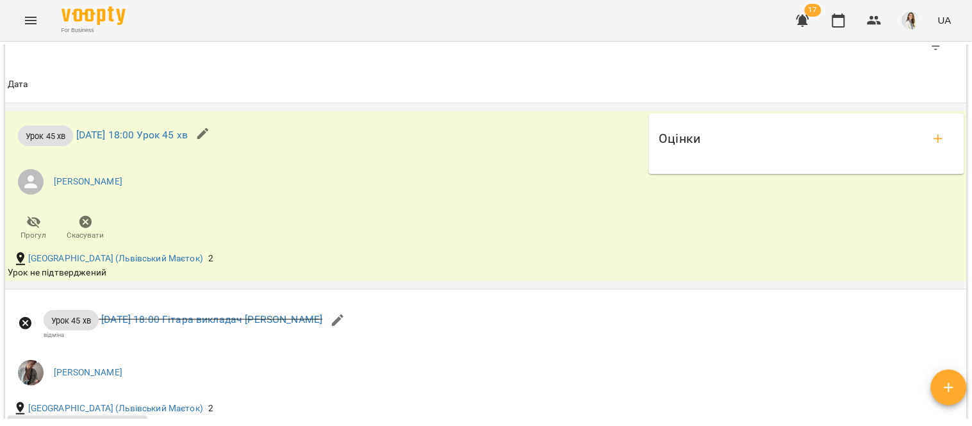
scroll to position [925, 0]
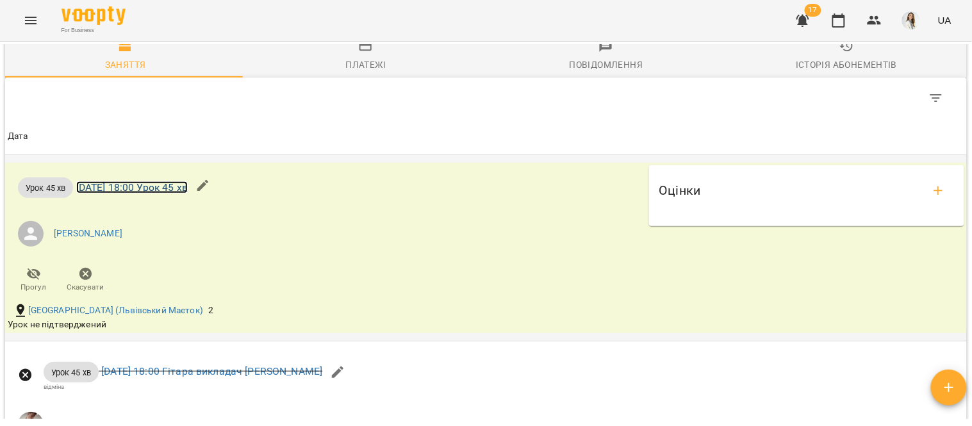
click at [113, 192] on link "сб 11 жовт 2025 18:00 Урок 45 хв" at bounding box center [131, 187] width 111 height 12
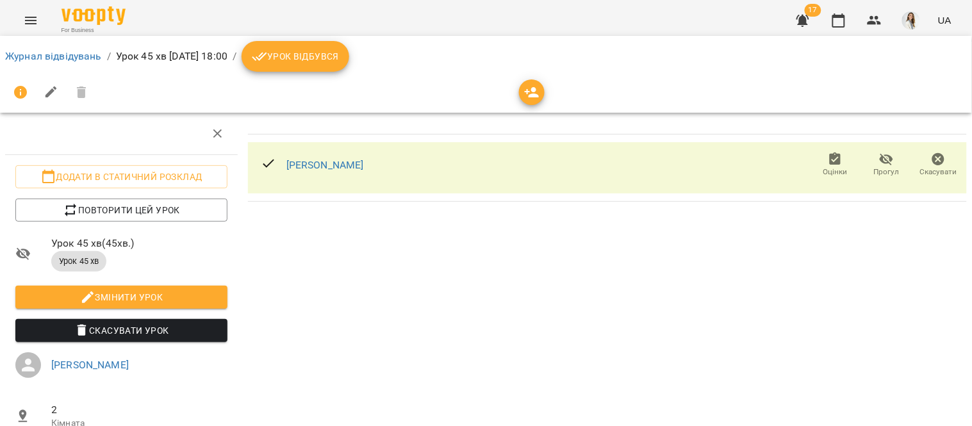
click at [339, 60] on span "Урок відбувся" at bounding box center [295, 56] width 87 height 15
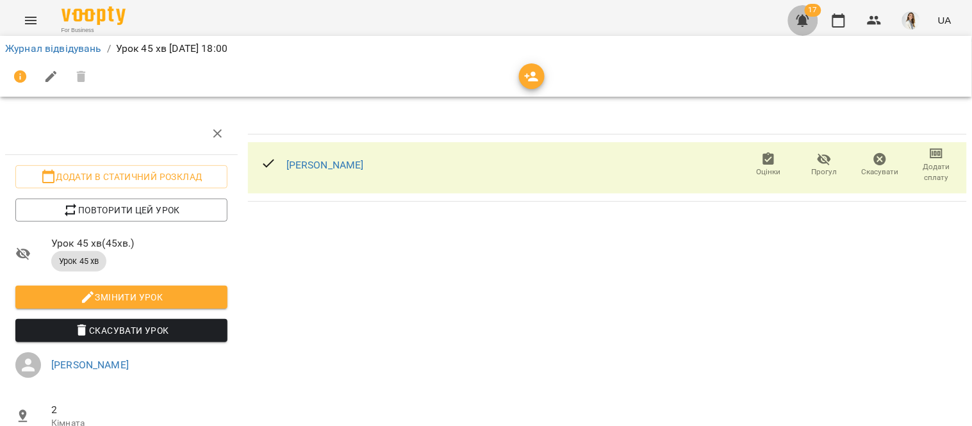
click at [803, 15] on icon "button" at bounding box center [802, 21] width 13 height 12
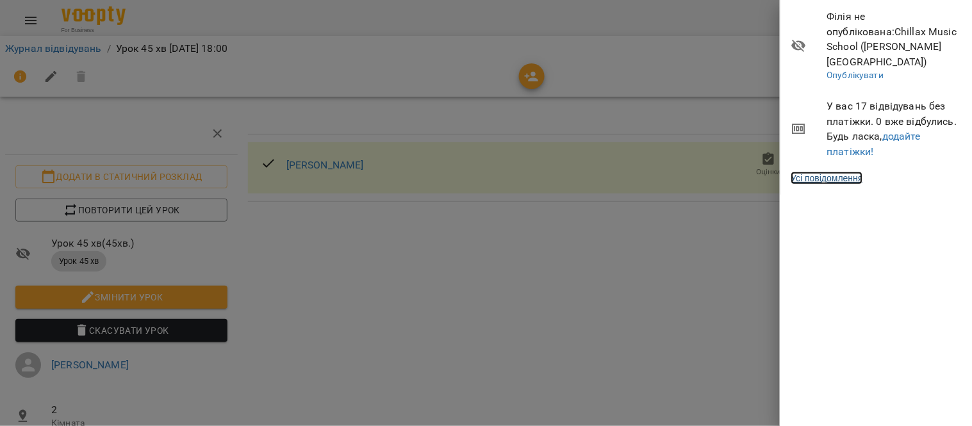
click at [825, 172] on link "Усі повідомлення" at bounding box center [827, 178] width 72 height 13
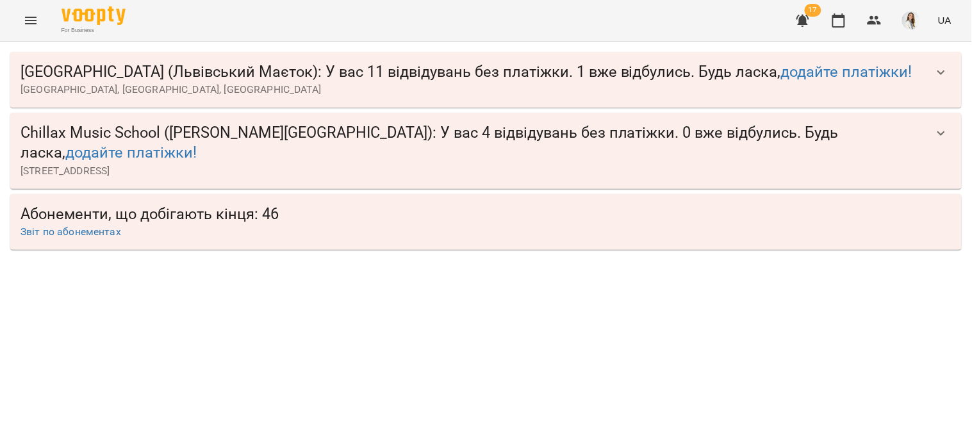
click at [808, 23] on icon "button" at bounding box center [802, 21] width 13 height 12
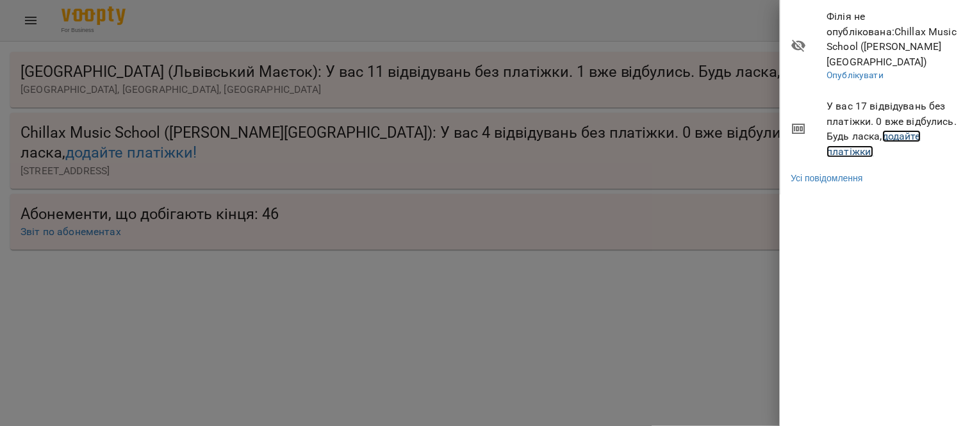
click at [906, 130] on link "додайте платіжки!" at bounding box center [874, 144] width 94 height 28
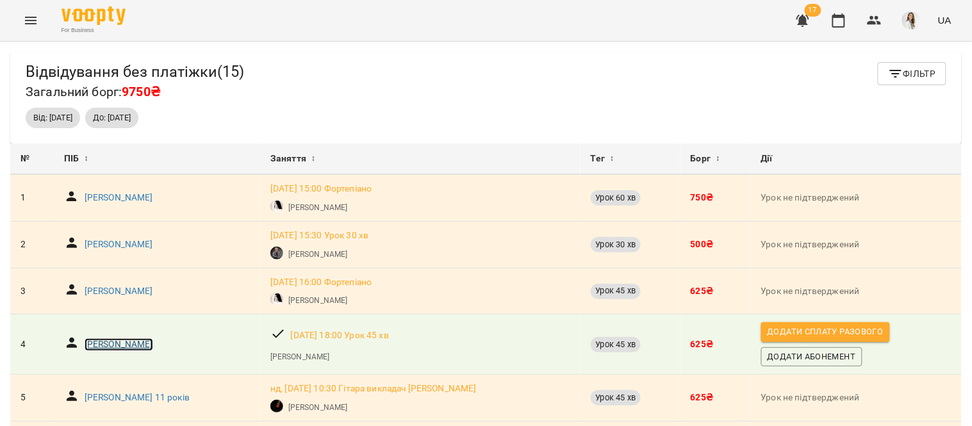
click at [100, 349] on p "[PERSON_NAME]" at bounding box center [119, 344] width 69 height 13
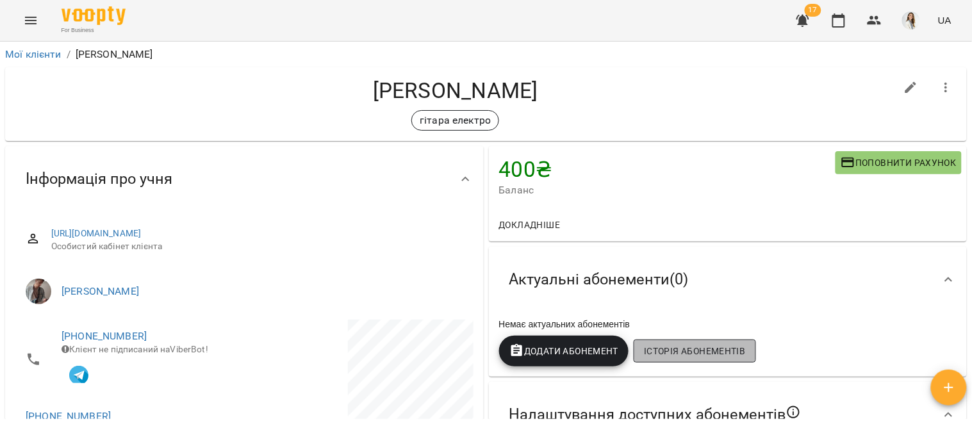
click at [692, 349] on span "Історія абонементів" at bounding box center [694, 350] width 101 height 15
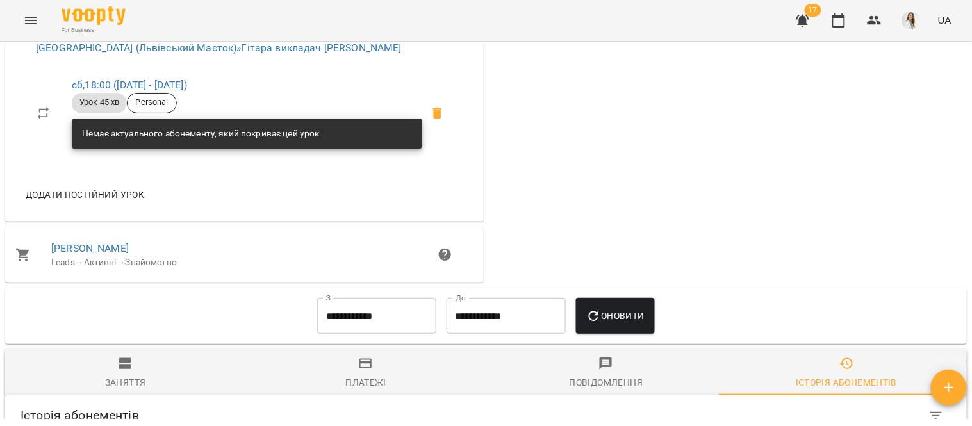
scroll to position [606, 0]
click at [352, 299] on input "**********" at bounding box center [376, 317] width 119 height 36
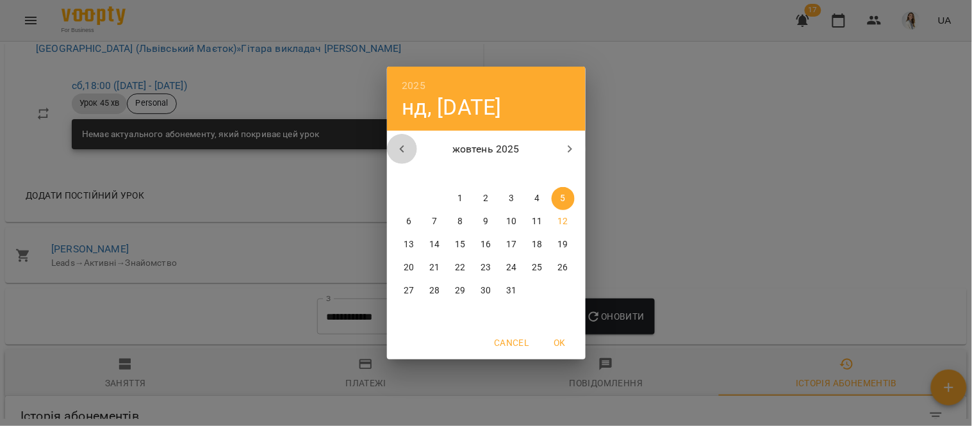
click at [400, 151] on icon "button" at bounding box center [402, 149] width 15 height 15
click at [407, 195] on p "1" at bounding box center [408, 198] width 5 height 13
type input "**********"
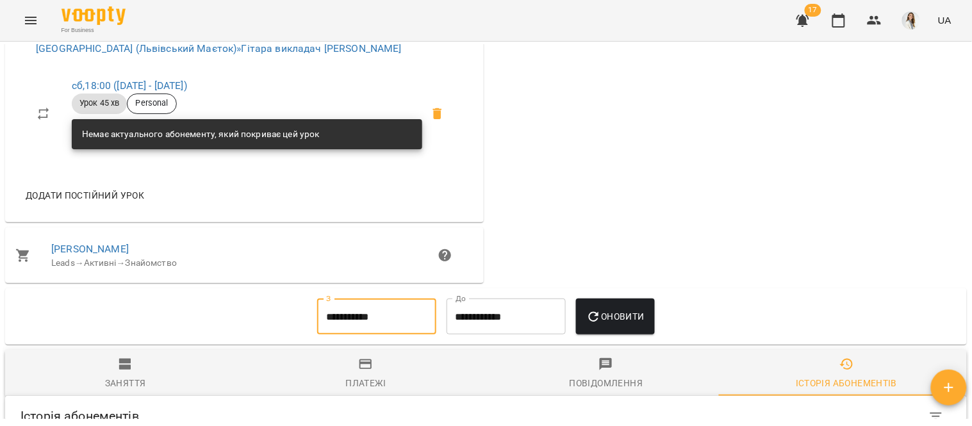
click at [607, 299] on button "Оновити" at bounding box center [615, 317] width 79 height 36
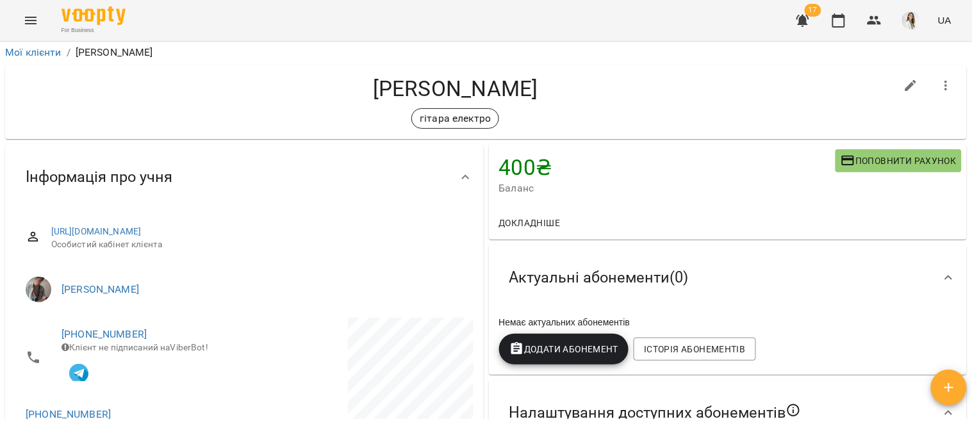
scroll to position [0, 0]
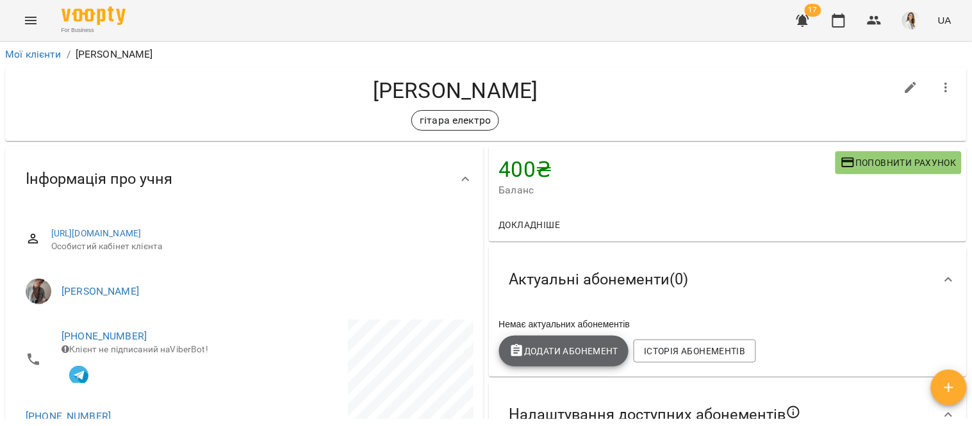
click at [568, 343] on span "Додати Абонемент" at bounding box center [564, 350] width 110 height 15
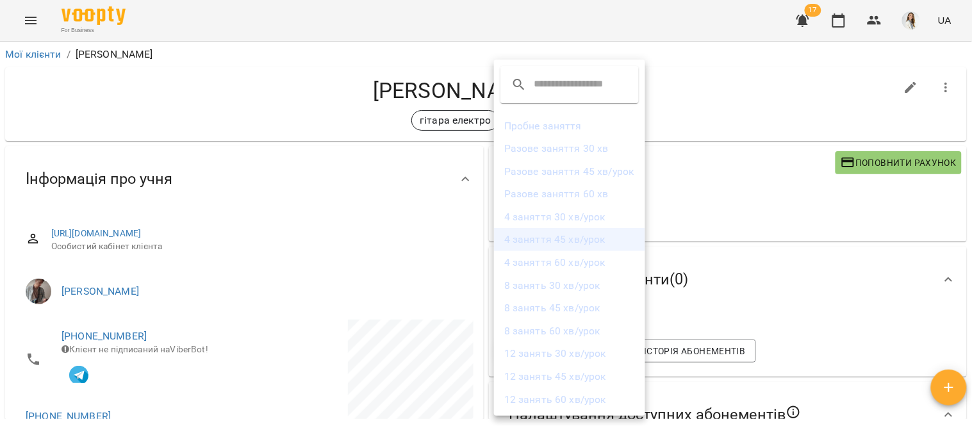
click at [561, 244] on li "4 заняття 45 хв/урок" at bounding box center [569, 239] width 151 height 23
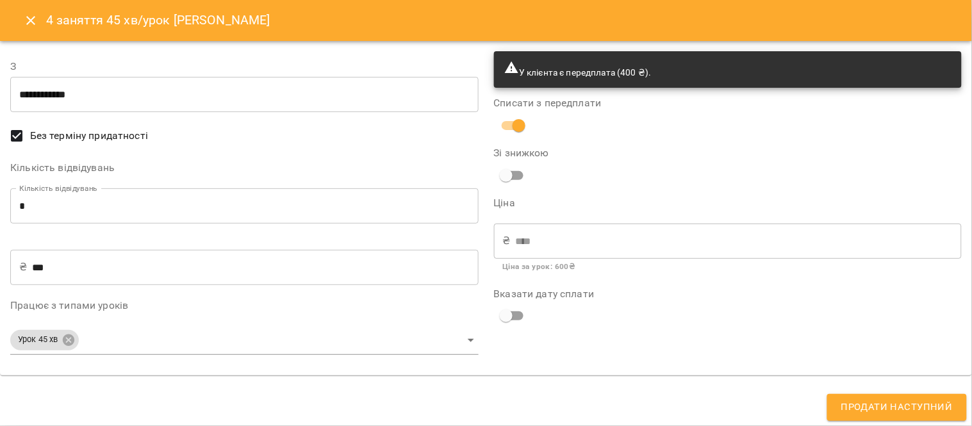
type input "**********"
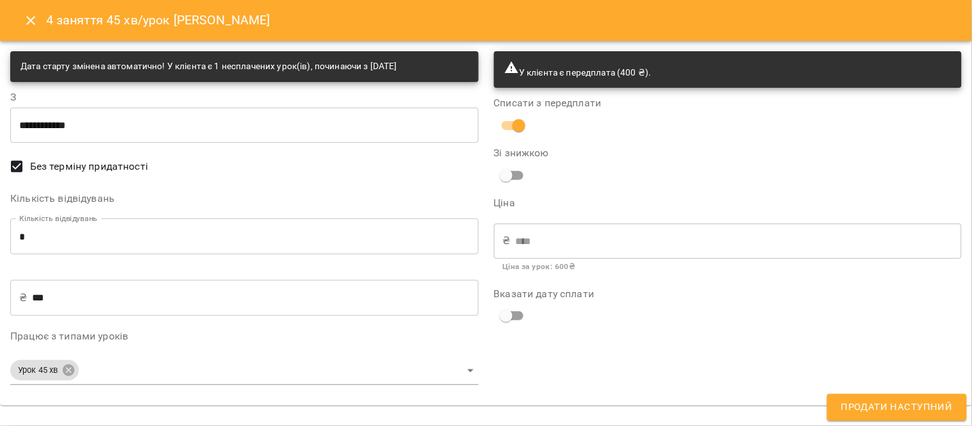
click at [879, 412] on span "Продати наступний" at bounding box center [896, 407] width 111 height 17
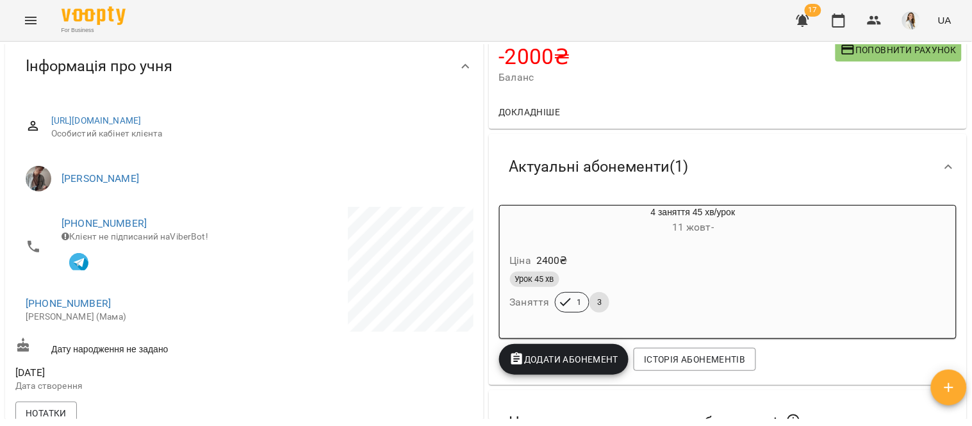
scroll to position [82, 0]
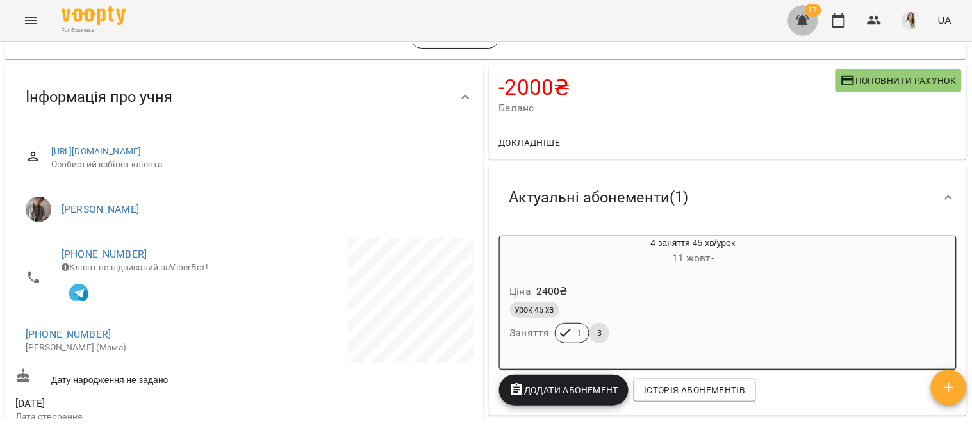
click at [805, 19] on icon "button" at bounding box center [802, 21] width 13 height 12
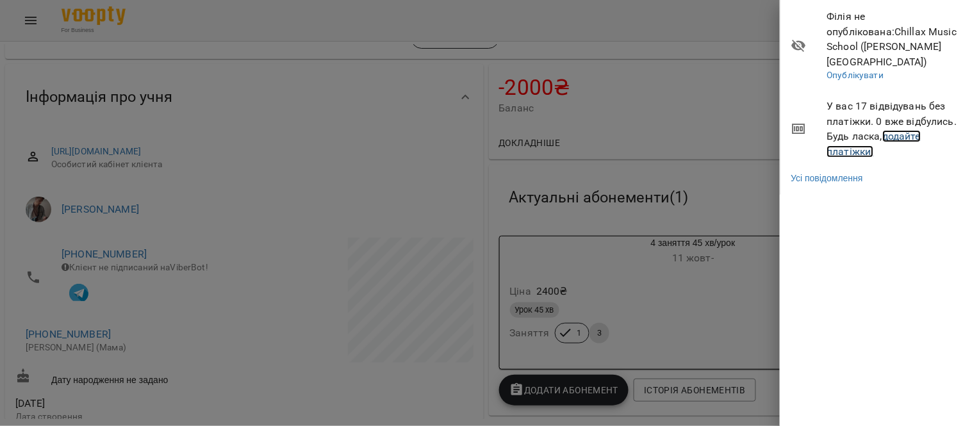
click at [895, 130] on link "додайте платіжки!" at bounding box center [874, 144] width 94 height 28
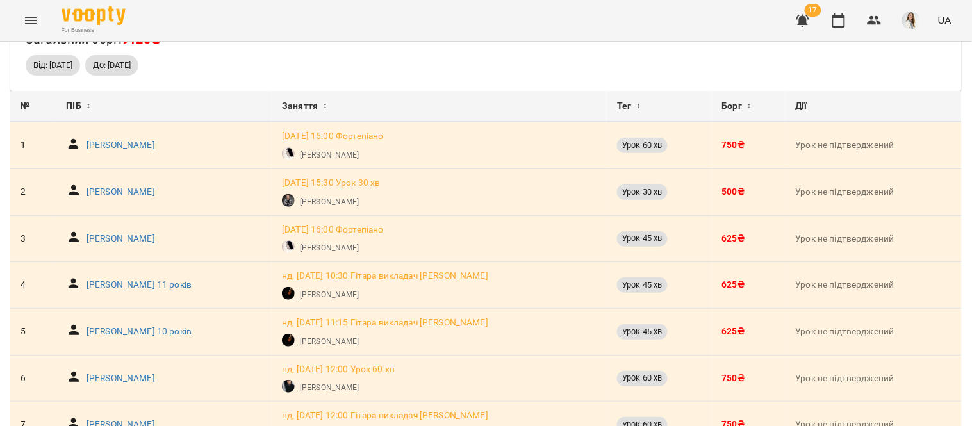
scroll to position [42, 0]
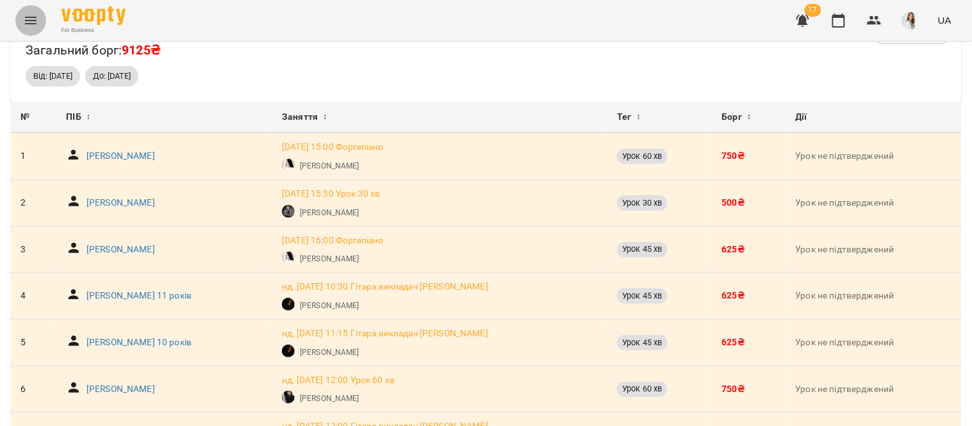
click at [22, 20] on button "Menu" at bounding box center [30, 20] width 31 height 31
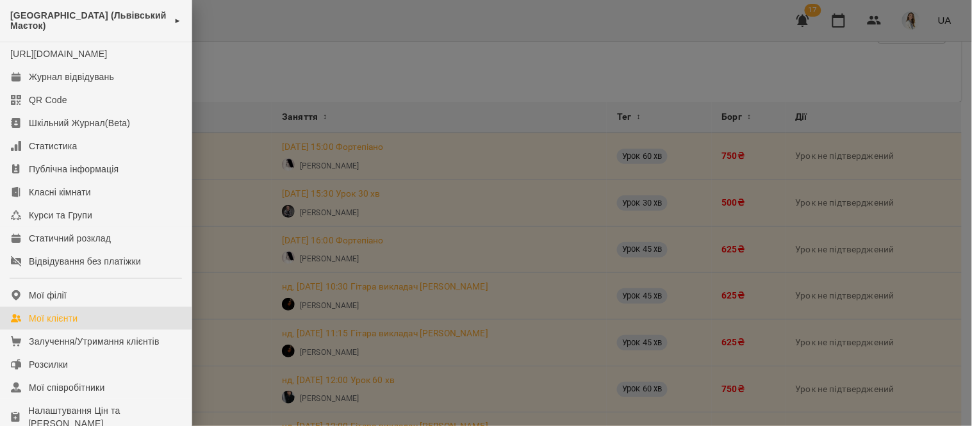
click at [97, 330] on link "Мої клієнти" at bounding box center [96, 318] width 192 height 23
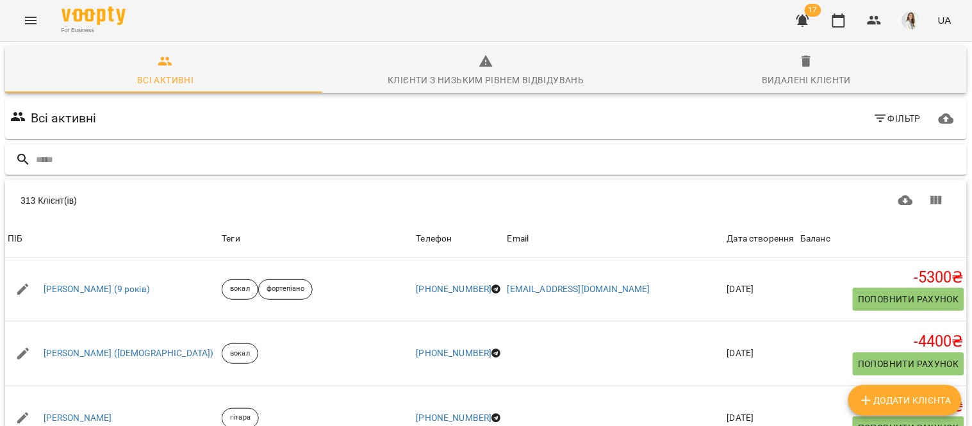
click at [37, 157] on input "text" at bounding box center [499, 159] width 926 height 21
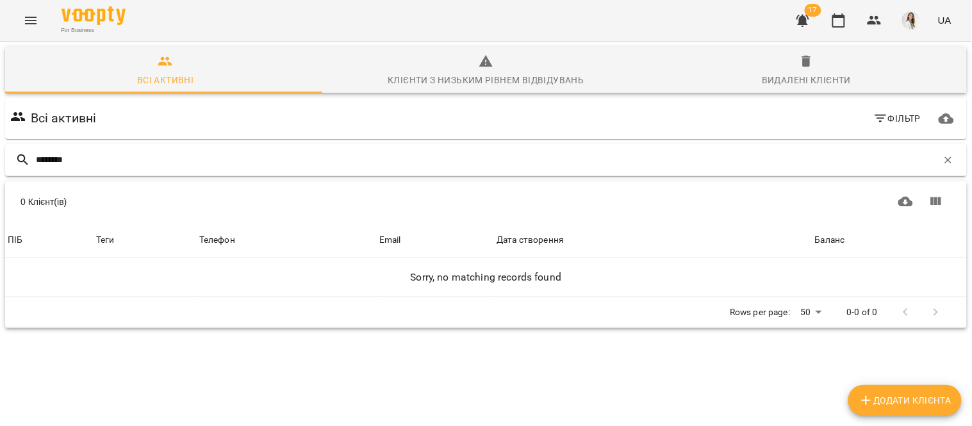
click at [49, 161] on input "*******" at bounding box center [486, 159] width 901 height 21
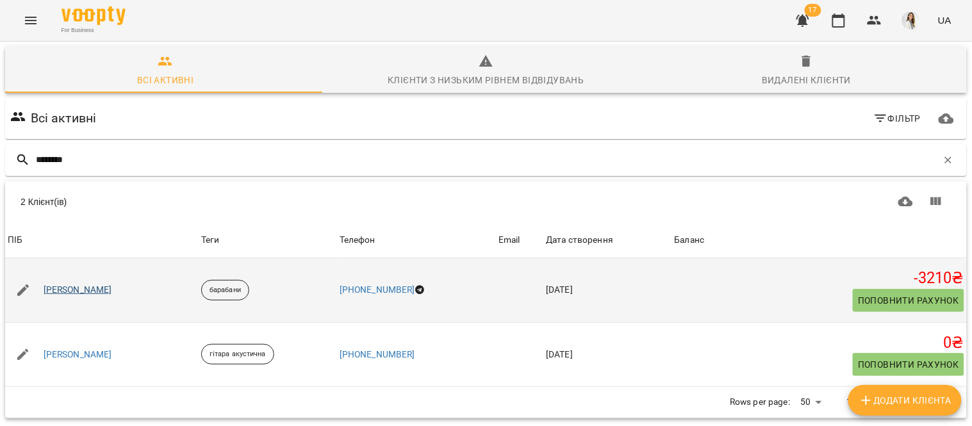
type input "*******"
click at [51, 286] on link "[PERSON_NAME]" at bounding box center [78, 290] width 69 height 13
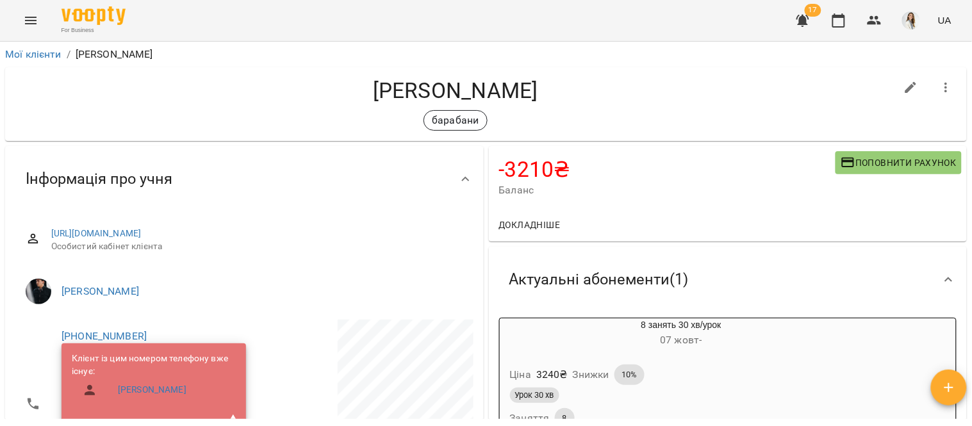
click at [725, 369] on div "Ціна 3240 ₴ Знижки 10%" at bounding box center [650, 375] width 286 height 26
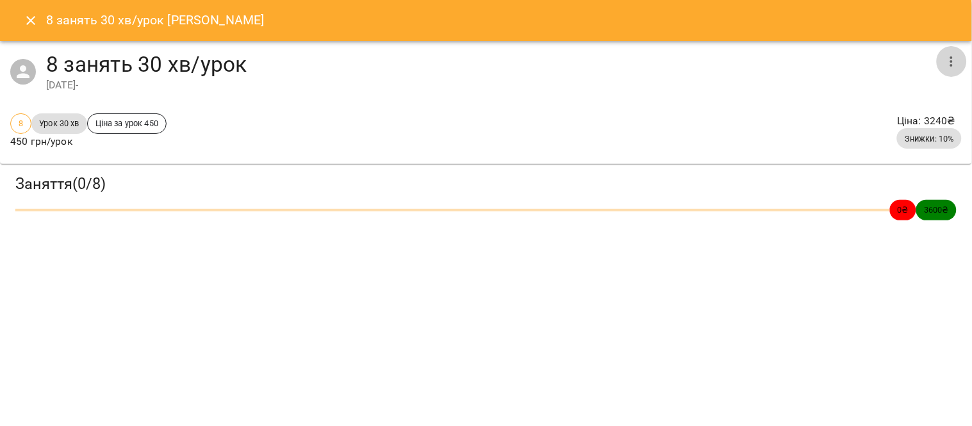
click at [951, 60] on icon "button" at bounding box center [951, 61] width 15 height 15
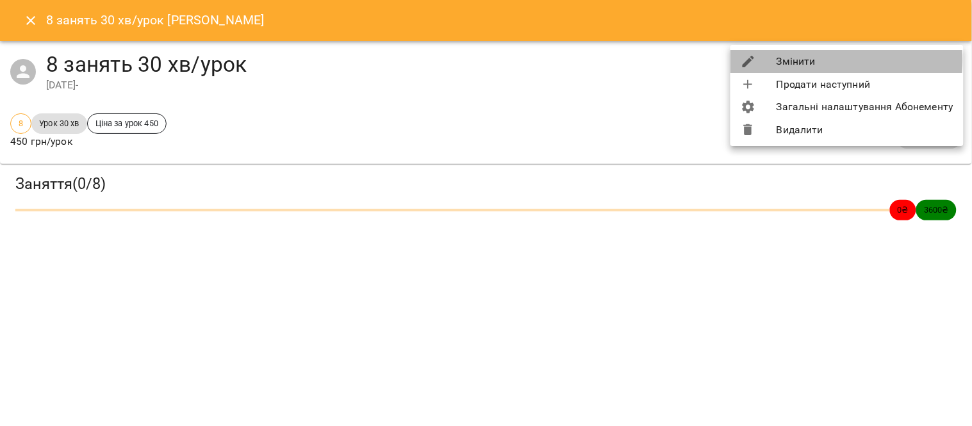
click at [806, 60] on li "Змінити" at bounding box center [846, 61] width 233 height 23
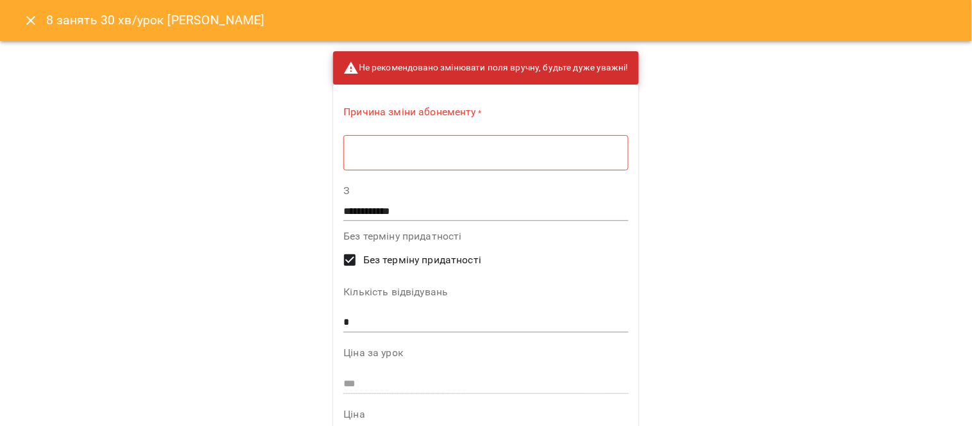
click at [344, 157] on div "* ​" at bounding box center [485, 153] width 284 height 36
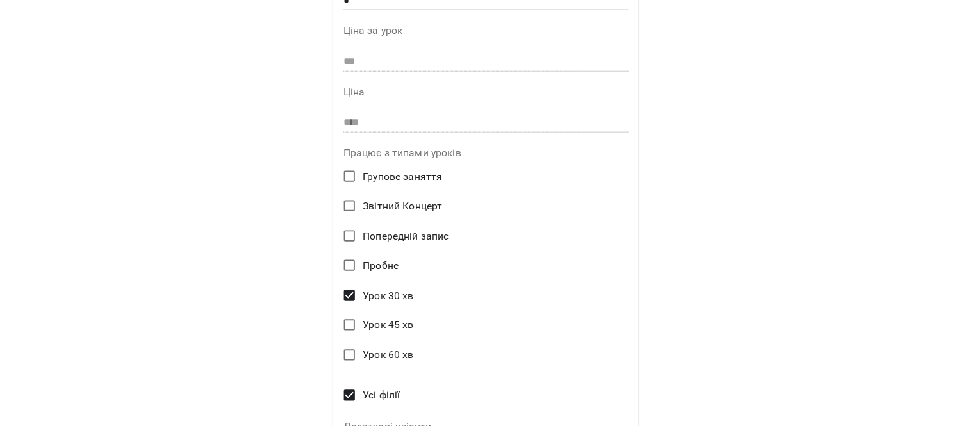
scroll to position [343, 0]
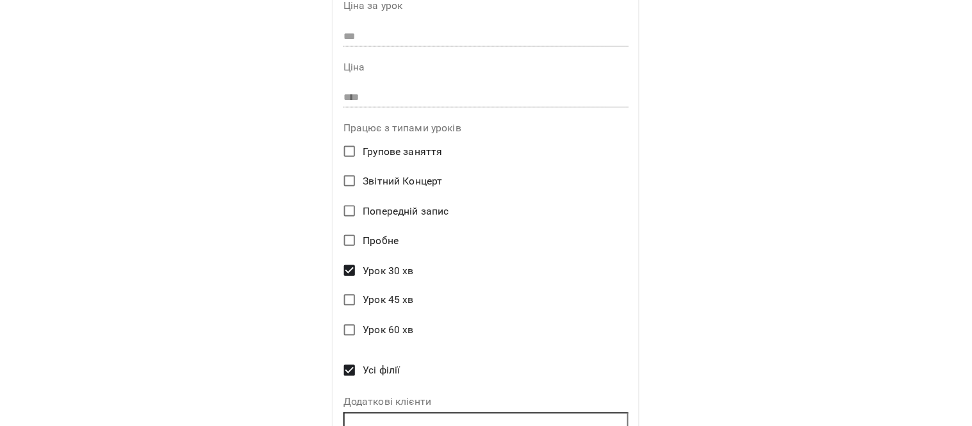
type textarea "**********"
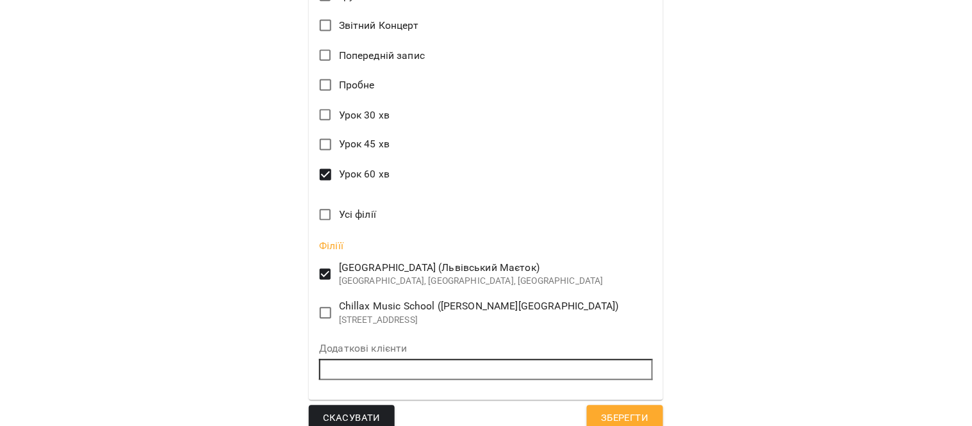
scroll to position [514, 0]
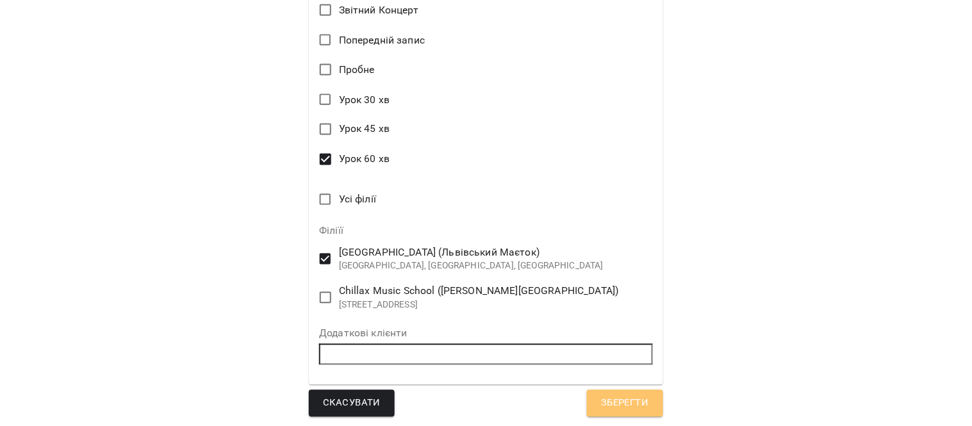
click at [614, 406] on span "Зберегти" at bounding box center [624, 403] width 47 height 17
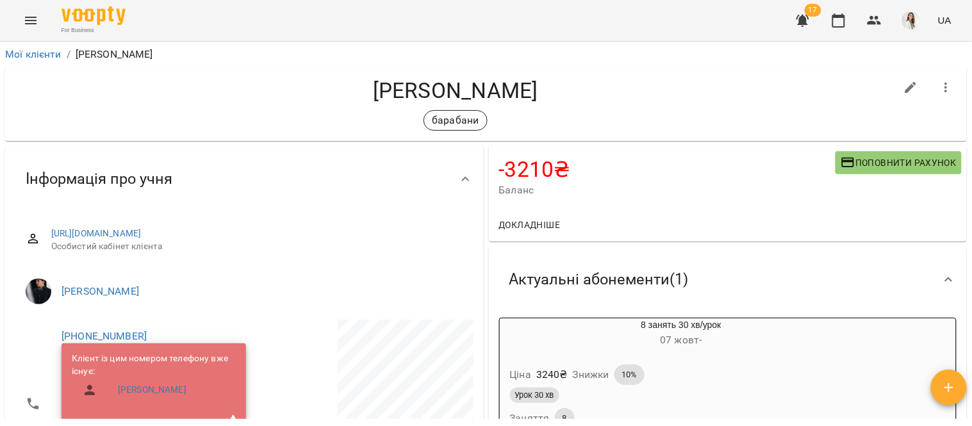
scroll to position [26, 0]
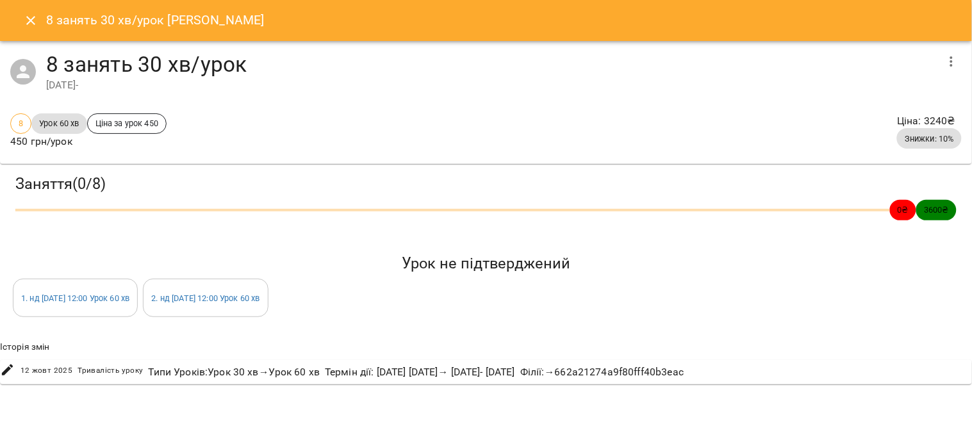
click at [26, 18] on icon "Close" at bounding box center [30, 20] width 15 height 15
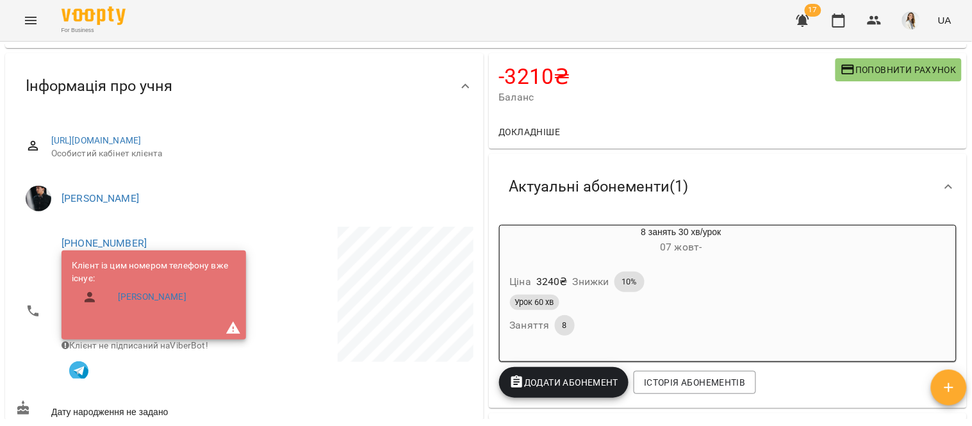
scroll to position [98, 0]
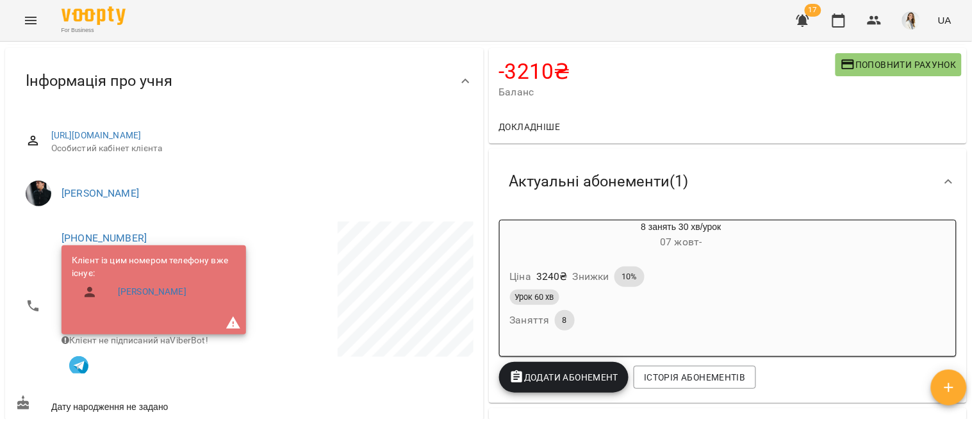
click at [691, 280] on div "Ціна 3240 ₴ Знижки 10%" at bounding box center [650, 277] width 286 height 26
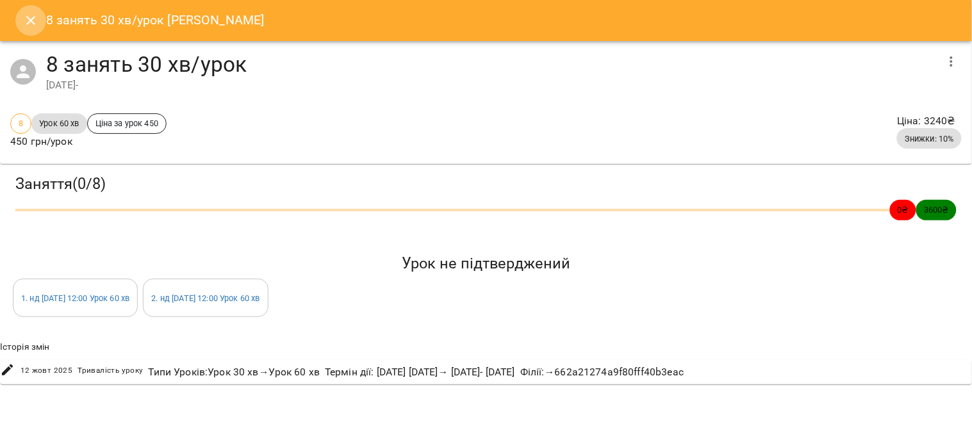
click at [28, 21] on icon "Close" at bounding box center [30, 20] width 15 height 15
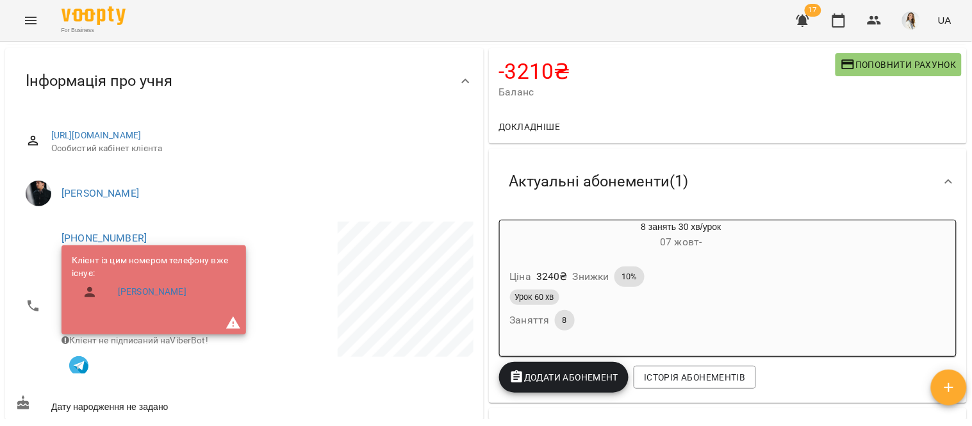
click at [542, 276] on p "3240 ₴" at bounding box center [551, 276] width 31 height 15
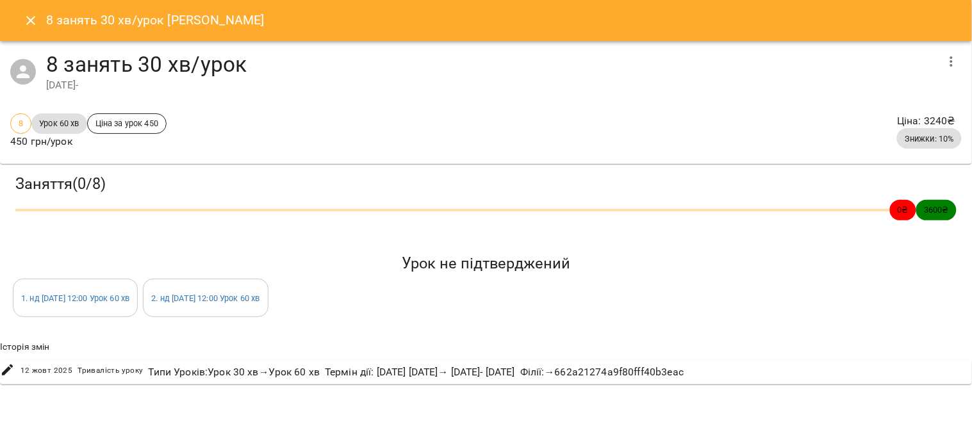
click at [952, 60] on icon "button" at bounding box center [951, 61] width 15 height 15
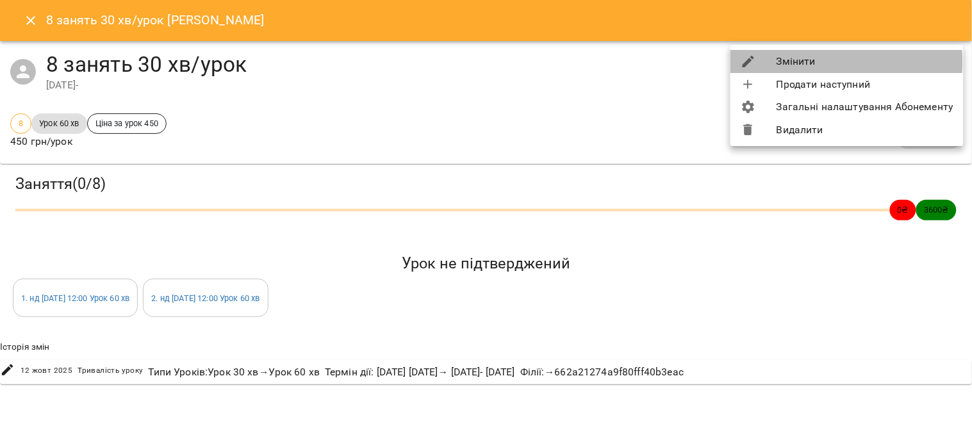
click at [783, 62] on li "Змінити" at bounding box center [846, 61] width 233 height 23
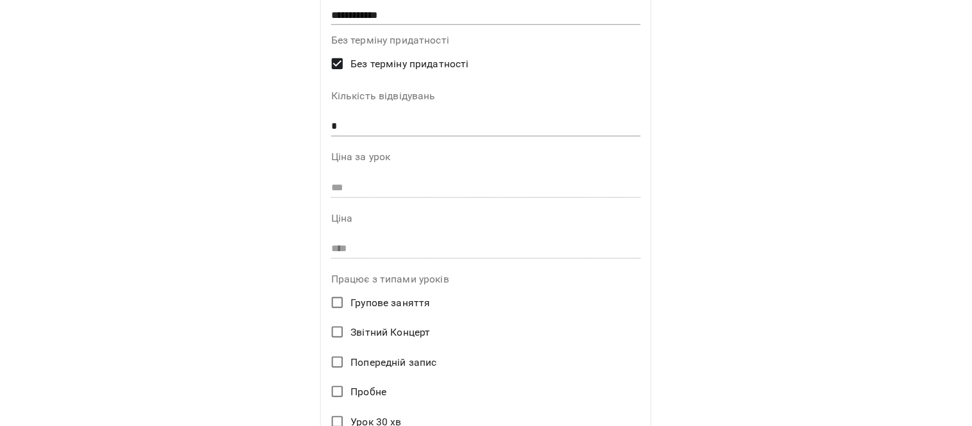
scroll to position [150, 0]
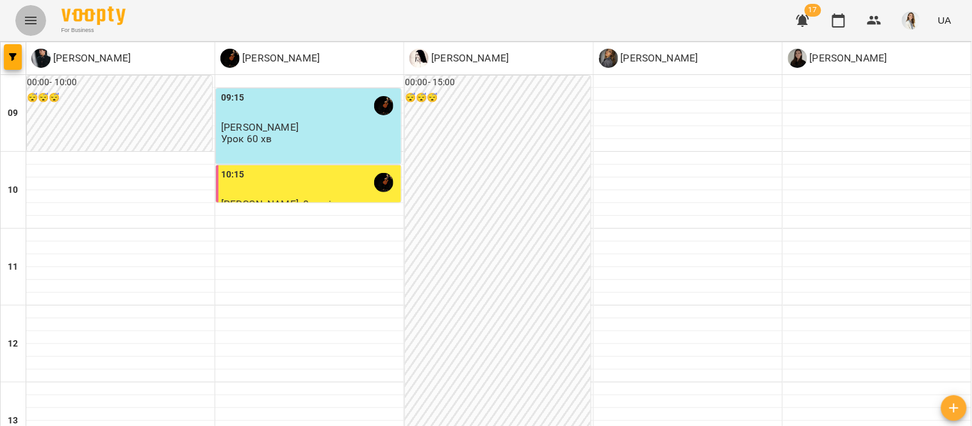
click at [35, 22] on icon "Menu" at bounding box center [30, 20] width 15 height 15
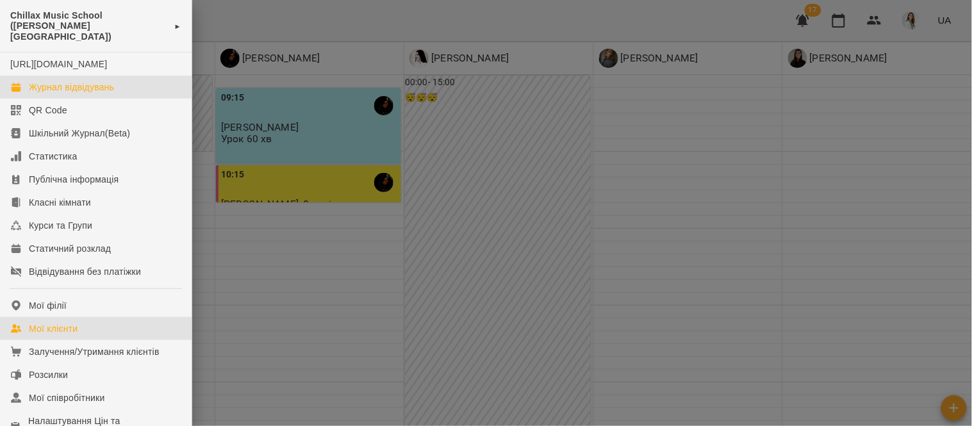
click at [114, 331] on link "Мої клієнти" at bounding box center [96, 328] width 192 height 23
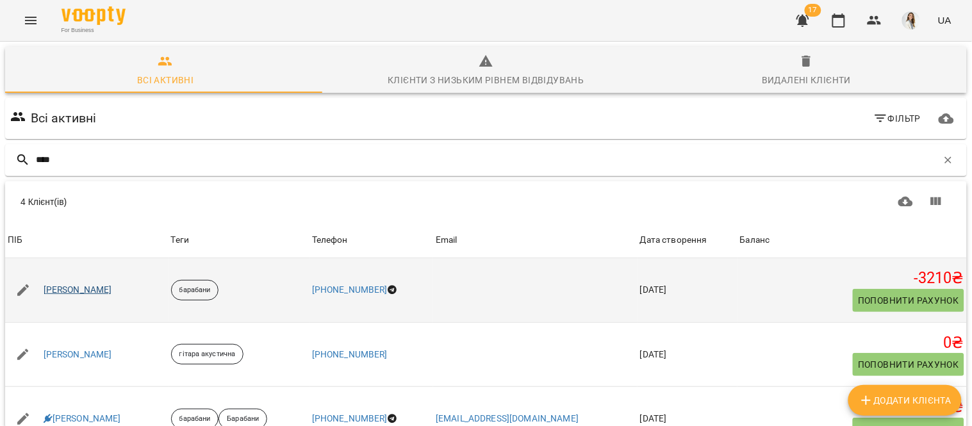
type input "****"
click at [81, 286] on link "[PERSON_NAME]" at bounding box center [78, 290] width 69 height 13
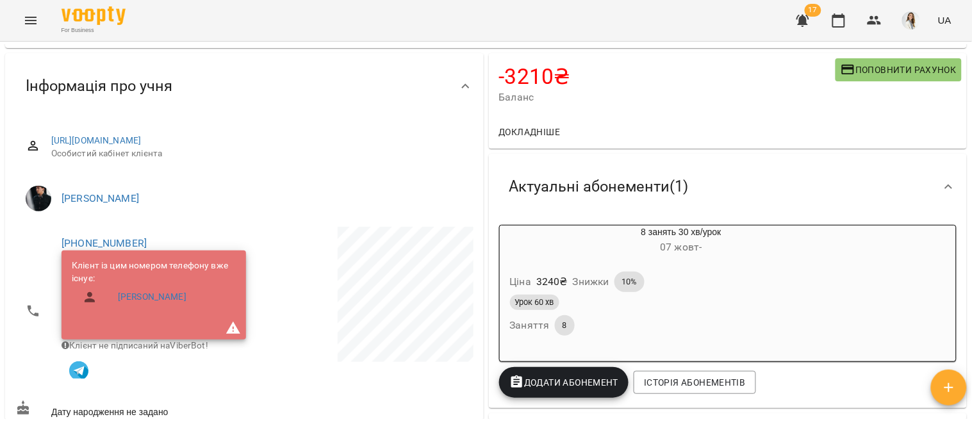
scroll to position [146, 0]
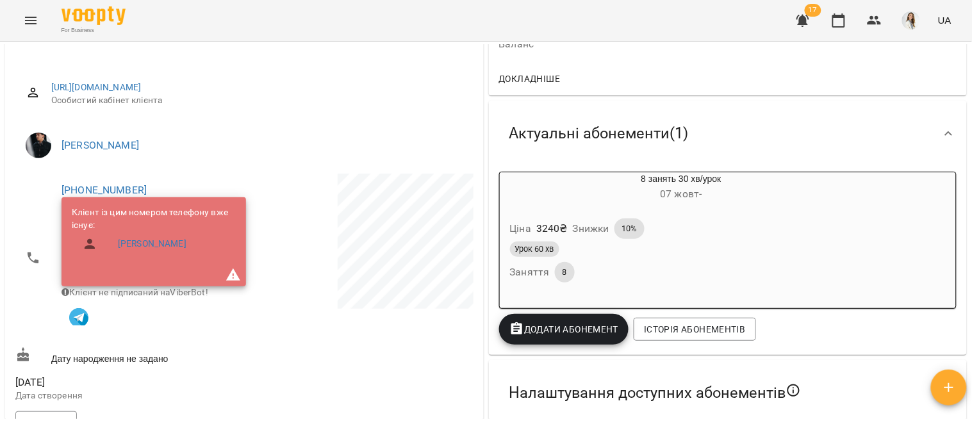
click at [714, 245] on div "Урок 60 хв" at bounding box center [650, 249] width 281 height 15
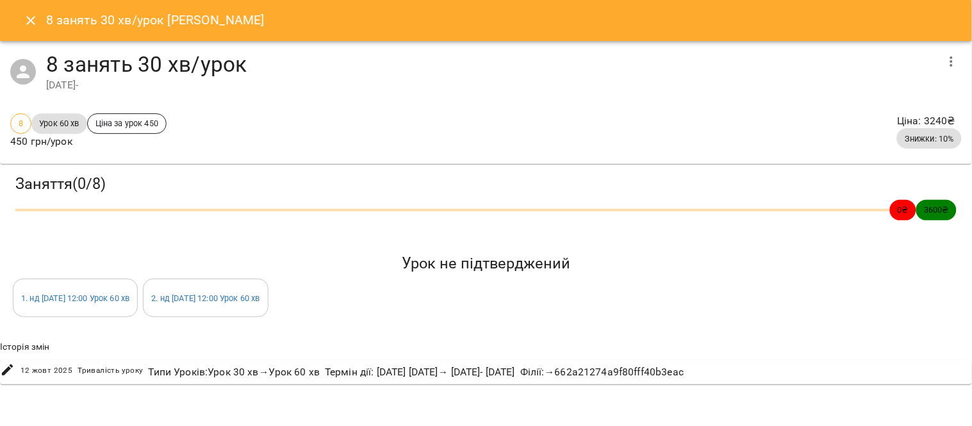
click at [29, 18] on icon "Close" at bounding box center [30, 20] width 9 height 9
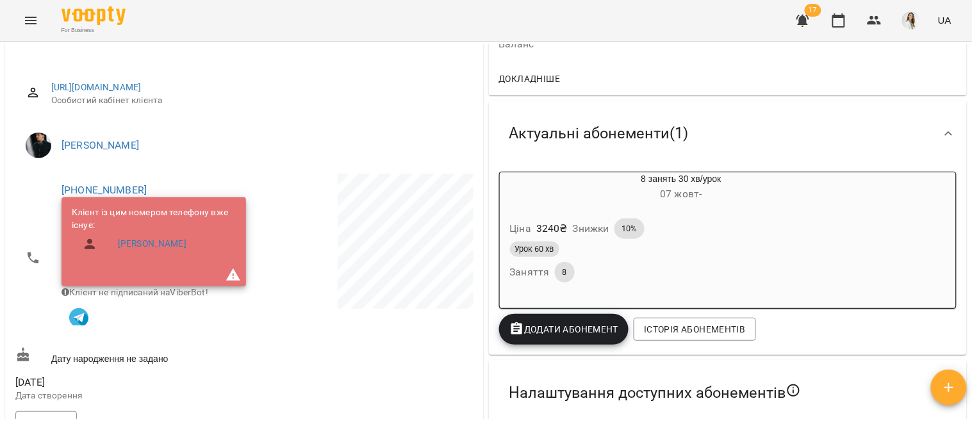
click at [708, 240] on div "Урок 60 хв" at bounding box center [650, 249] width 286 height 21
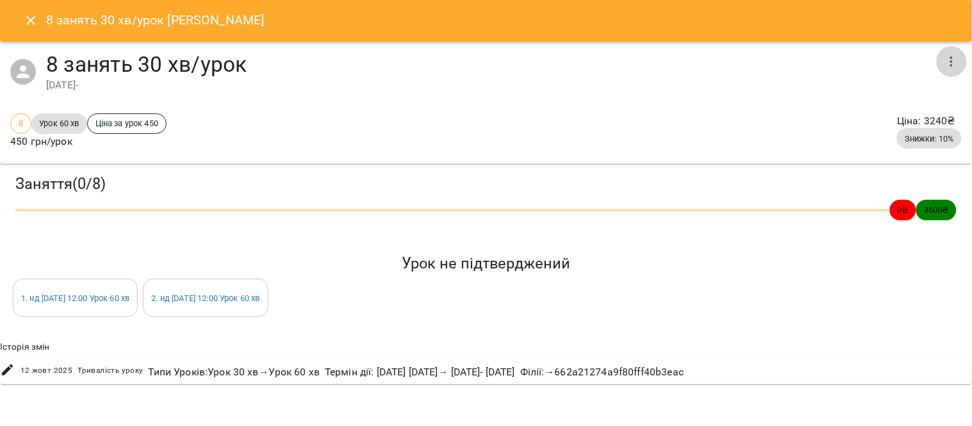
click at [953, 62] on icon "button" at bounding box center [951, 61] width 15 height 15
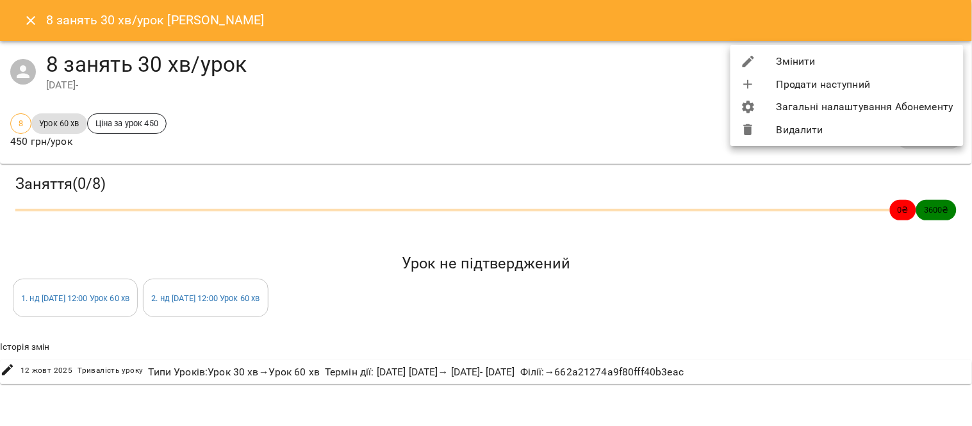
click at [855, 126] on li "Видалити" at bounding box center [846, 130] width 233 height 23
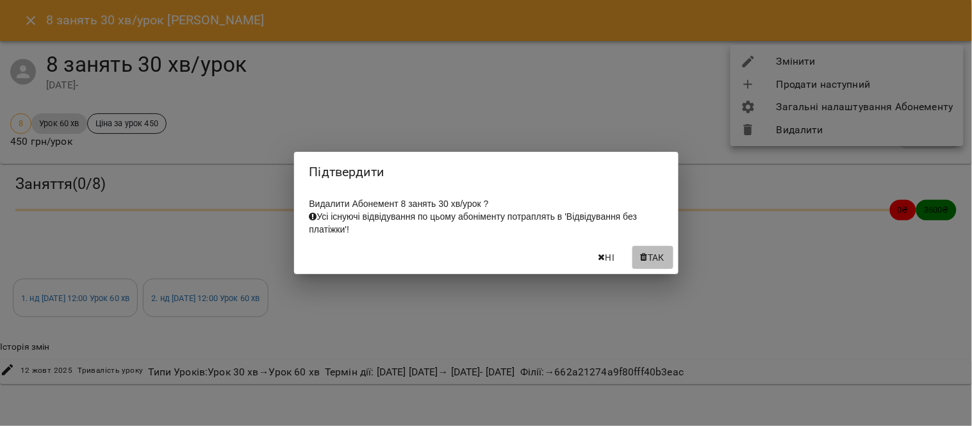
click at [664, 261] on span "Так" at bounding box center [656, 257] width 17 height 15
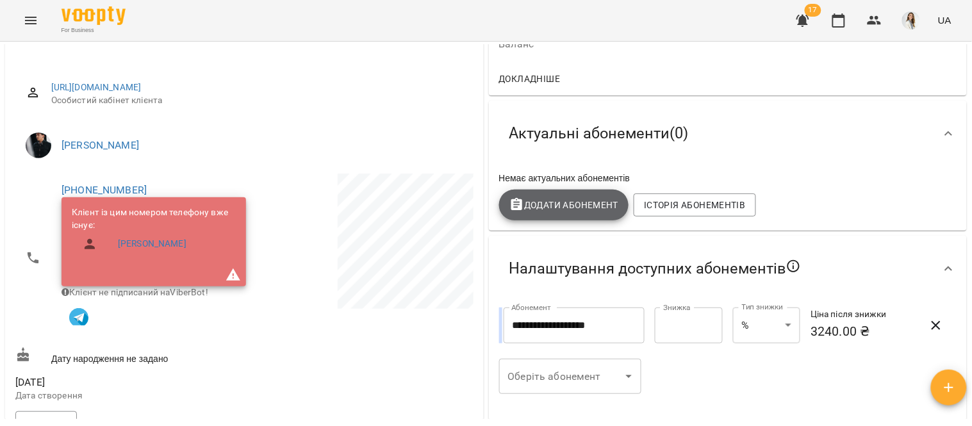
drag, startPoint x: 639, startPoint y: 197, endPoint x: 568, endPoint y: 209, distance: 72.0
click at [568, 209] on span "Додати Абонемент" at bounding box center [564, 204] width 110 height 15
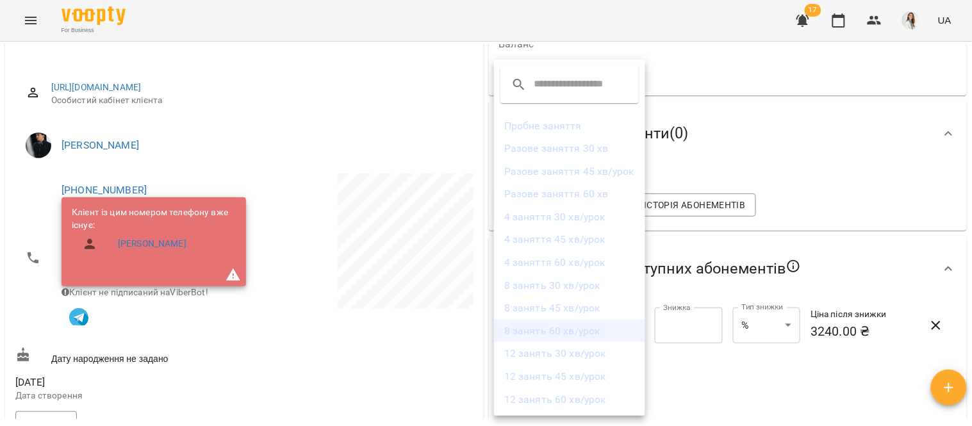
click at [610, 334] on li "8 занять 60 хв/урок" at bounding box center [569, 331] width 151 height 23
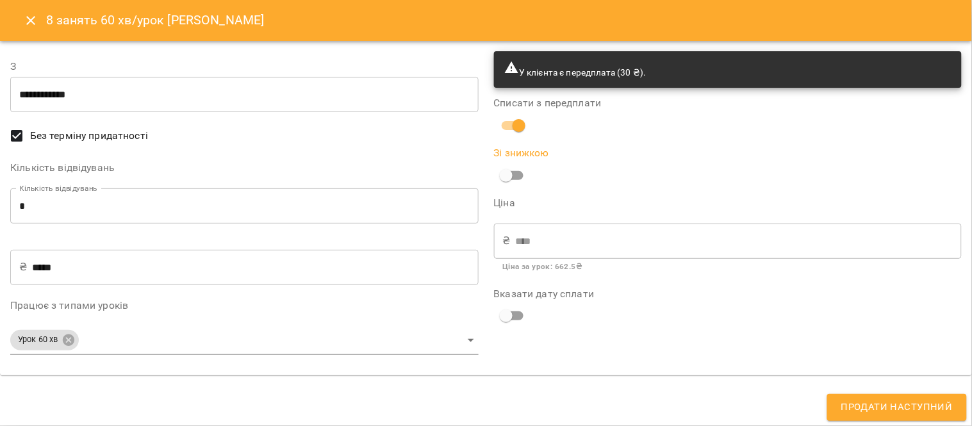
click at [882, 404] on span "Продати наступний" at bounding box center [896, 407] width 111 height 17
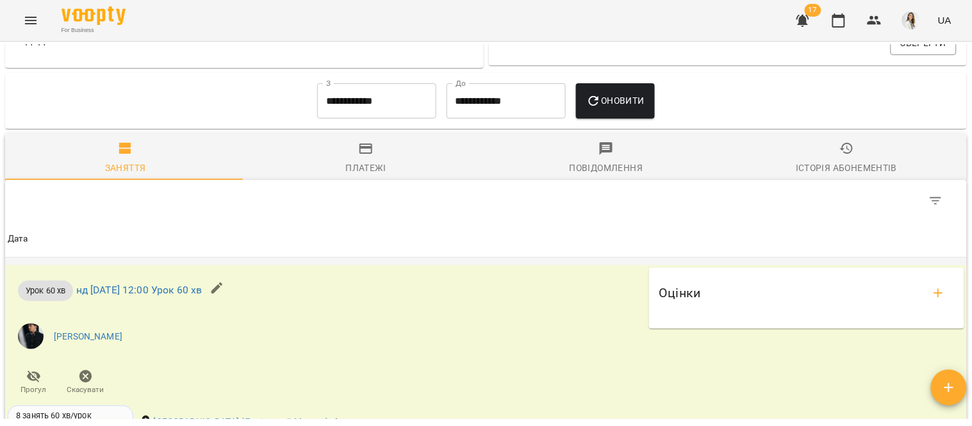
scroll to position [666, 0]
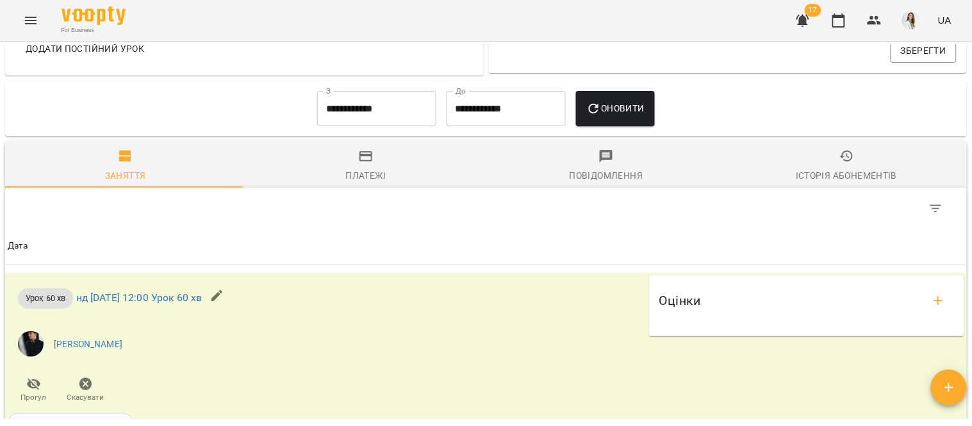
click at [611, 113] on span "Оновити" at bounding box center [615, 108] width 58 height 15
click at [389, 119] on input "**********" at bounding box center [376, 109] width 119 height 36
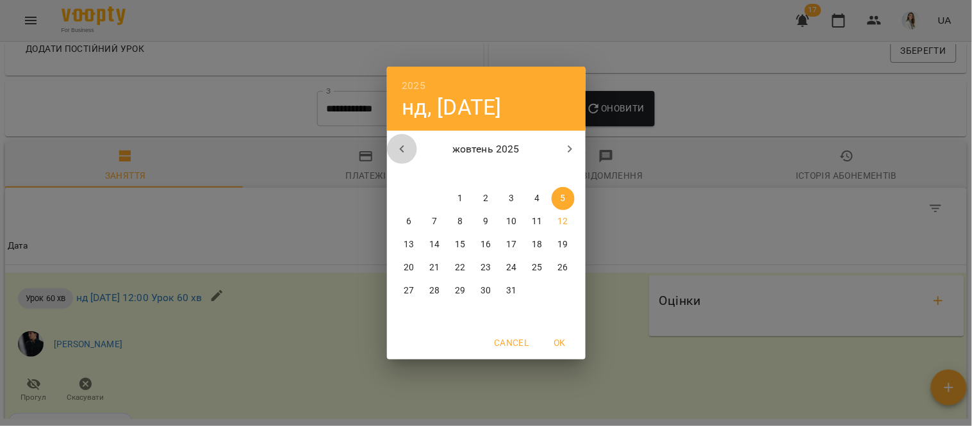
click at [399, 145] on icon "button" at bounding box center [402, 149] width 15 height 15
click at [409, 200] on p "1" at bounding box center [408, 198] width 5 height 13
type input "**********"
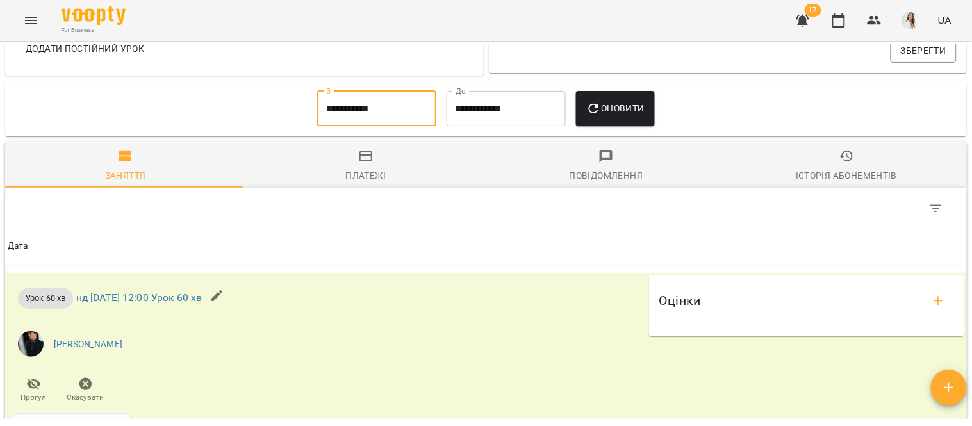
click at [605, 106] on span "Оновити" at bounding box center [615, 108] width 58 height 15
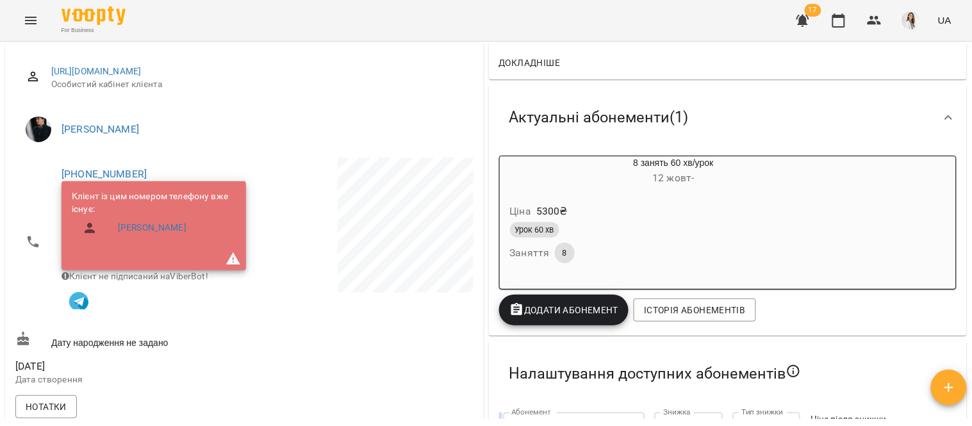
scroll to position [158, 0]
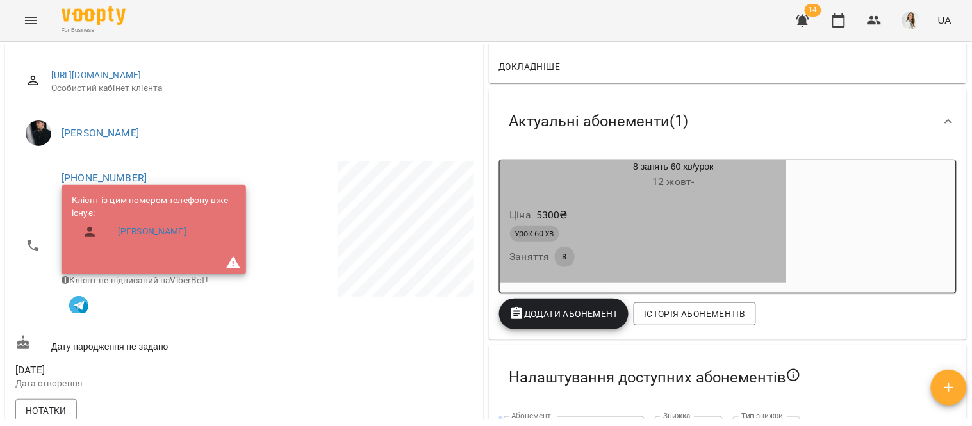
click at [661, 226] on div "Урок 60 хв" at bounding box center [642, 234] width 271 height 21
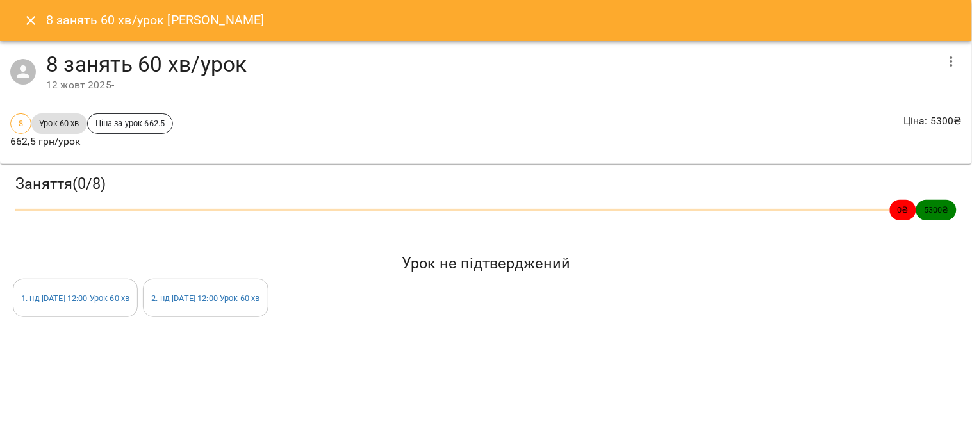
click at [955, 61] on icon "button" at bounding box center [951, 61] width 15 height 15
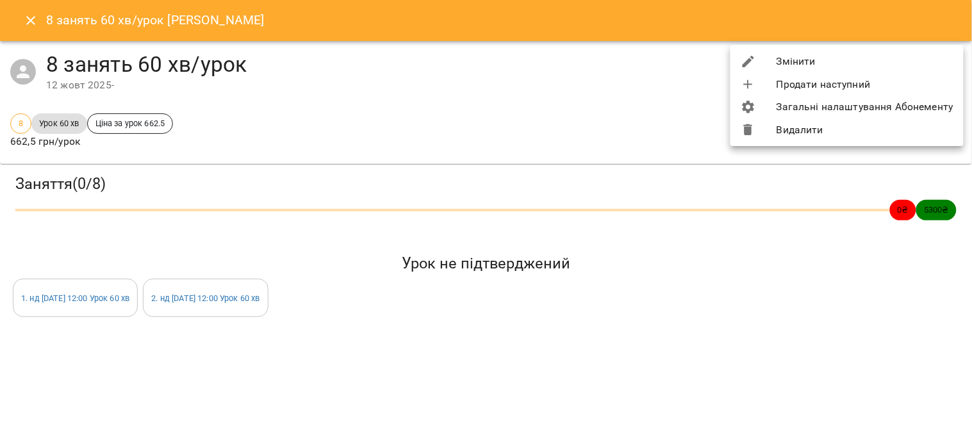
click at [862, 131] on li "Видалити" at bounding box center [846, 130] width 233 height 23
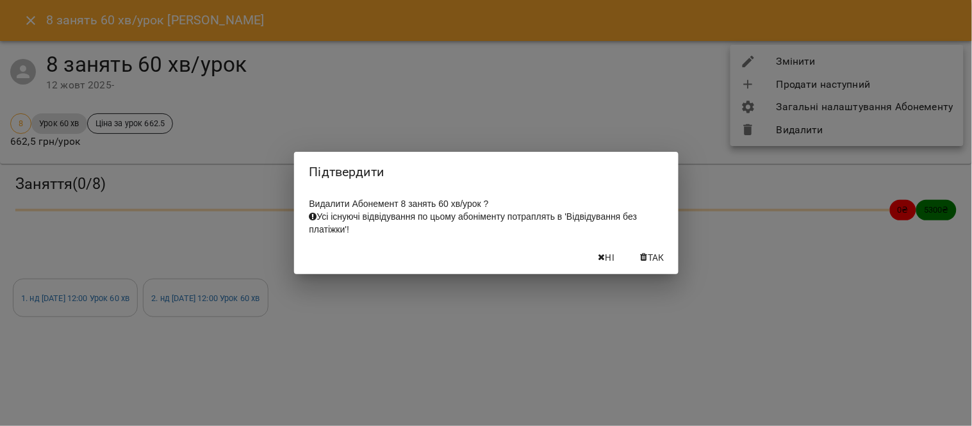
click at [650, 258] on span "Так" at bounding box center [656, 257] width 17 height 15
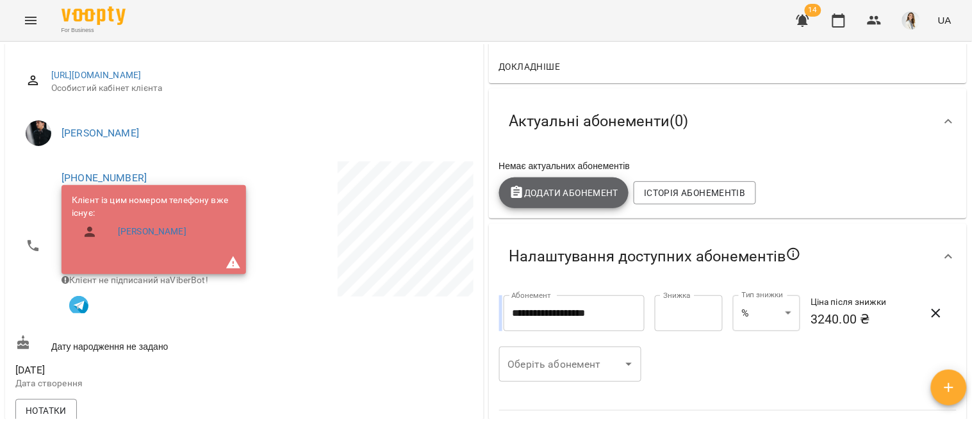
click at [561, 191] on span "Додати Абонемент" at bounding box center [564, 192] width 110 height 15
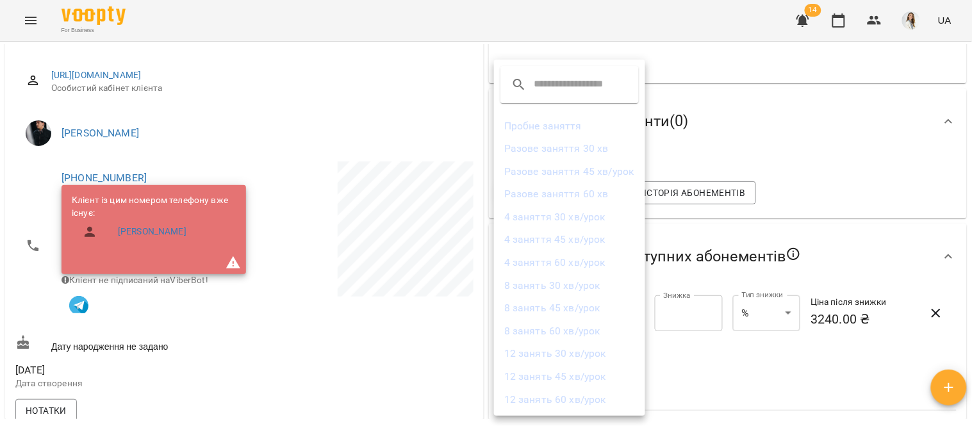
click at [593, 259] on li "4 заняття 60 хв/урок" at bounding box center [569, 262] width 151 height 23
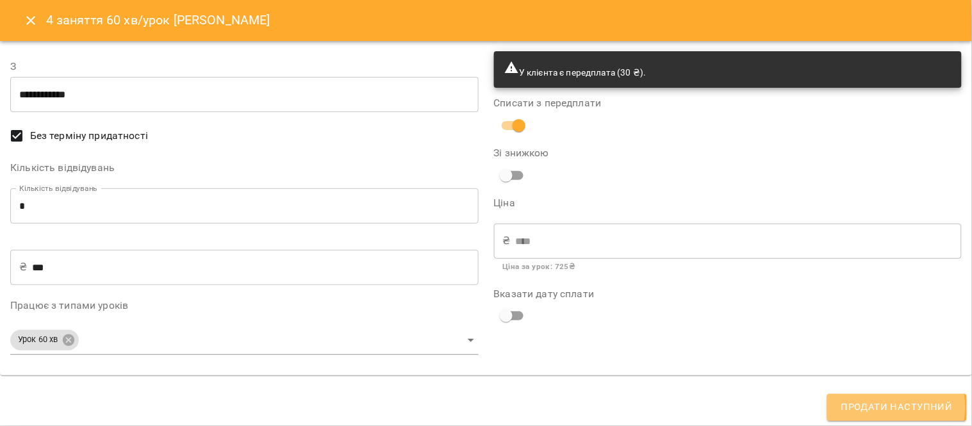
click at [894, 407] on span "Продати наступний" at bounding box center [896, 407] width 111 height 17
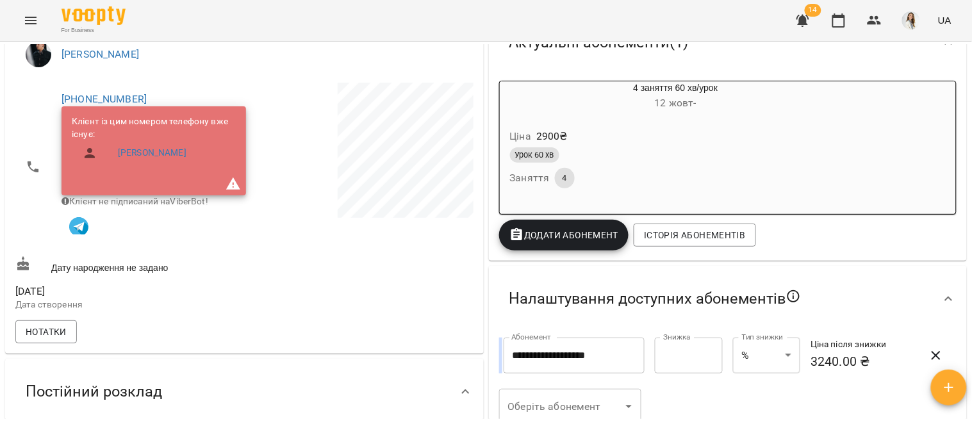
scroll to position [253, 0]
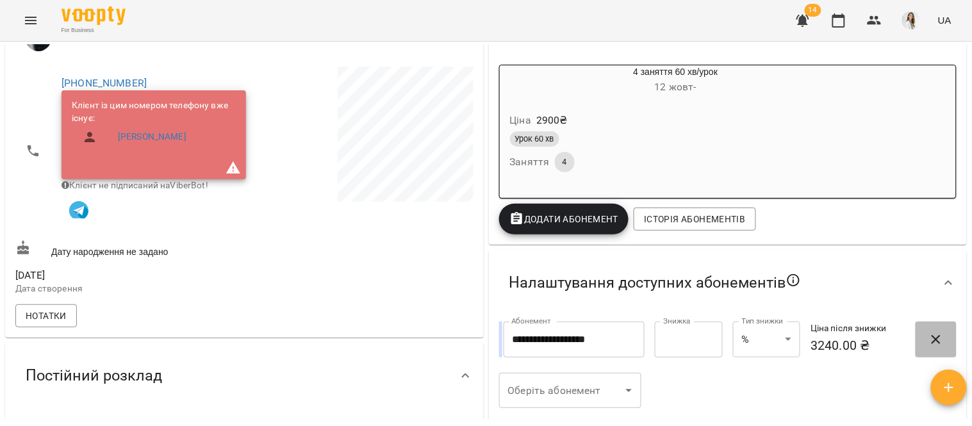
click at [932, 338] on icon "button" at bounding box center [936, 339] width 9 height 9
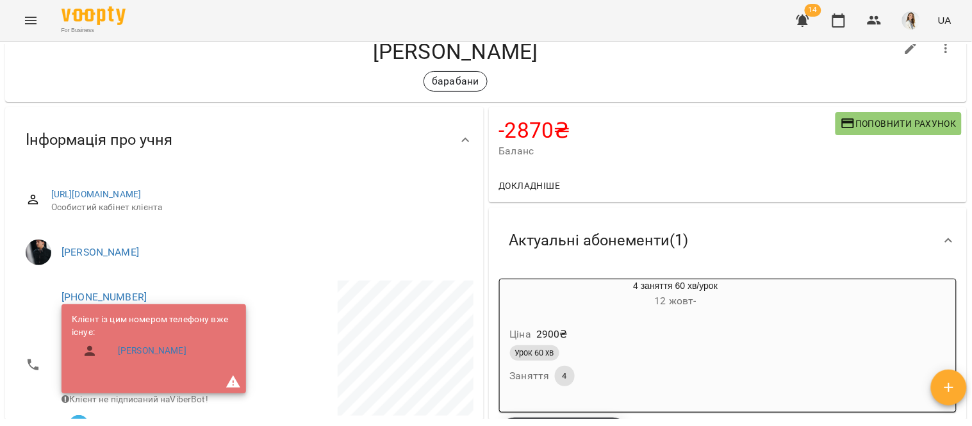
scroll to position [0, 0]
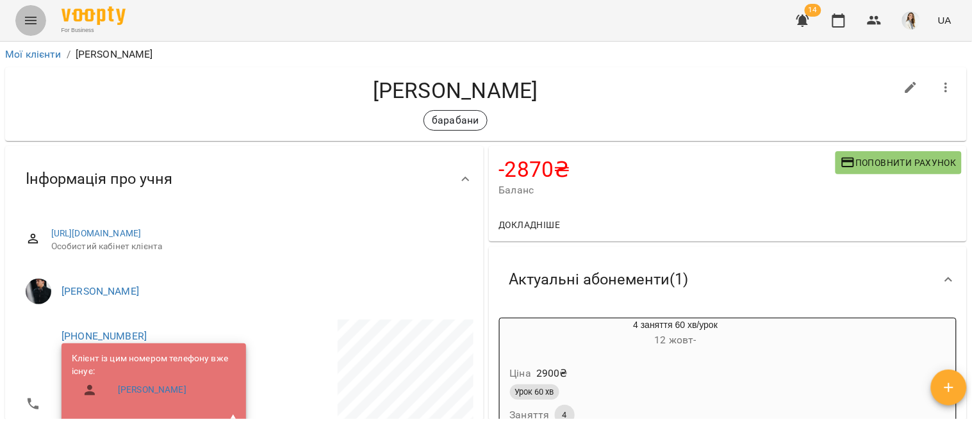
click at [31, 16] on icon "Menu" at bounding box center [30, 20] width 15 height 15
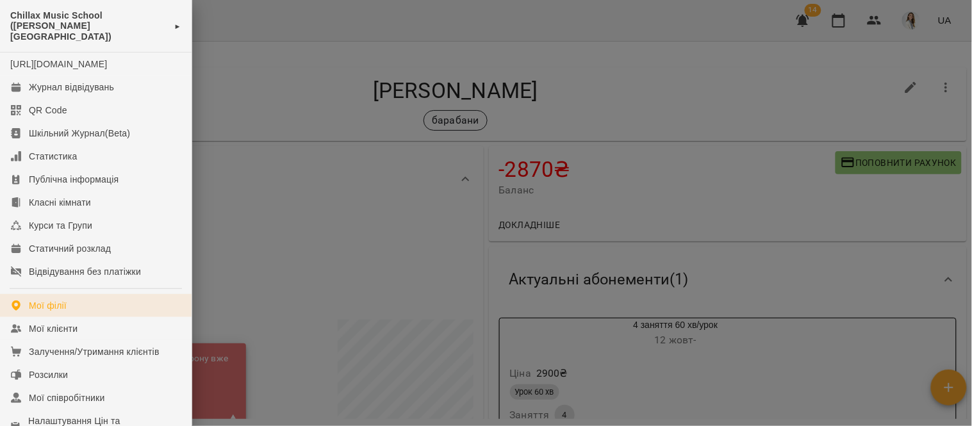
click at [108, 312] on link "Мої філії" at bounding box center [96, 305] width 192 height 23
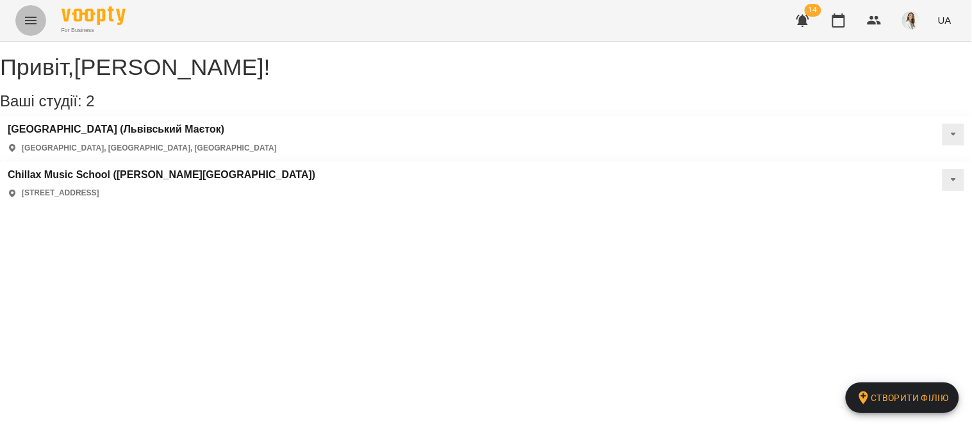
click at [32, 16] on icon "Menu" at bounding box center [30, 20] width 15 height 15
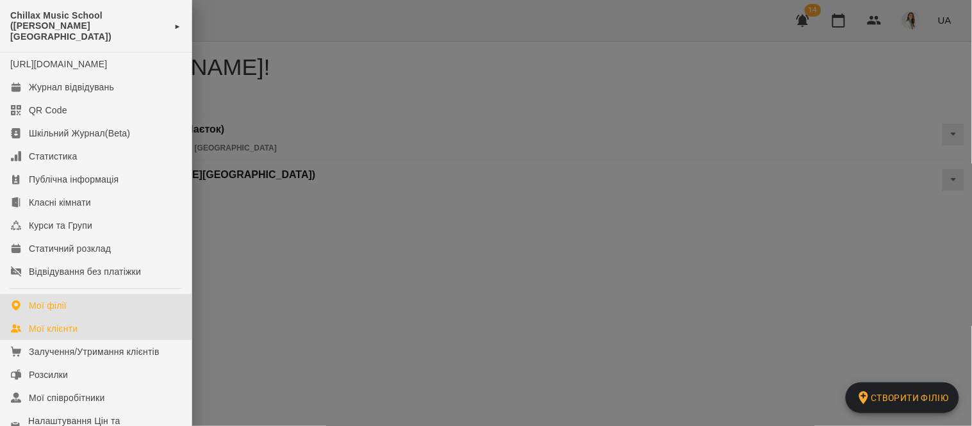
click at [49, 324] on div "Мої клієнти" at bounding box center [53, 328] width 49 height 13
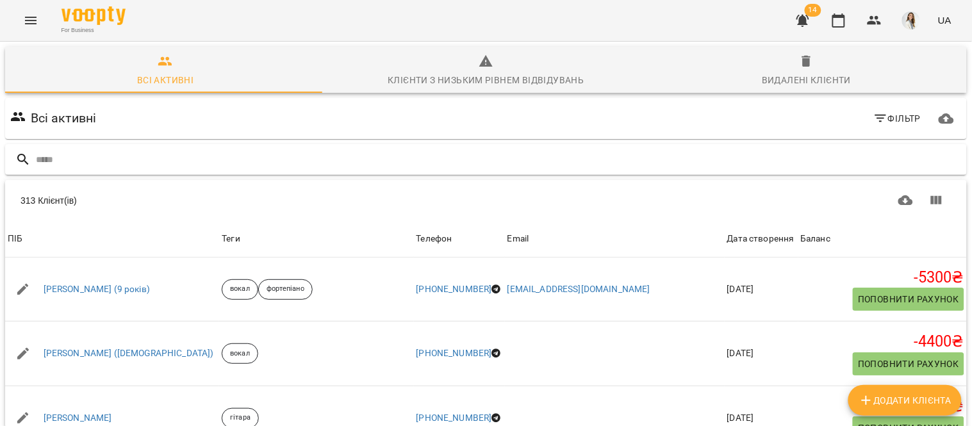
click at [37, 159] on input "text" at bounding box center [499, 159] width 926 height 21
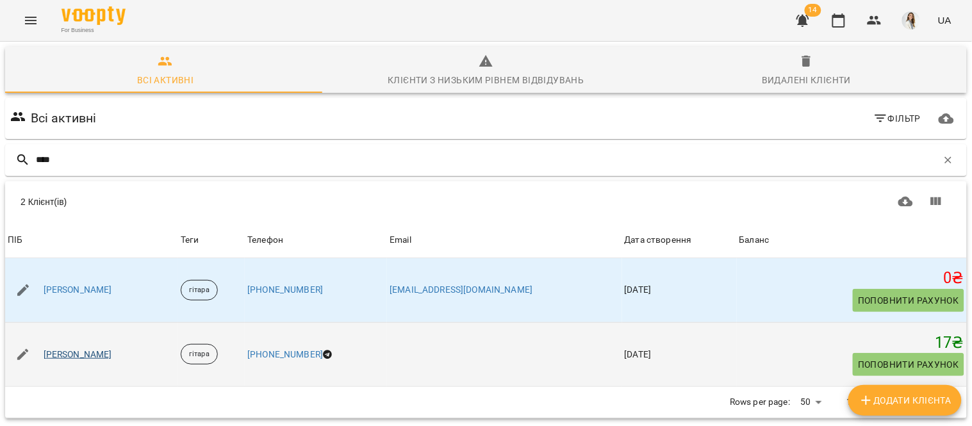
type input "****"
click at [82, 350] on link "[PERSON_NAME]" at bounding box center [78, 355] width 69 height 13
